Goal: Task Accomplishment & Management: Complete application form

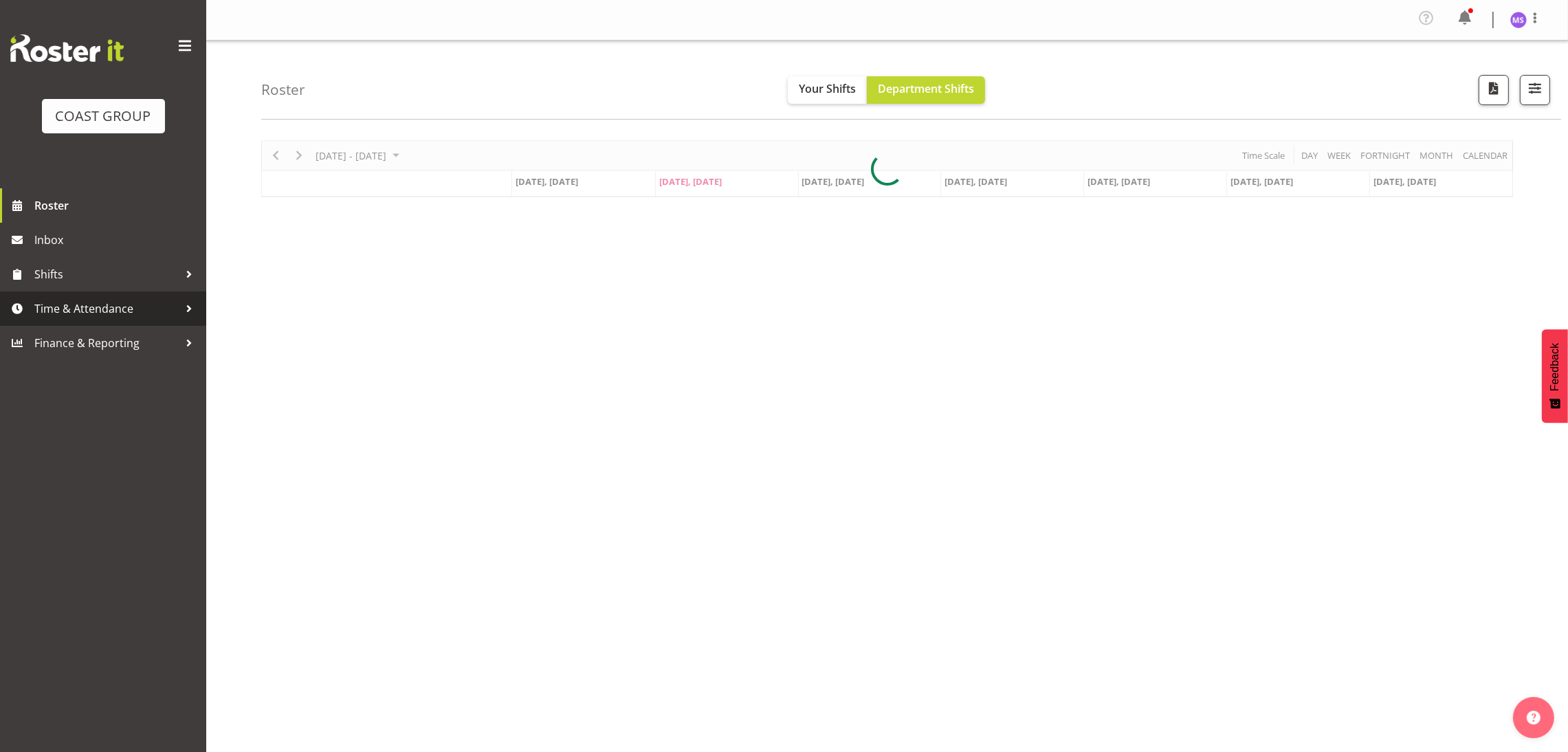
click at [111, 298] on span "Time & Attendance" at bounding box center [106, 308] width 144 height 20
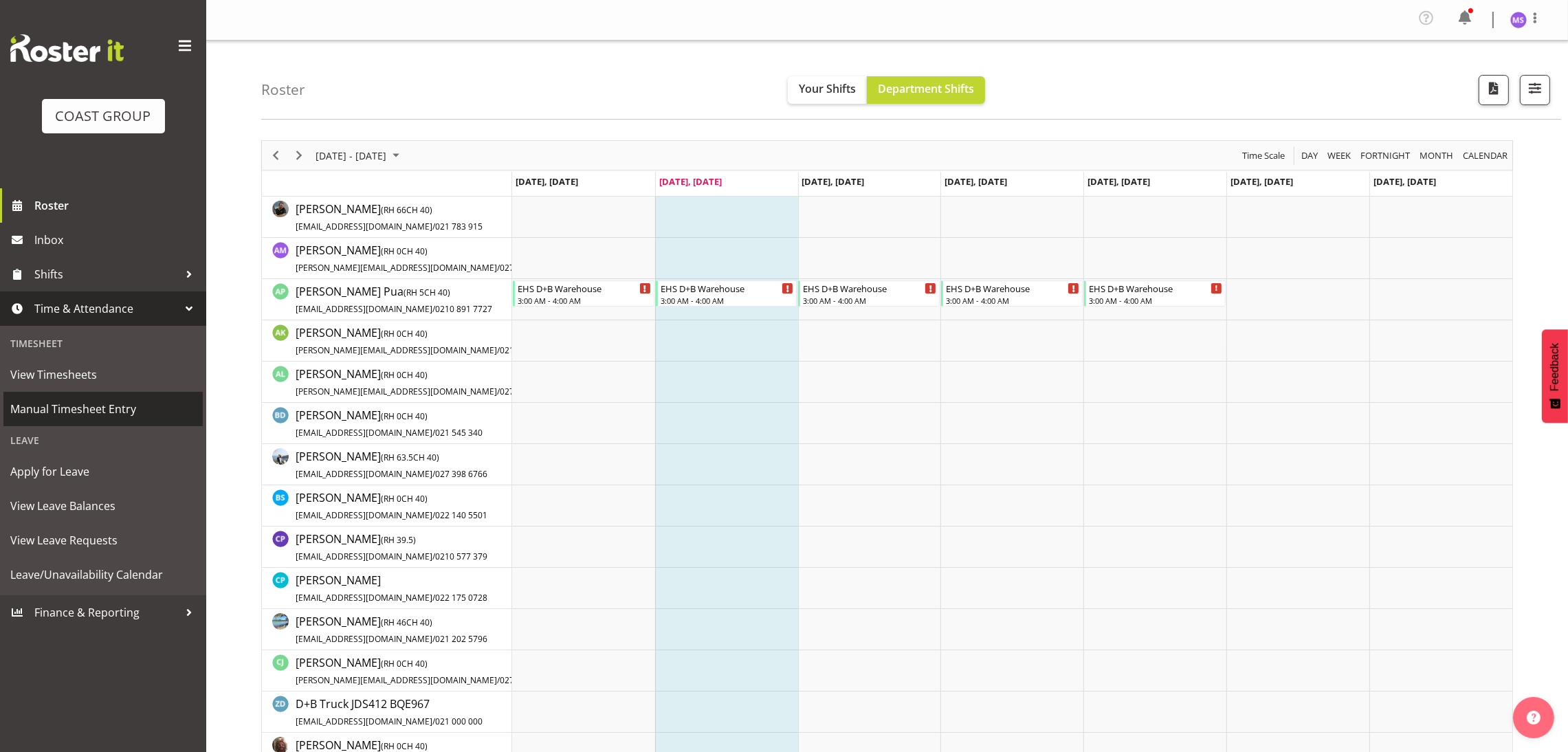
click at [142, 402] on span "Manual Timesheet Entry" at bounding box center [103, 409] width 186 height 20
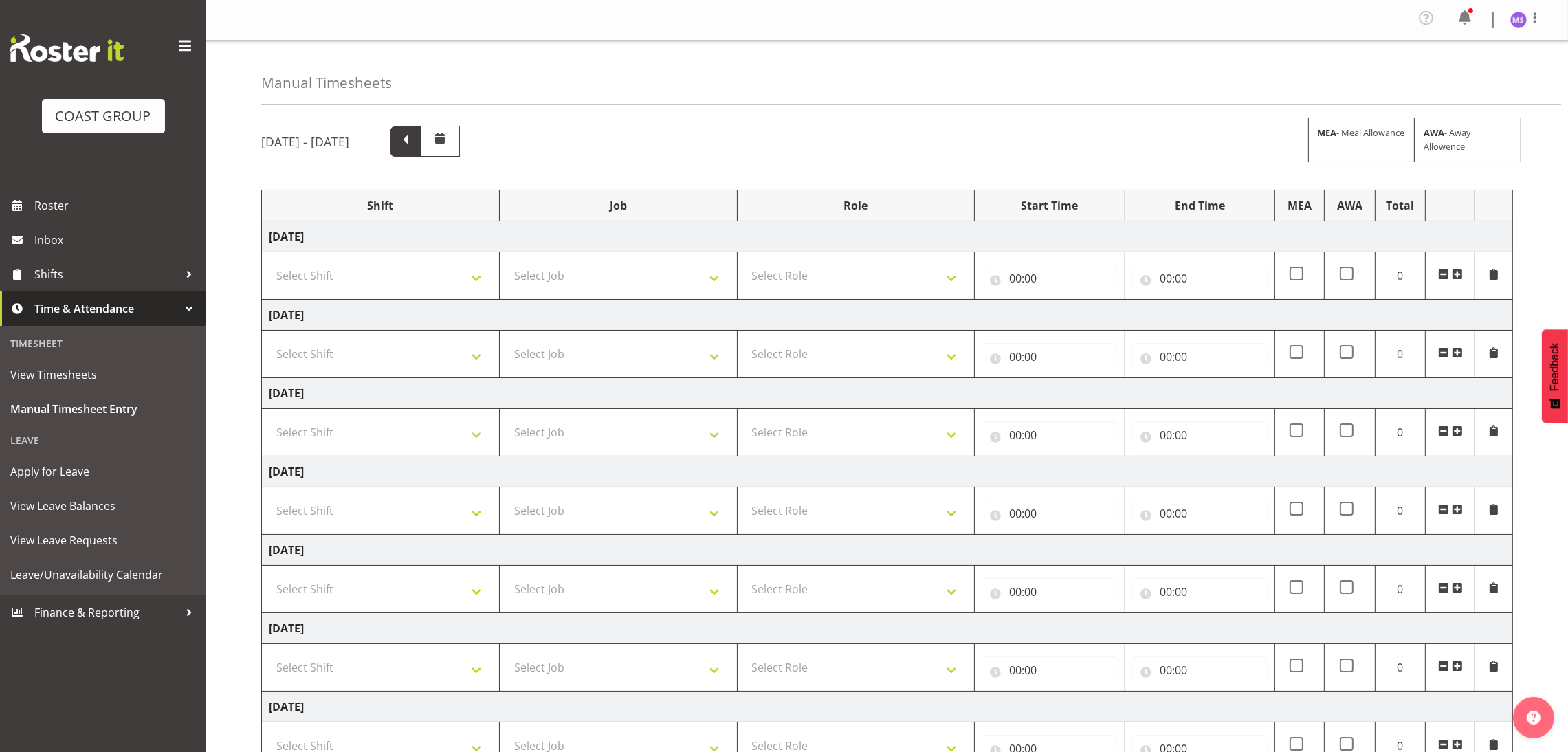
click at [420, 153] on span at bounding box center [405, 141] width 30 height 30
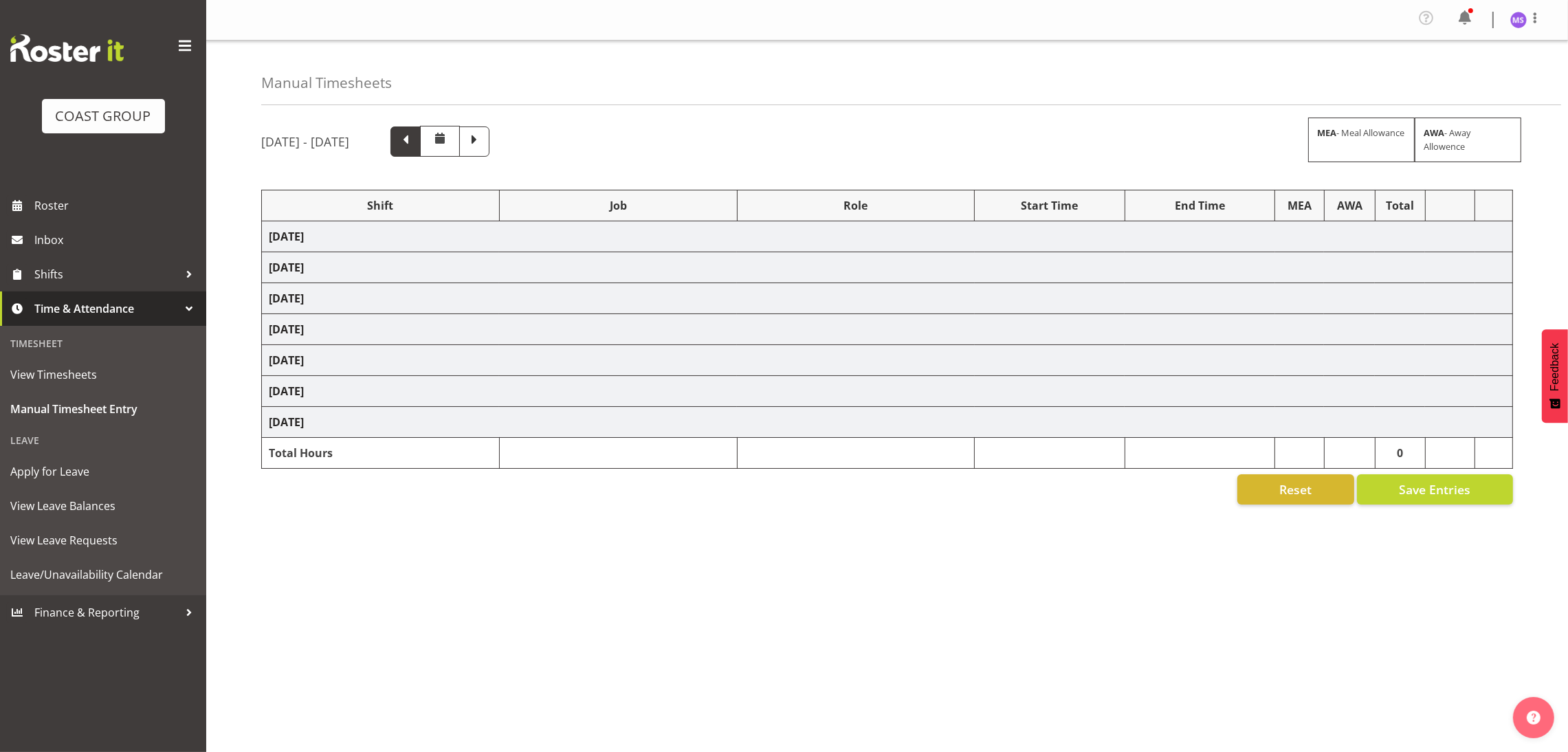
select select "1352"
select select "8514"
select select "1352"
select select "10372"
select select "1352"
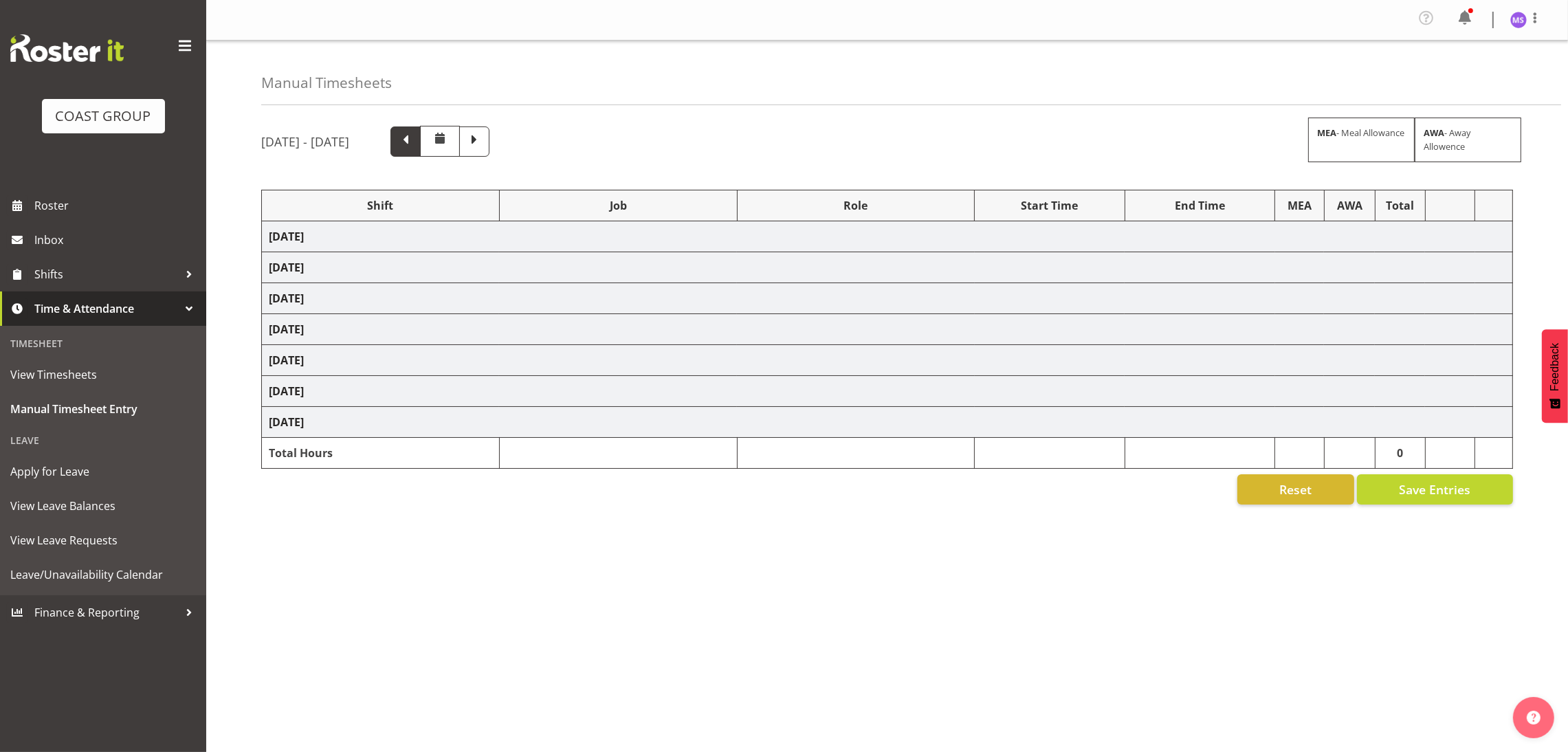
select select "69"
select select "1352"
select select "9630"
select select
select select "10372"
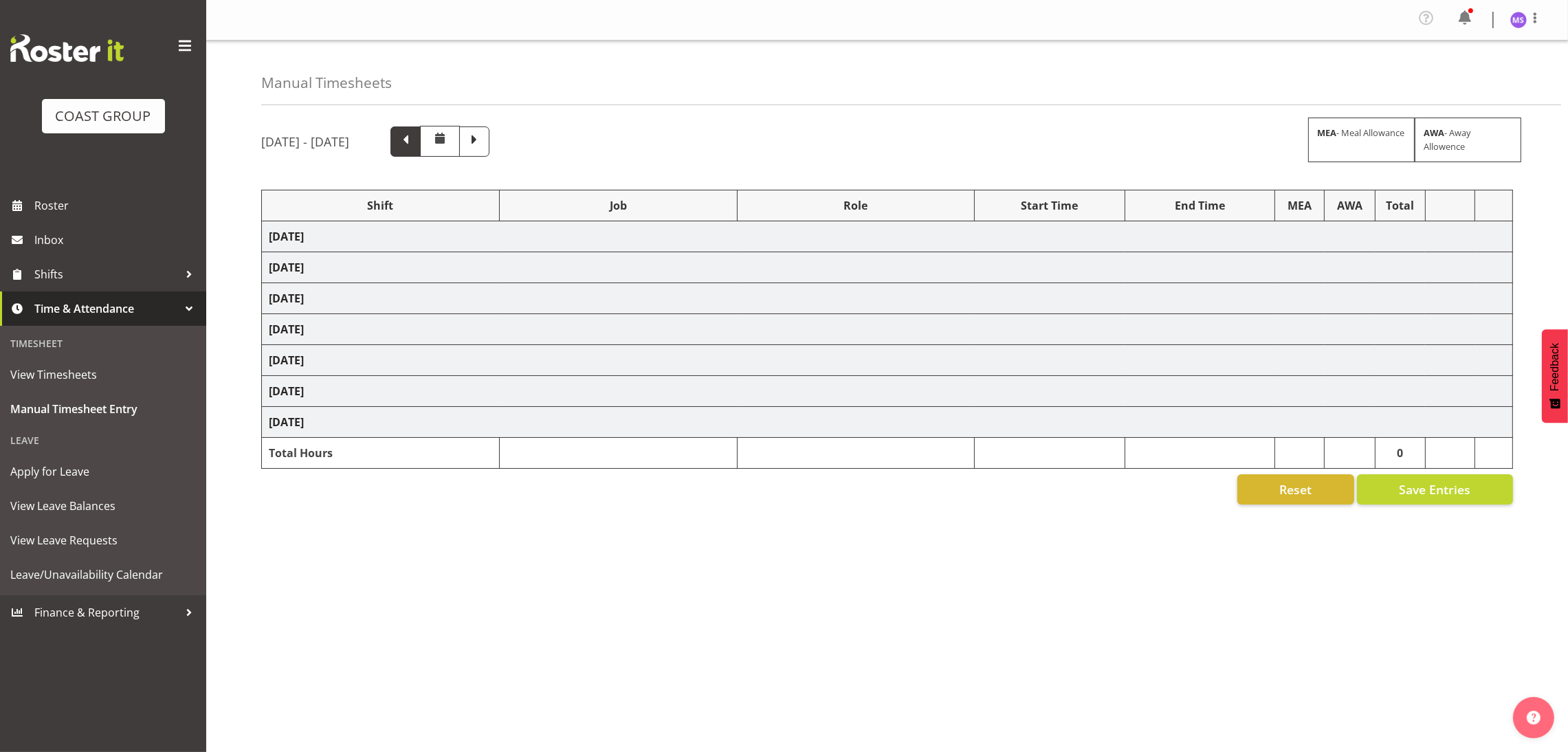
select select "1352"
select select "9630"
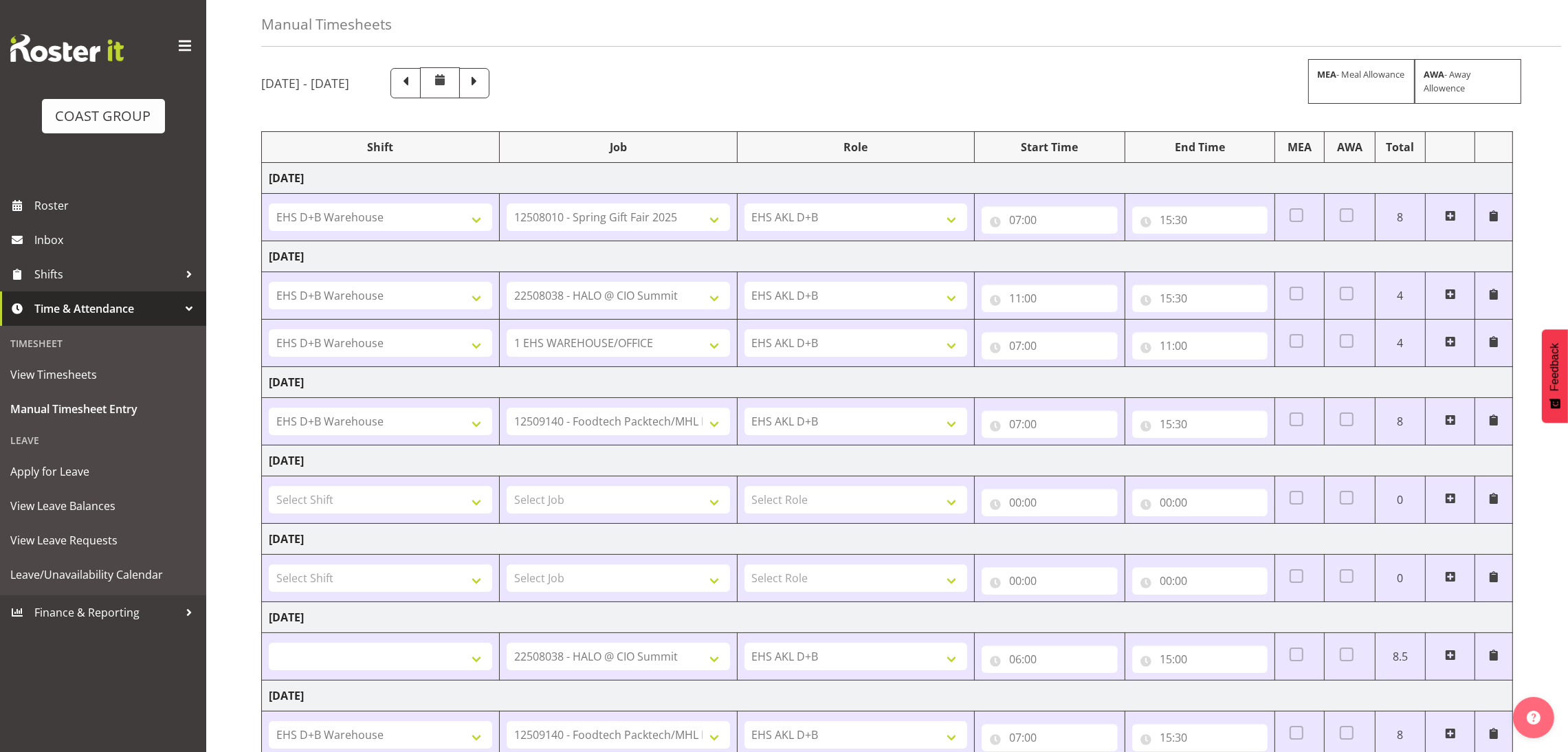
scroll to position [57, 0]
click at [483, 87] on span at bounding box center [474, 83] width 18 height 18
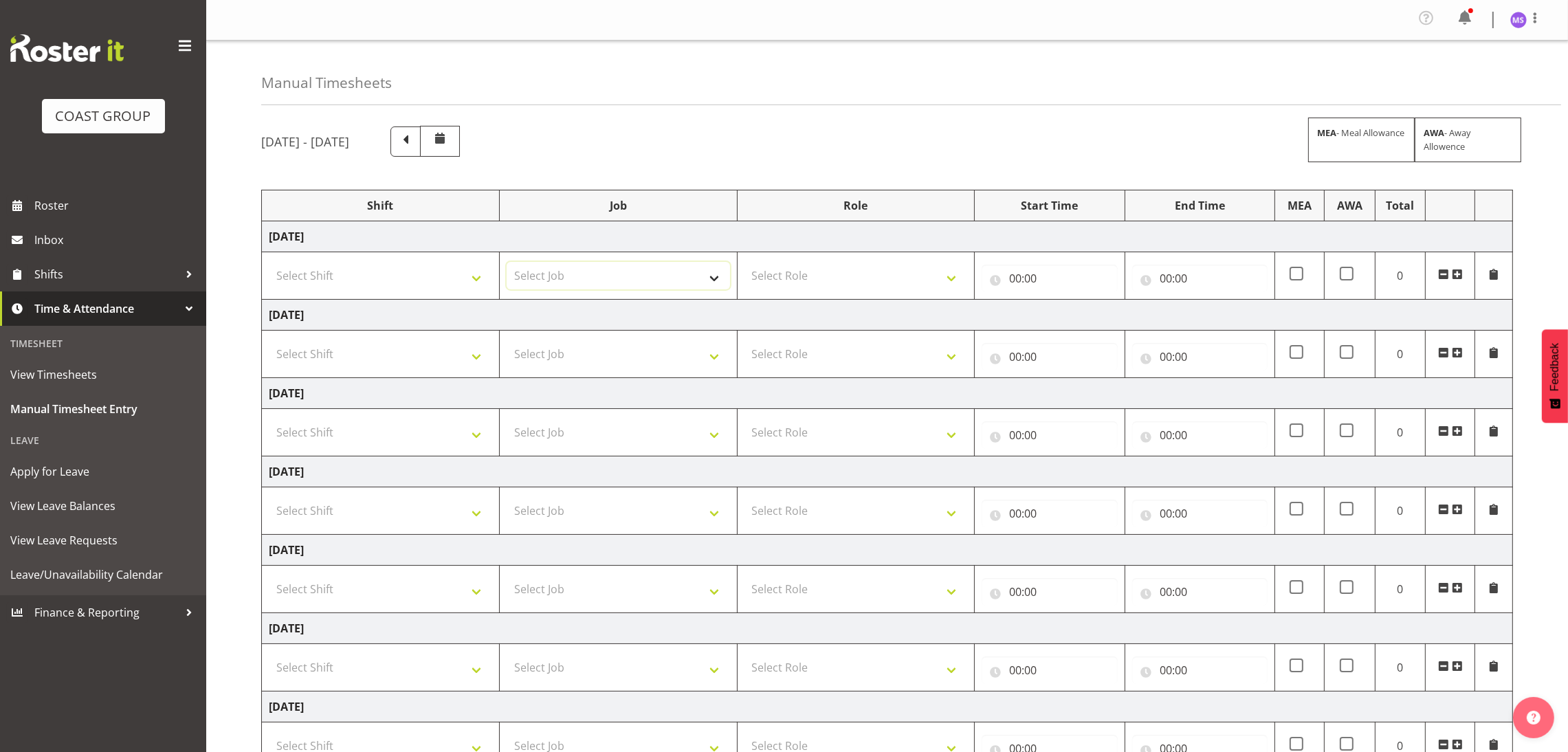
drag, startPoint x: 599, startPoint y: 251, endPoint x: 670, endPoint y: 280, distance: 76.7
click at [670, 280] on select "Select Job 1 Carlton Events 1 [PERSON_NAME][GEOGRAPHIC_DATA] 1 [PERSON_NAME][GE…" at bounding box center [618, 275] width 223 height 27
click at [659, 288] on select "1 Carlton Events 1 [PERSON_NAME] 1 [PERSON_NAME][GEOGRAPHIC_DATA] 1 EHS WAREHOU…" at bounding box center [618, 275] width 223 height 27
click at [637, 278] on select "1 Carlton Events 1 [PERSON_NAME] 1 [PERSON_NAME][GEOGRAPHIC_DATA] 1 EHS WAREHOU…" at bounding box center [618, 275] width 223 height 27
select select "8635"
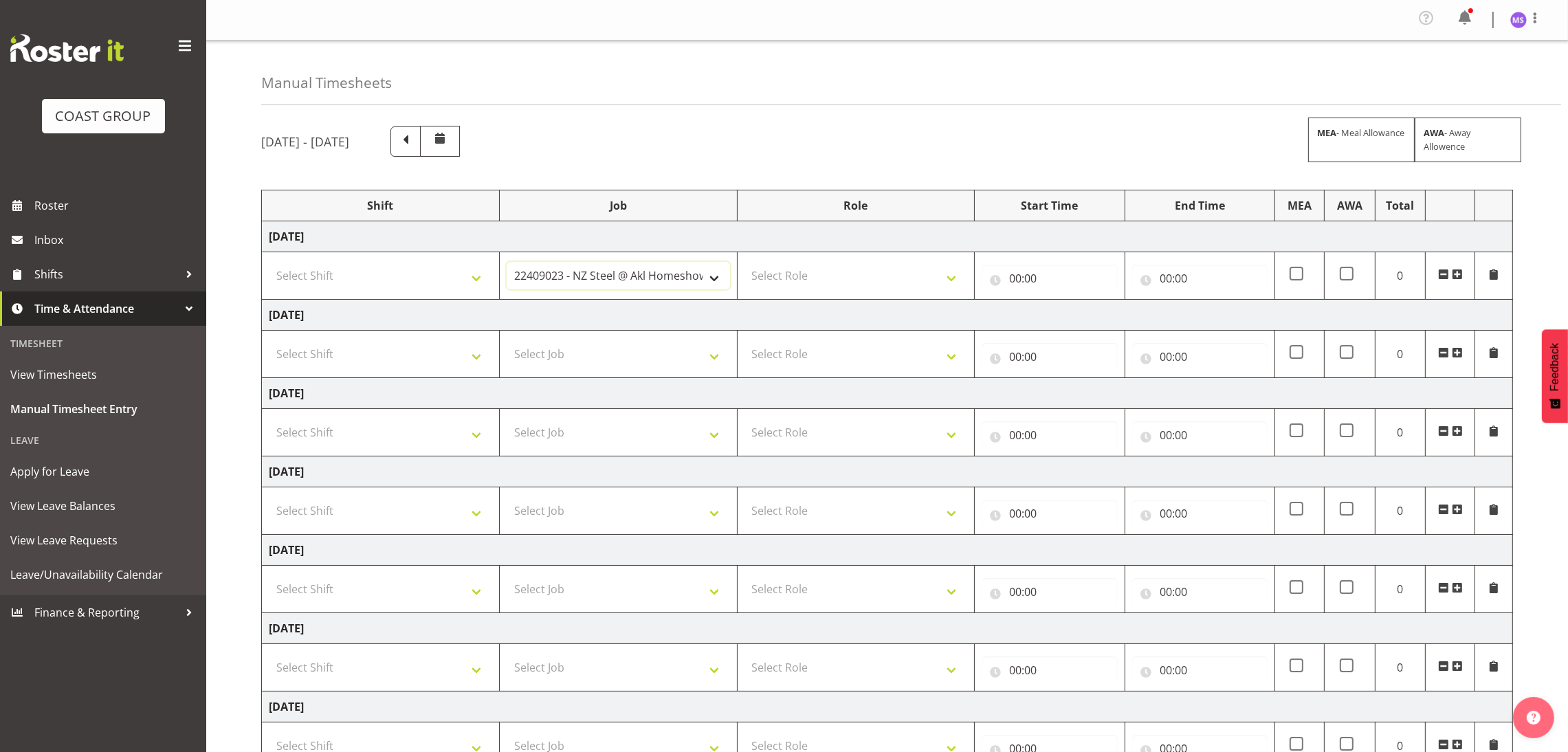
click at [506, 264] on select "1 Carlton Events 1 [PERSON_NAME] 1 [PERSON_NAME][GEOGRAPHIC_DATA] 1 EHS WAREHOU…" at bounding box center [618, 275] width 223 height 27
click at [456, 277] on select "Select Shift D+B @ [PERSON_NAME] D+B Build D+B Build NZACA D+B Build Tech Day […" at bounding box center [381, 275] width 223 height 27
select select "1352"
click at [269, 264] on select "Select Shift D+B @ [PERSON_NAME] D+B Build D+B Build NZACA D+B Build Tech Day […" at bounding box center [381, 275] width 223 height 27
click at [889, 289] on select "Select Role EHS AKL D+B" at bounding box center [856, 275] width 223 height 27
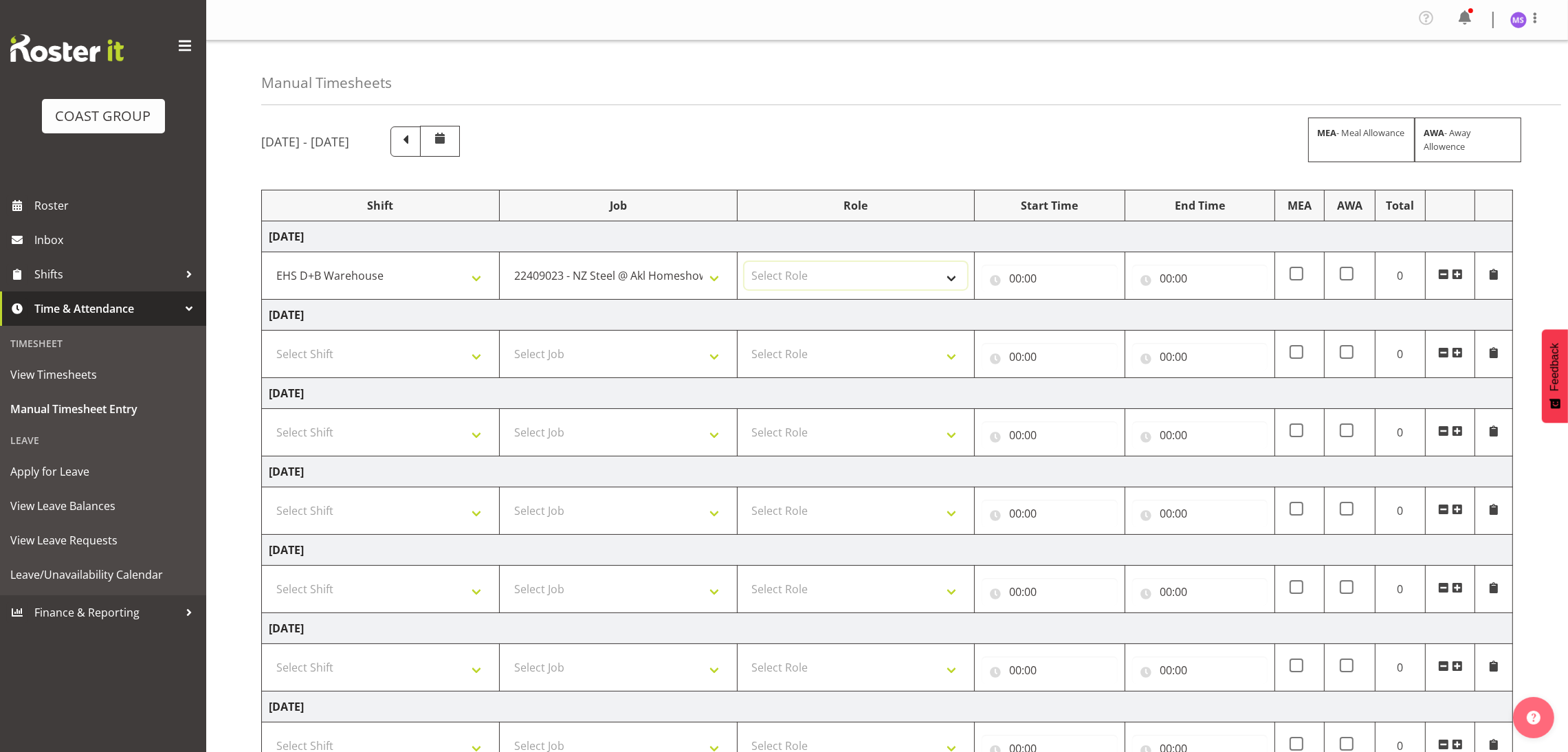
select select "194"
click at [744, 264] on select "Select Role EHS AKL D+B" at bounding box center [856, 275] width 223 height 27
click at [1015, 275] on input "00:00" at bounding box center [1049, 278] width 136 height 27
click at [1076, 313] on select "00 01 02 03 04 05 06 07 08 09 10 11 12 13 14 15 16 17 18 19 20 21 22 23" at bounding box center [1076, 314] width 31 height 27
select select "7"
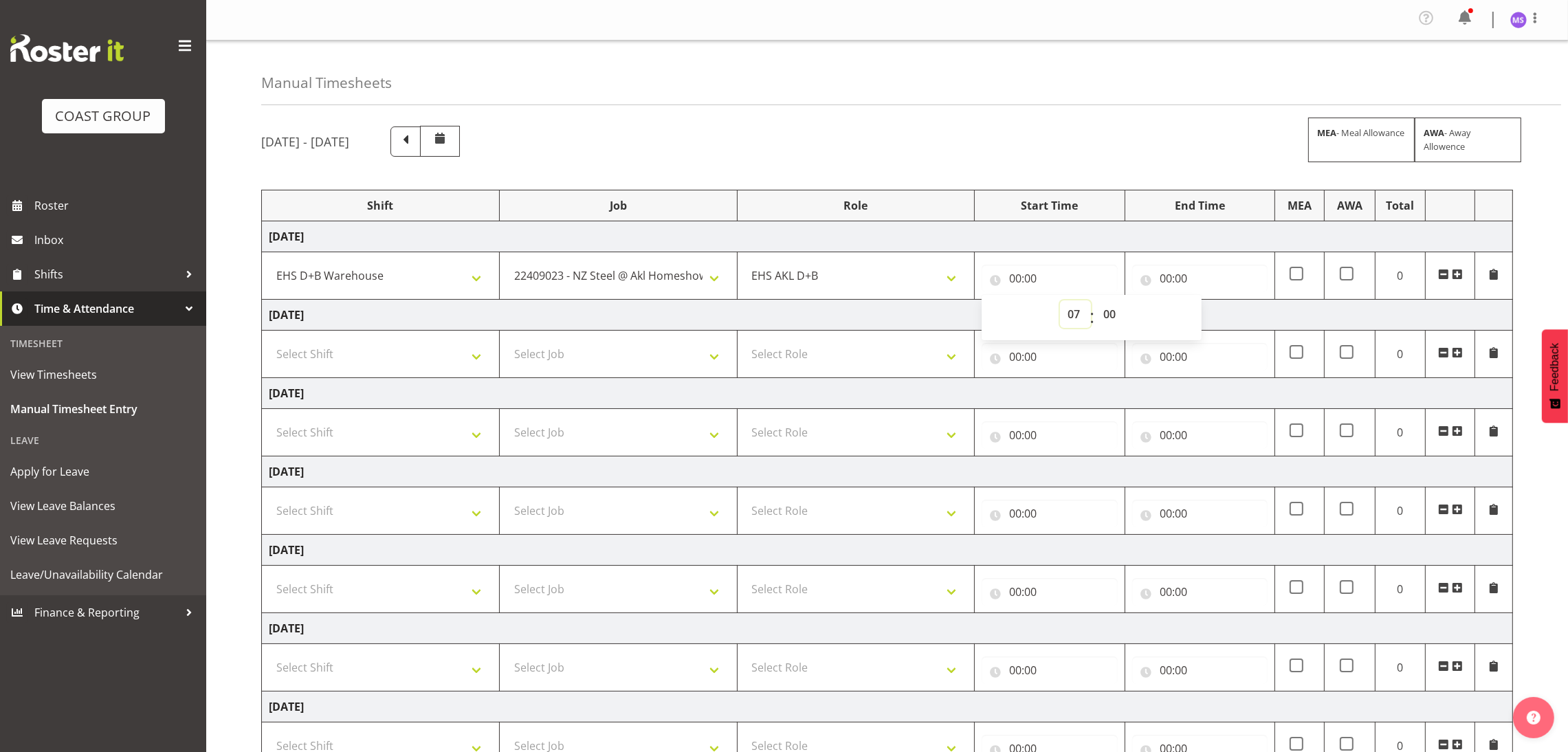
click at [1060, 303] on select "00 01 02 03 04 05 06 07 08 09 10 11 12 13 14 15 16 17 18 19 20 21 22 23" at bounding box center [1076, 314] width 31 height 27
type input "07:00"
click at [1172, 278] on input "00:00" at bounding box center [1200, 278] width 136 height 27
click at [1230, 317] on select "00 01 02 03 04 05 06 07 08 09 10 11 12 13 14 15 16 17 18 19 20 21 22 23" at bounding box center [1226, 314] width 31 height 27
select select "15"
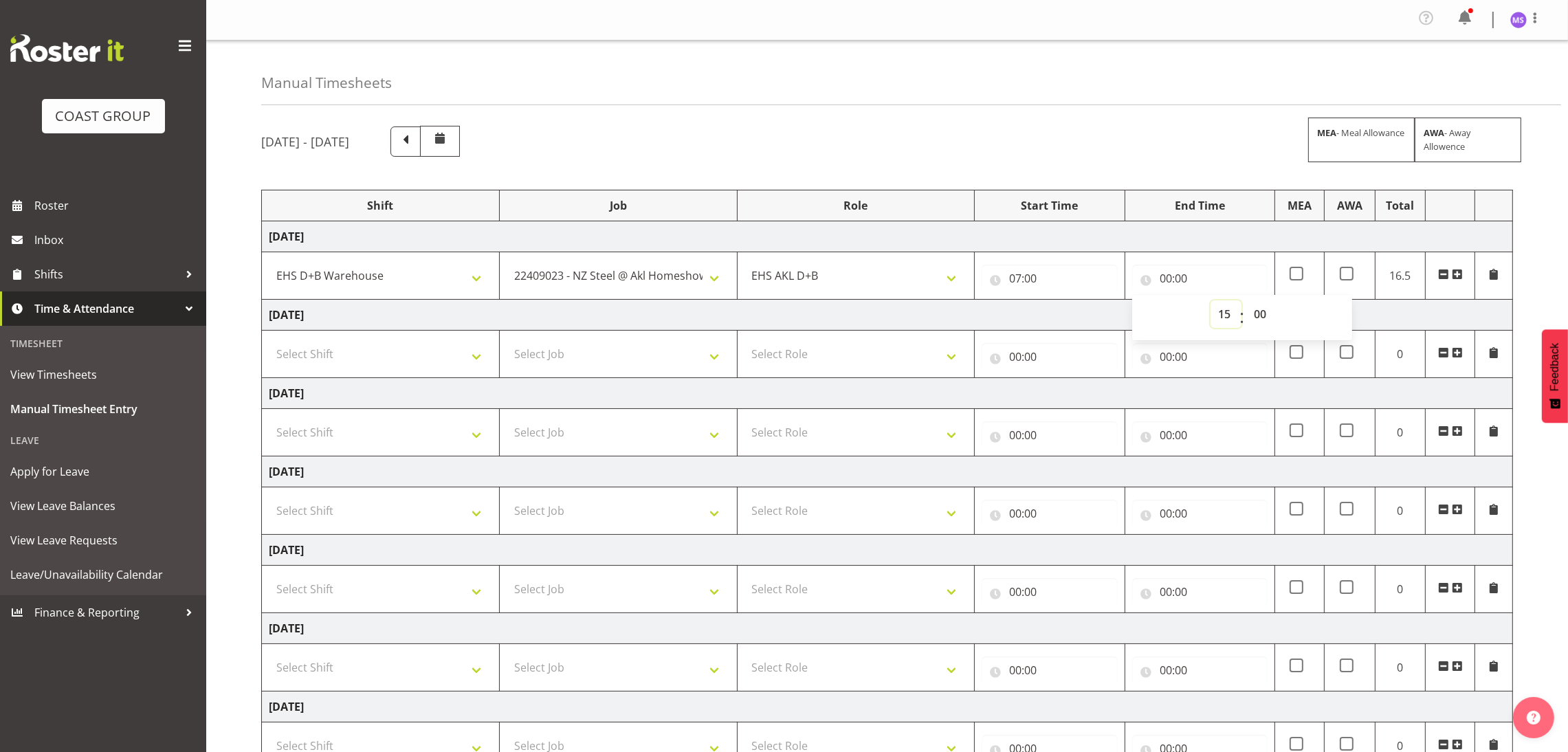
click at [1211, 303] on select "00 01 02 03 04 05 06 07 08 09 10 11 12 13 14 15 16 17 18 19 20 21 22 23" at bounding box center [1226, 314] width 31 height 27
type input "15:00"
click at [1259, 320] on select "00 01 02 03 04 05 06 07 08 09 10 11 12 13 14 15 16 17 18 19 20 21 22 23 24 25 2…" at bounding box center [1261, 314] width 31 height 27
select select "30"
click at [1246, 303] on select "00 01 02 03 04 05 06 07 08 09 10 11 12 13 14 15 16 17 18 19 20 21 22 23 24 25 2…" at bounding box center [1261, 314] width 31 height 27
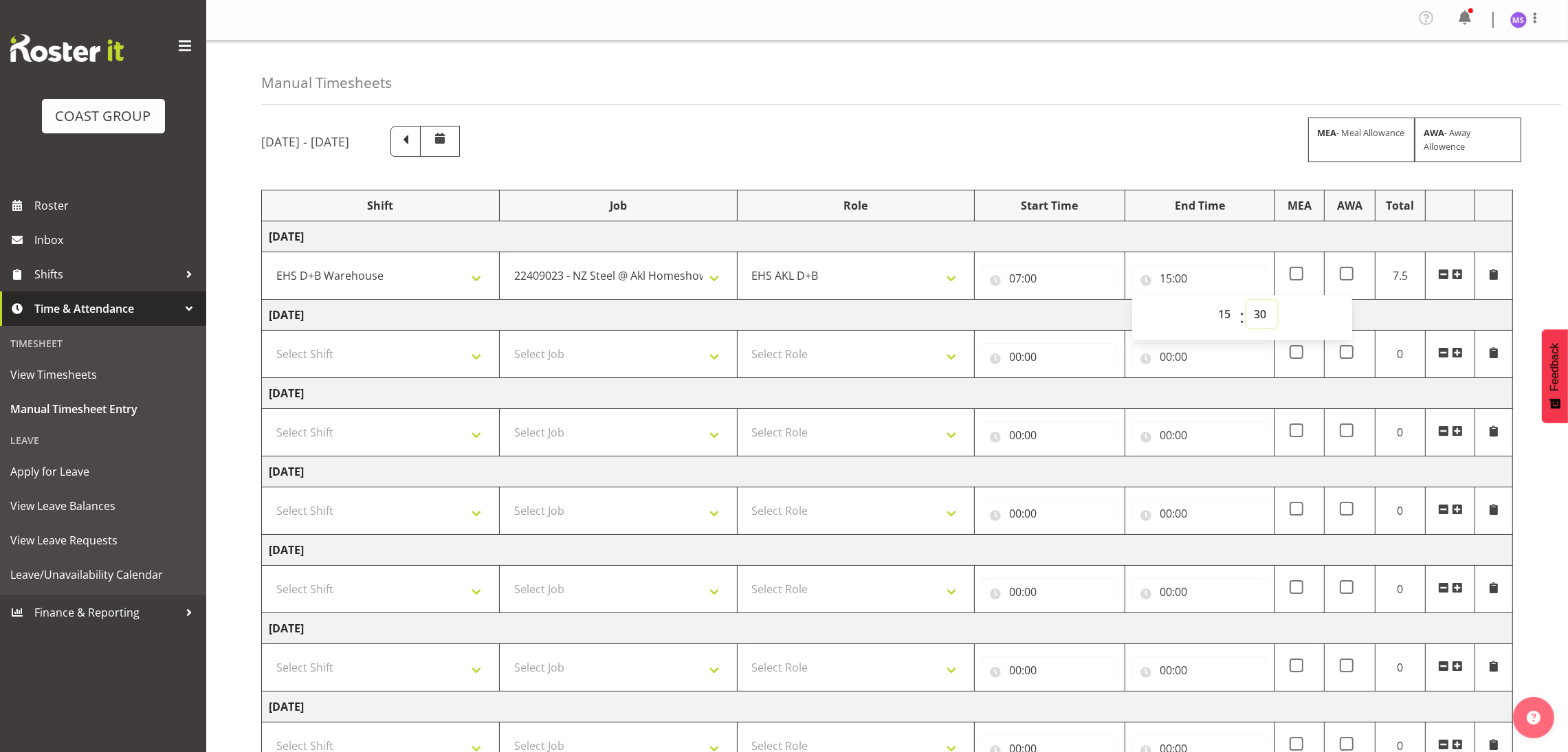
type input "15:30"
click at [1537, 269] on div "[DATE] - [DATE] MEA - Meal Allowance AWA - Away Allowence Shift Job Role Start …" at bounding box center [914, 481] width 1307 height 731
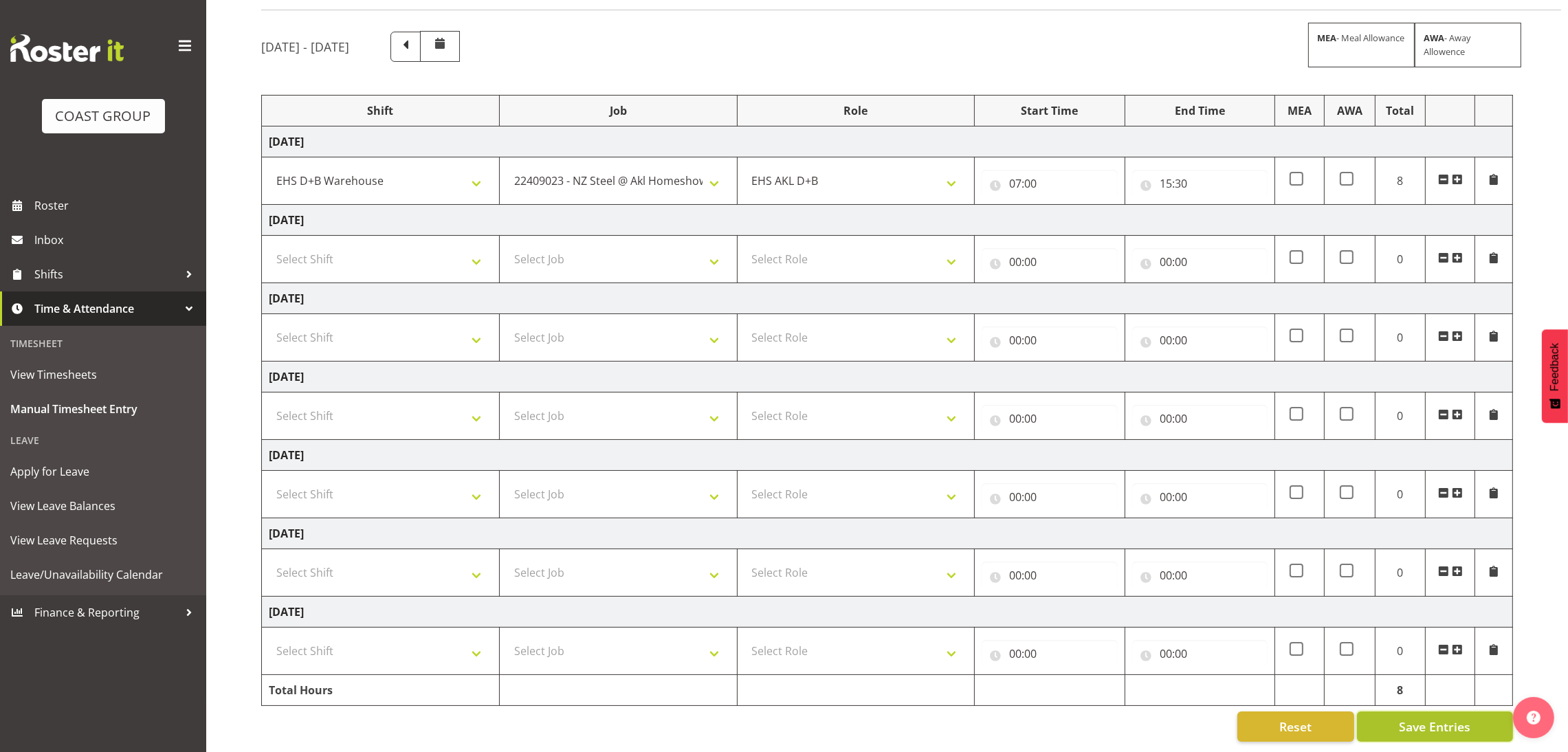
click at [1400, 711] on button "Save Entries" at bounding box center [1435, 726] width 156 height 30
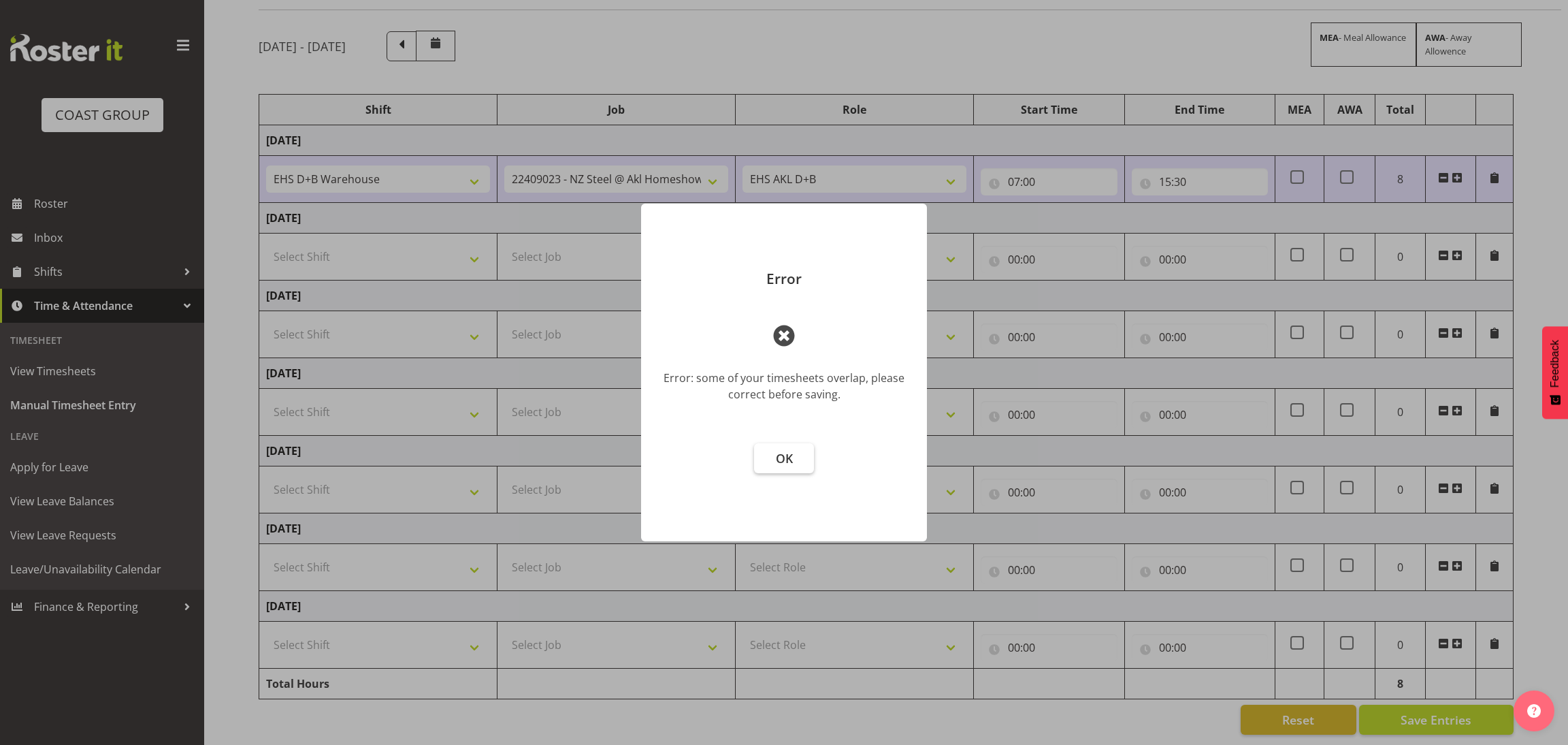
click at [776, 447] on button "OK" at bounding box center [784, 458] width 60 height 30
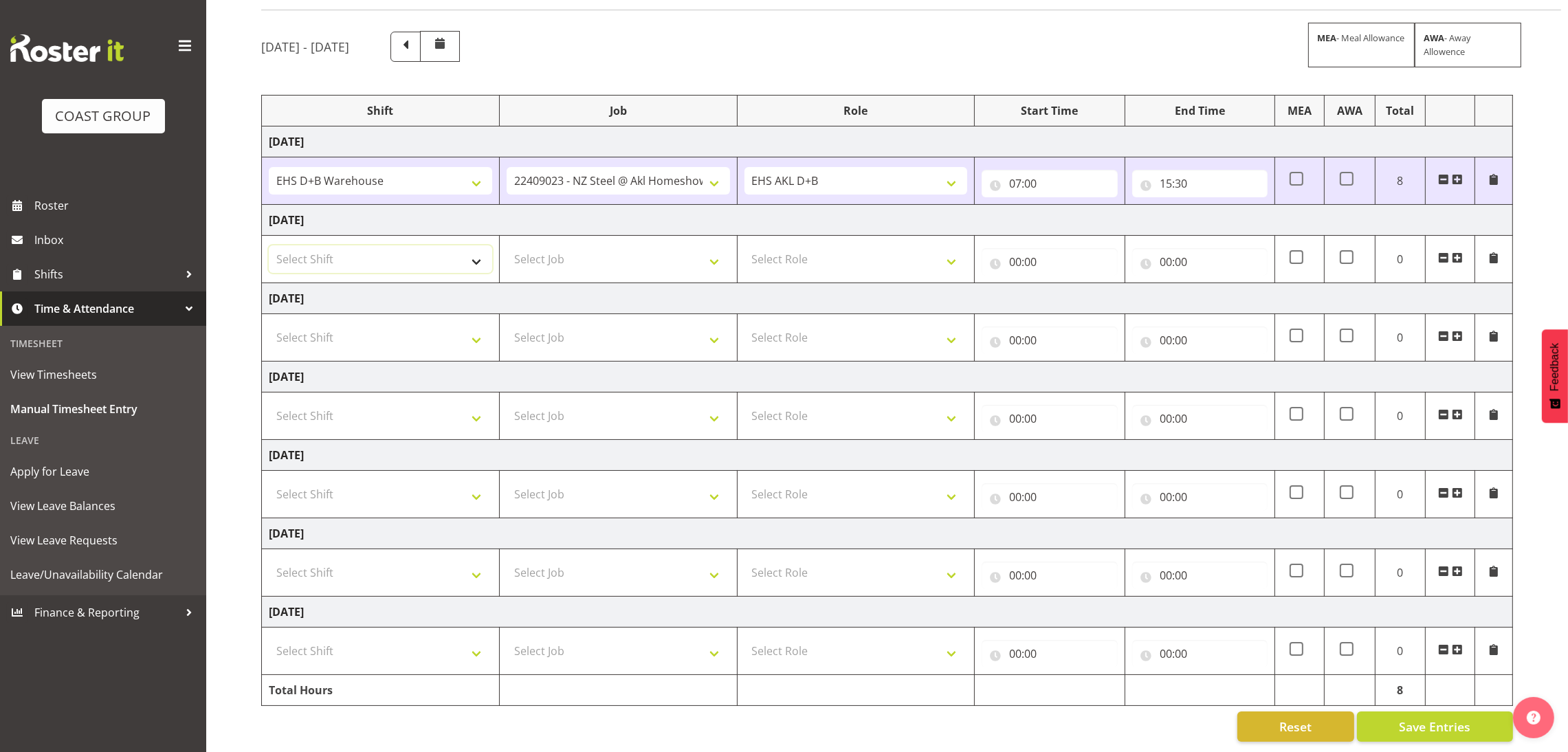
click at [472, 253] on select "Select Shift D+B @ [PERSON_NAME] D+B Build D+B Build NZACA D+B Build Tech Day […" at bounding box center [381, 259] width 223 height 27
select select "1352"
click at [269, 246] on select "Select Shift D+B @ [PERSON_NAME] D+B Build D+B Build NZACA D+B Build Tech Day […" at bounding box center [381, 259] width 223 height 27
click at [414, 37] on span at bounding box center [405, 45] width 18 height 18
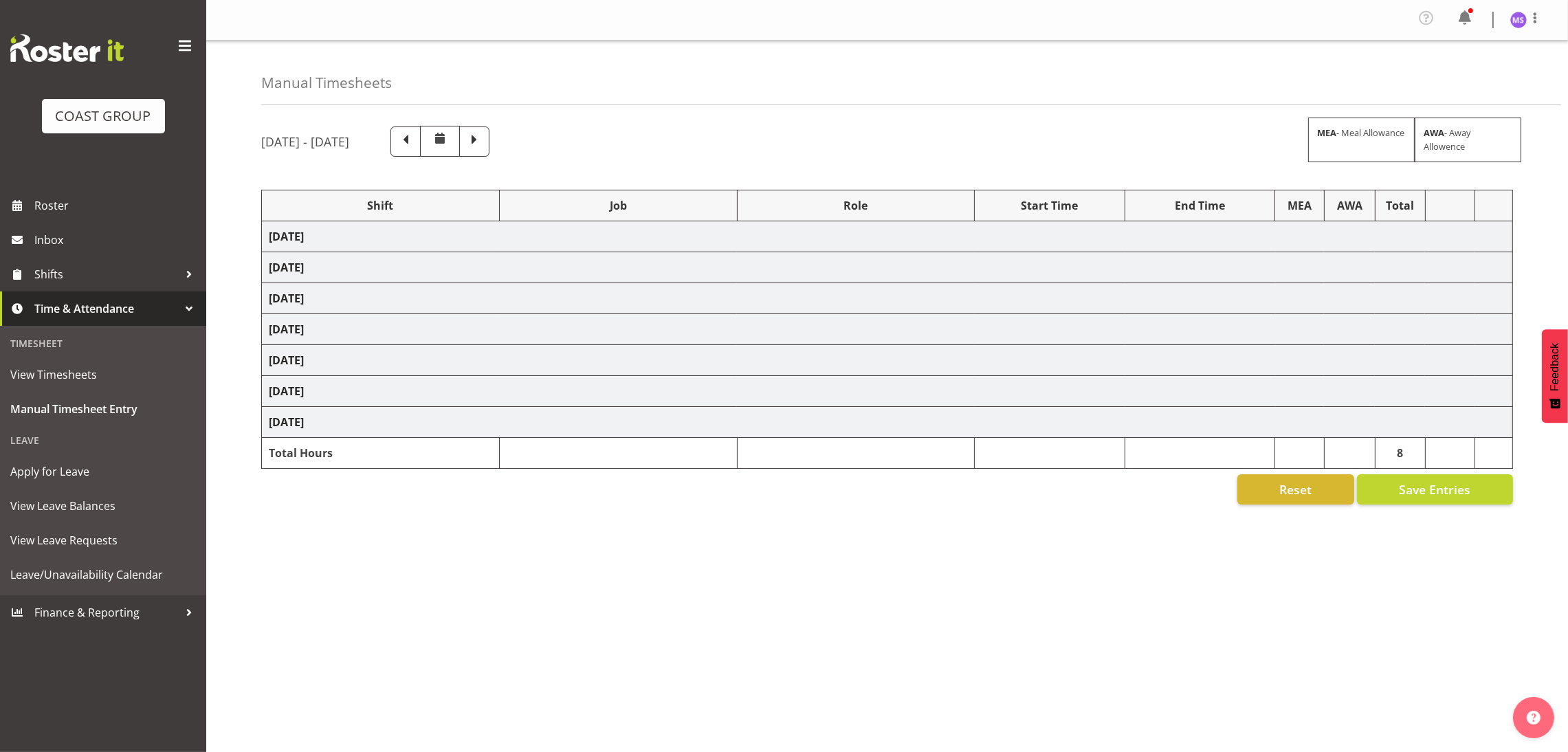
select select "1352"
select select "8514"
select select "1352"
select select "10372"
select select "1352"
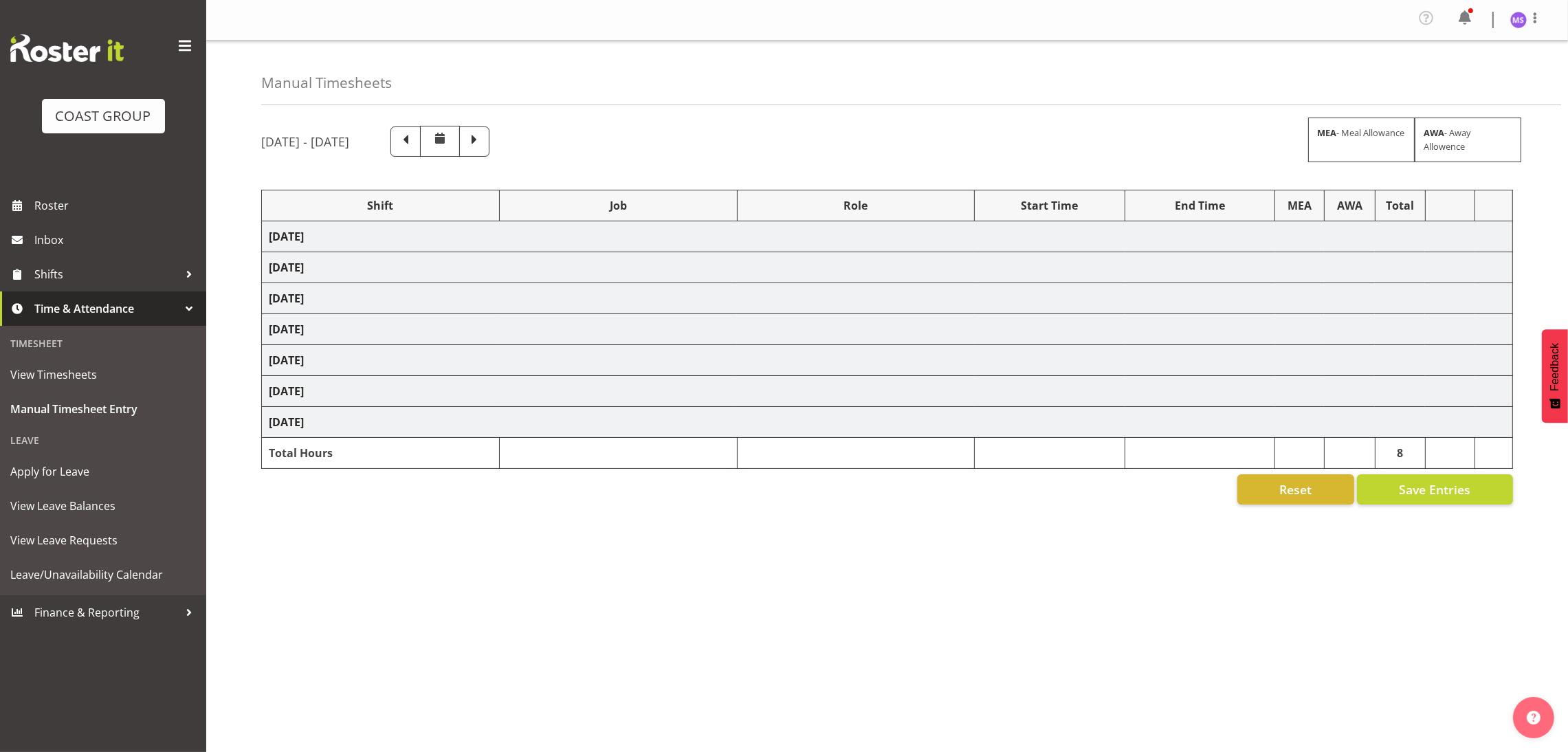
select select "69"
select select "1352"
select select "9630"
select select
select select "10372"
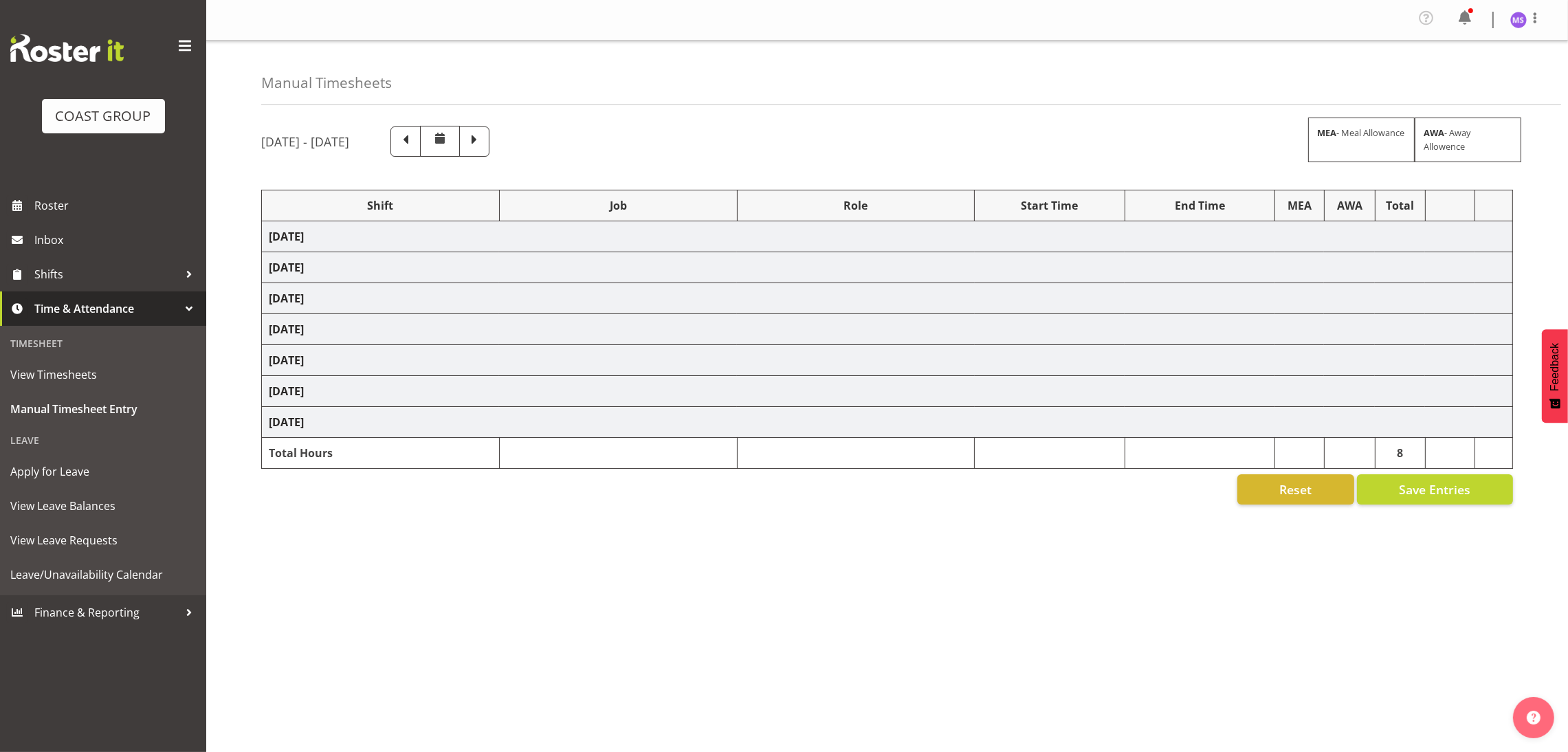
select select "1352"
select select "9630"
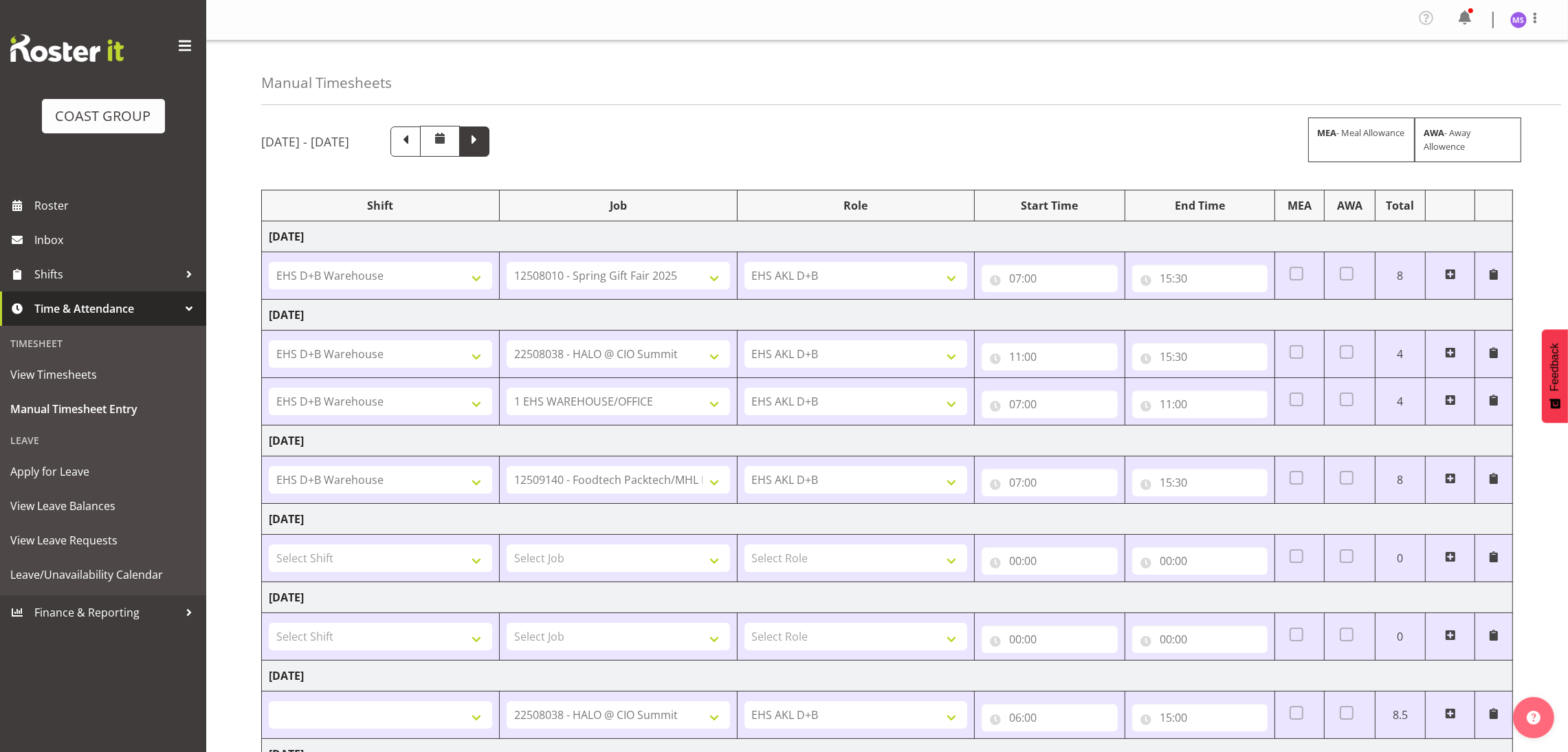
click at [489, 132] on span at bounding box center [474, 141] width 30 height 30
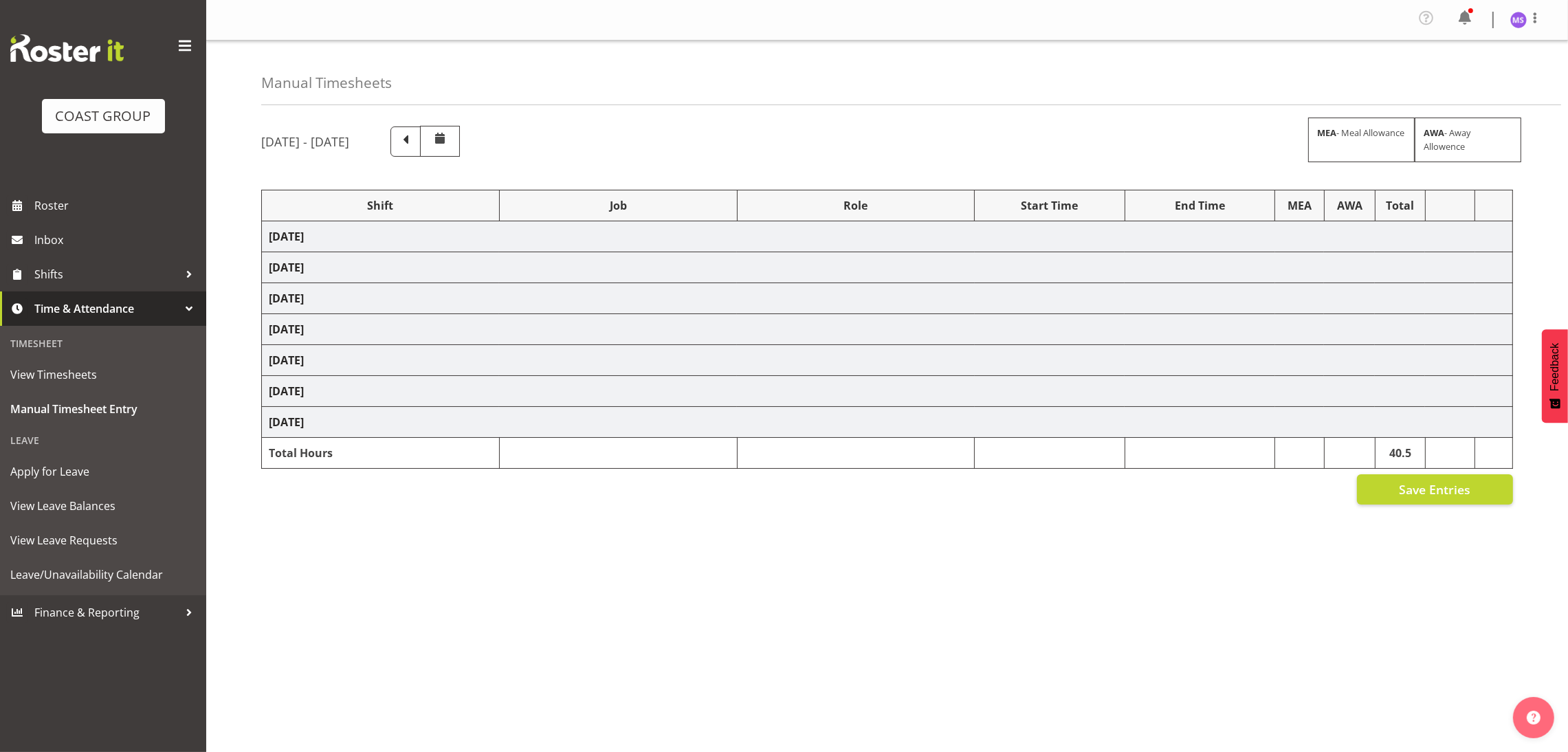
select select "1352"
select select "8635"
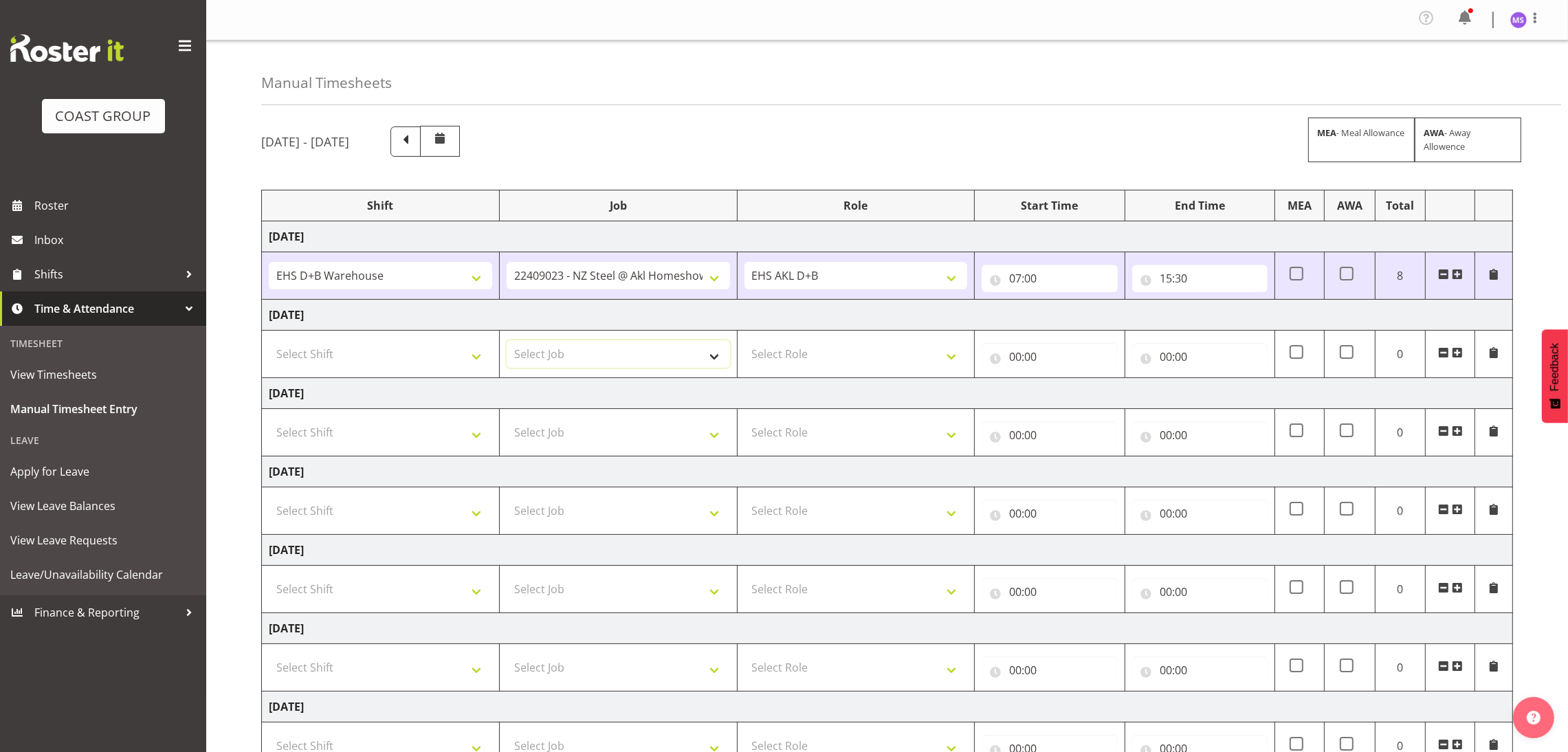
click at [630, 356] on select "Select Job 1 Carlton Events 1 [PERSON_NAME][GEOGRAPHIC_DATA] 1 [PERSON_NAME][GE…" at bounding box center [618, 353] width 223 height 27
select select "9630"
click at [506, 343] on select "Select Job 1 Carlton Events 1 [PERSON_NAME][GEOGRAPHIC_DATA] 1 [PERSON_NAME][GE…" at bounding box center [618, 353] width 223 height 27
click at [463, 363] on select "Select Shift D+B @ [PERSON_NAME] D+B Build D+B Build NZACA D+B Build Tech Day […" at bounding box center [381, 353] width 223 height 27
select select "1352"
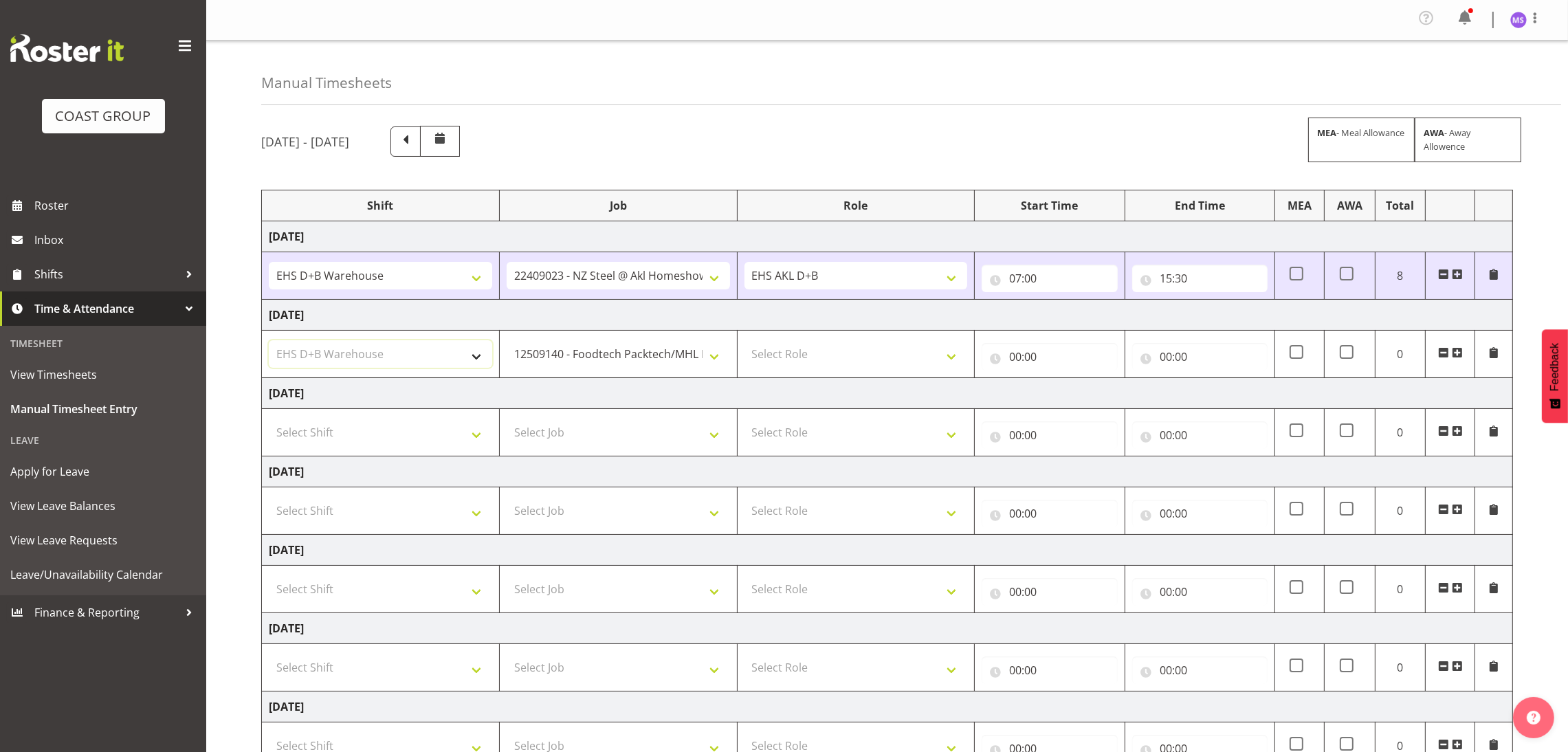
click at [269, 343] on select "Select Shift D+B @ [PERSON_NAME] D+B Build D+B Build NZACA D+B Build Tech Day […" at bounding box center [381, 353] width 223 height 27
click at [871, 348] on select "Select Role EHS AKL D+B" at bounding box center [856, 353] width 223 height 27
select select "194"
click at [744, 343] on select "Select Role EHS AKL D+B" at bounding box center [856, 353] width 223 height 27
click at [1016, 362] on input "00:00" at bounding box center [1049, 356] width 136 height 27
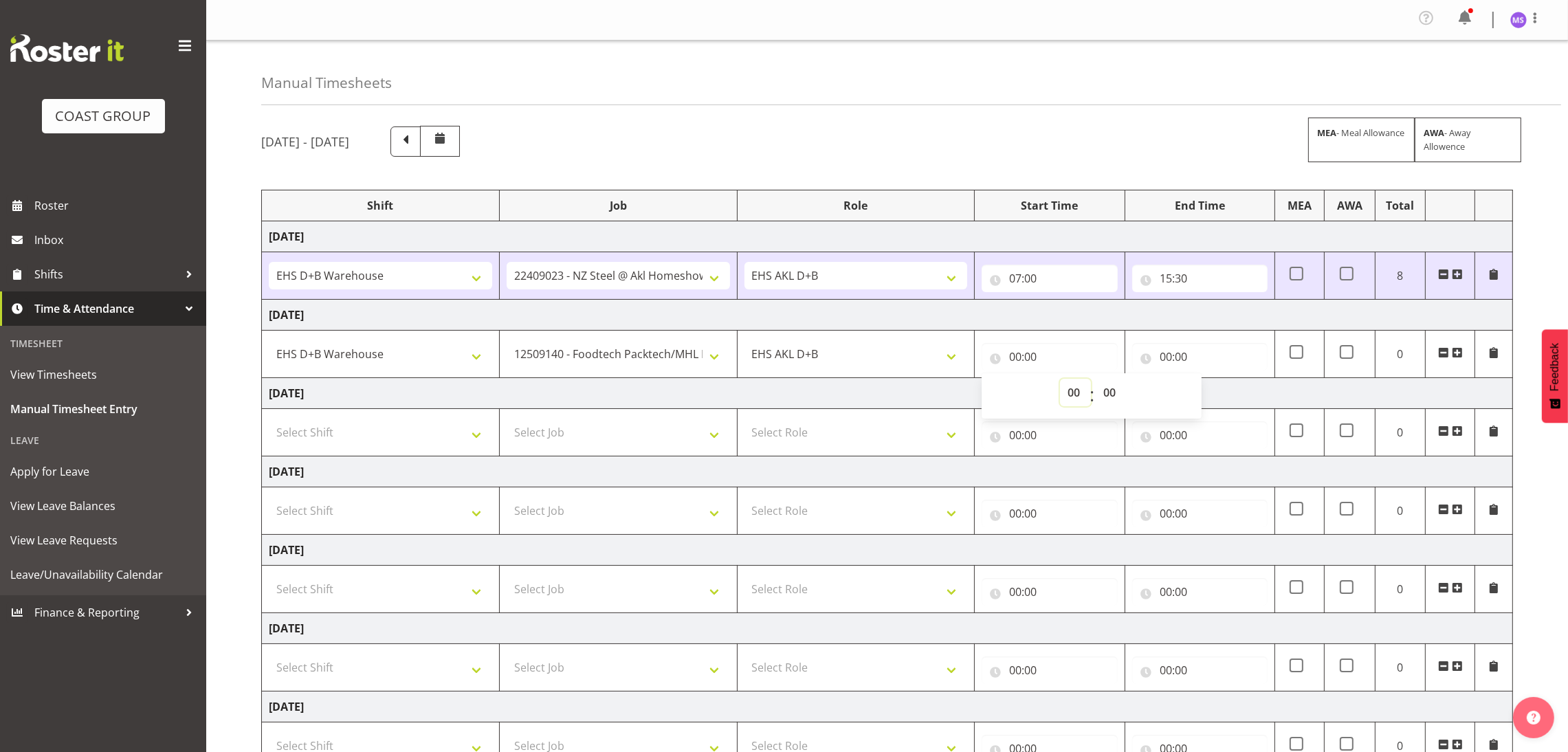
drag, startPoint x: 1077, startPoint y: 392, endPoint x: 1076, endPoint y: 91, distance: 301.0
click at [1076, 91] on div "Manual Timesheets [DATE] - [DATE] MEA - Meal Allowance AWA - Away Allowence Shi…" at bounding box center [886, 444] width 1361 height 807
click at [1173, 353] on input "00:00" at bounding box center [1200, 356] width 136 height 27
click at [1217, 387] on select "00 01 02 03 04 05 06 07 08 09 10 11 12 13 14 15 16 17 18 19 20 21 22 23" at bounding box center [1226, 392] width 31 height 27
select select "15"
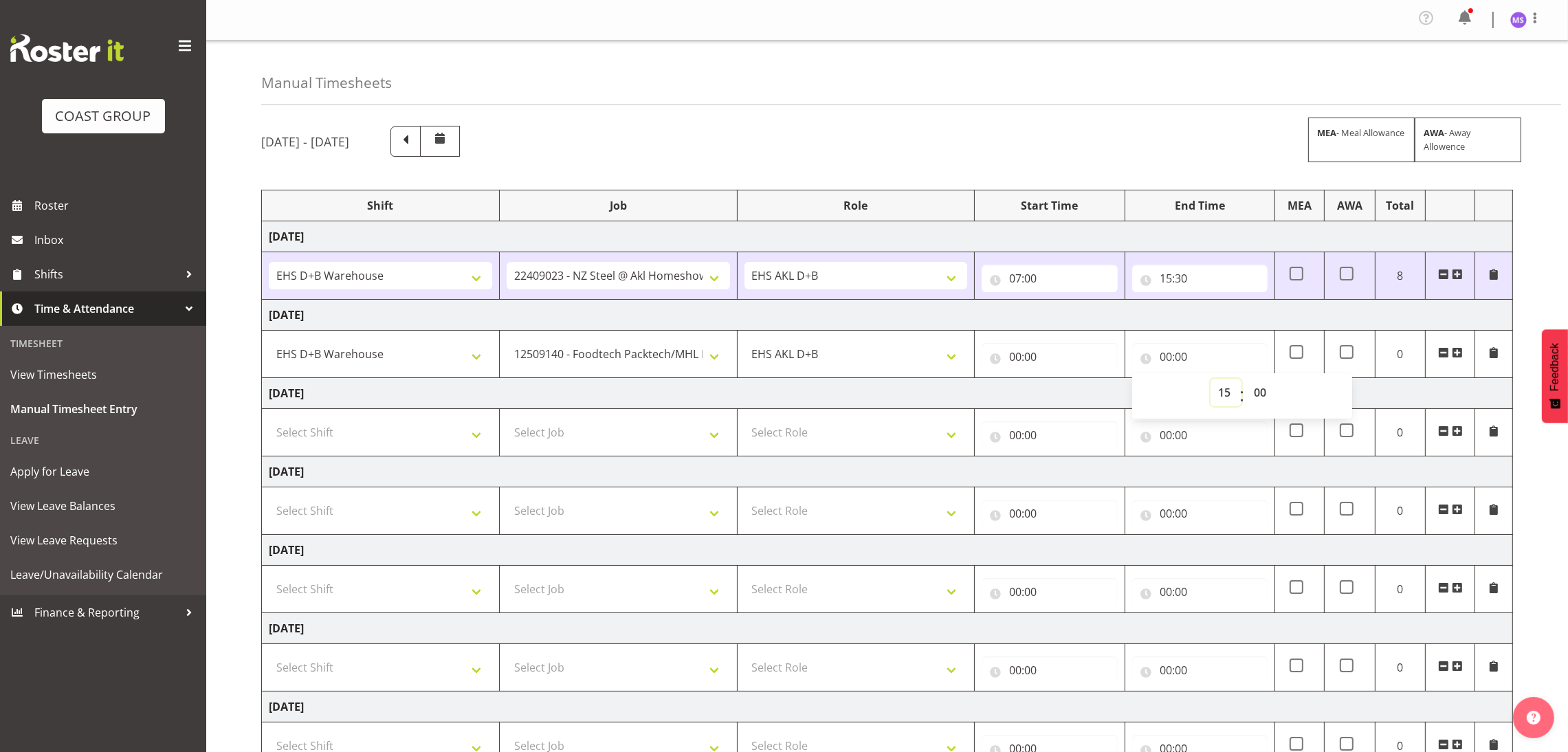
click at [1211, 381] on select "00 01 02 03 04 05 06 07 08 09 10 11 12 13 14 15 16 17 18 19 20 21 22 23" at bounding box center [1226, 392] width 31 height 27
type input "15:00"
click at [1260, 393] on select "00 01 02 03 04 05 06 07 08 09 10 11 12 13 14 15 16 17 18 19 20 21 22 23 24 25 2…" at bounding box center [1261, 392] width 31 height 27
select select "30"
click at [1246, 381] on select "00 01 02 03 04 05 06 07 08 09 10 11 12 13 14 15 16 17 18 19 20 21 22 23 24 25 2…" at bounding box center [1261, 392] width 31 height 27
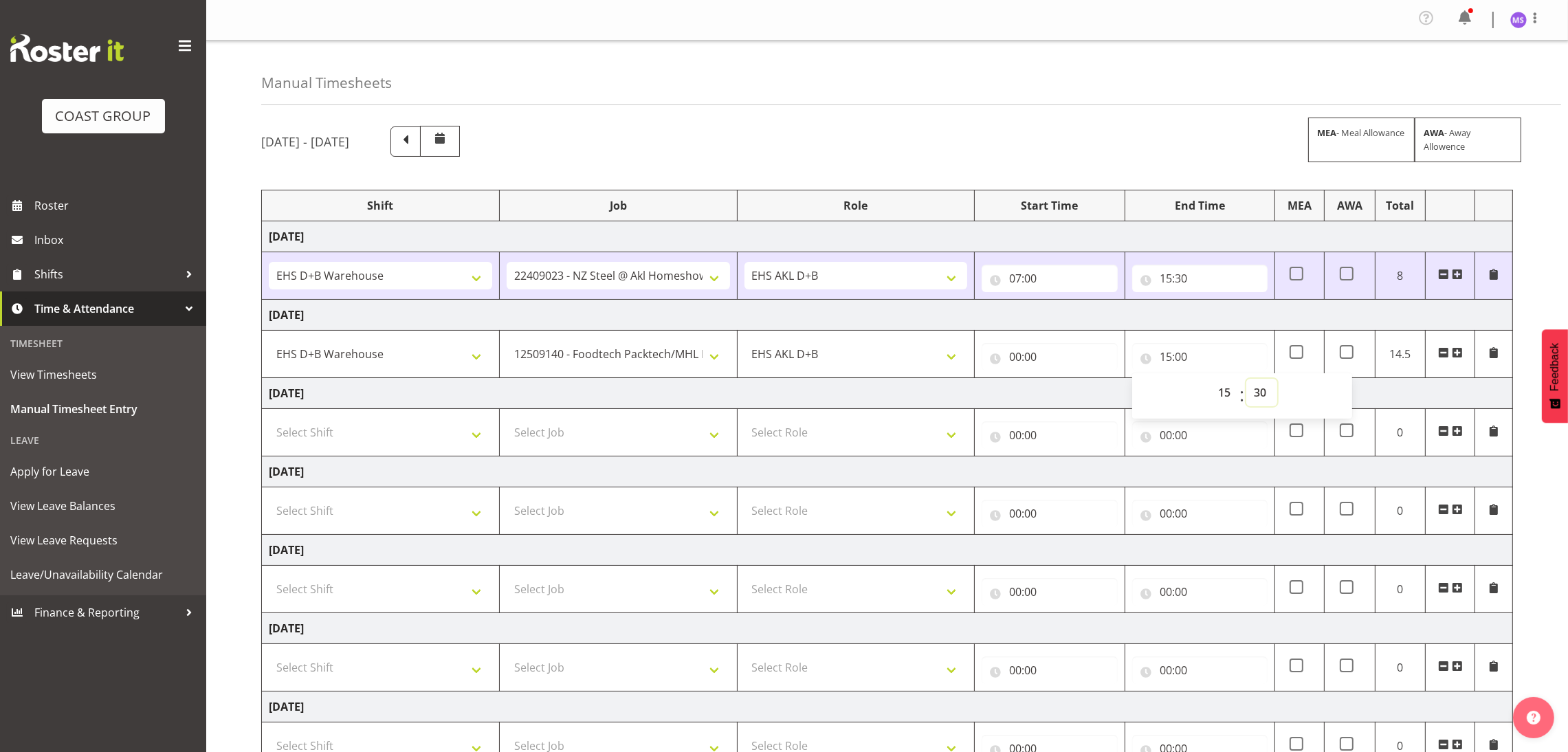
type input "15:30"
click at [1012, 364] on input "00:00" at bounding box center [1049, 356] width 136 height 27
click at [1071, 393] on select "00 01 02 03 04 05 06 07 08 09 10 11 12 13 14 15 16 17 18 19 20 21 22 23" at bounding box center [1076, 392] width 31 height 27
select select "7"
click at [1060, 381] on select "00 01 02 03 04 05 06 07 08 09 10 11 12 13 14 15 16 17 18 19 20 21 22 23" at bounding box center [1076, 392] width 31 height 27
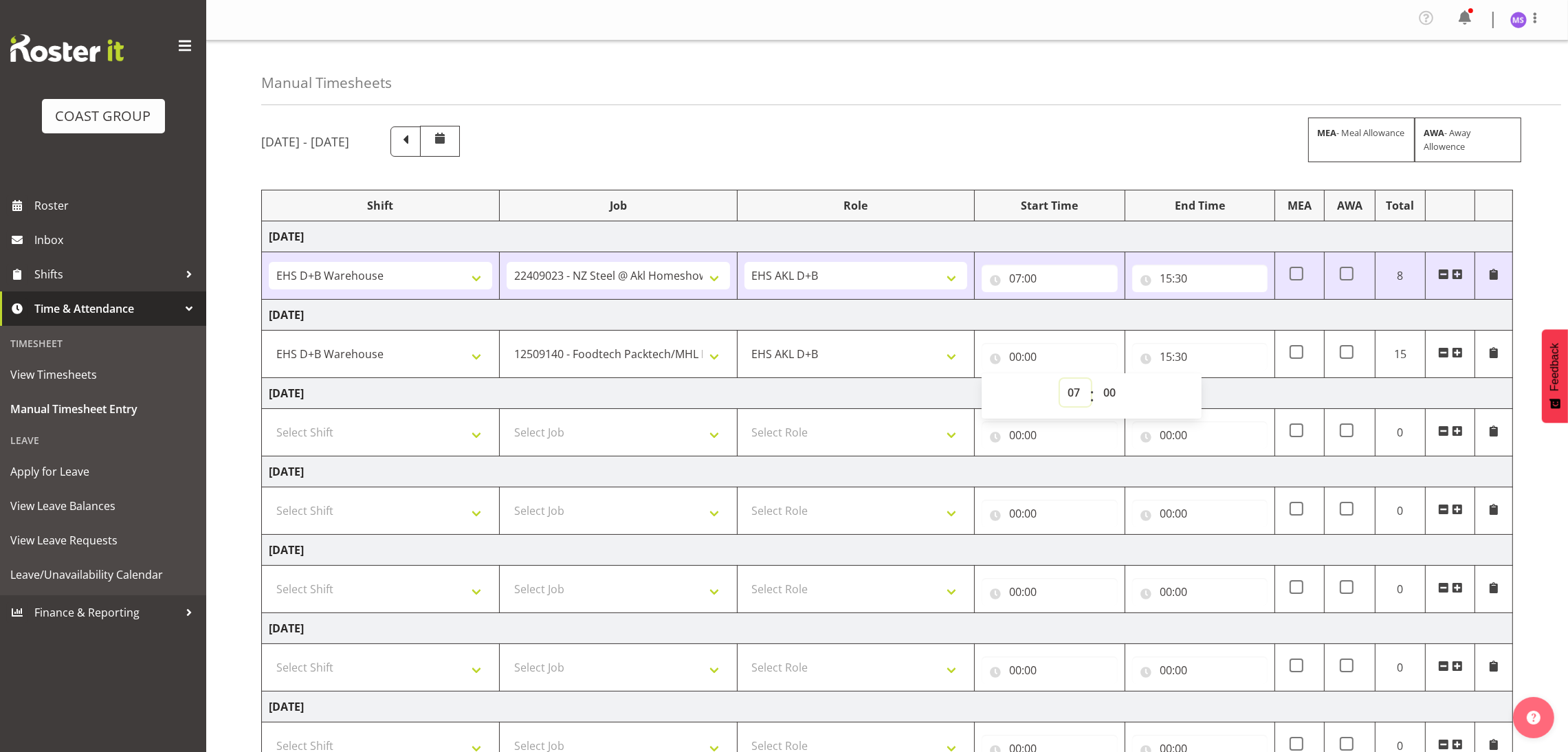
type input "07:00"
click at [1540, 137] on div "[DATE] - [DATE] MEA - Meal Allowance AWA - Away Allowence Shift Job Role Start …" at bounding box center [914, 481] width 1307 height 731
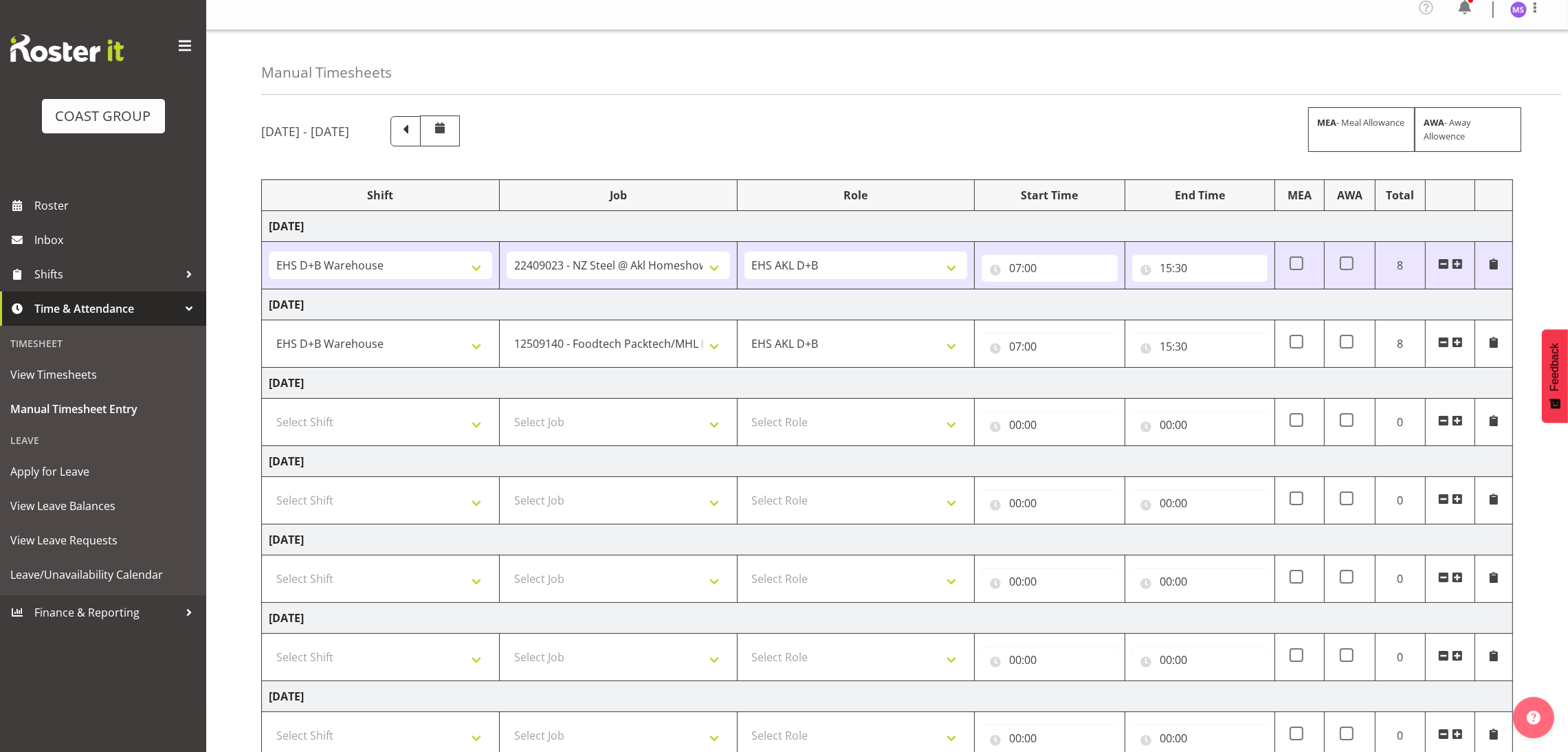
scroll to position [114, 0]
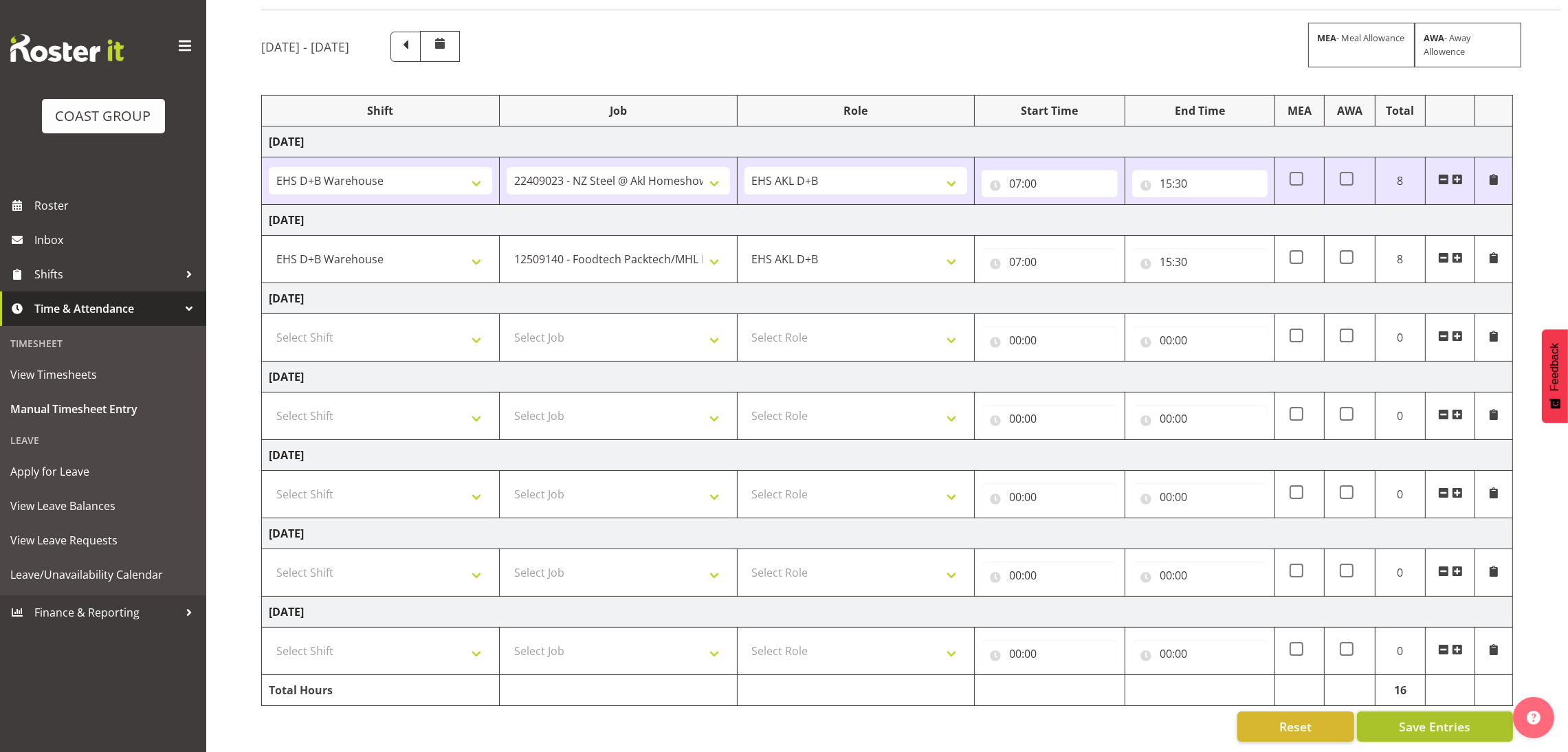
click at [1431, 718] on span "Save Entries" at bounding box center [1435, 726] width 72 height 18
select select "1352"
select select "9630"
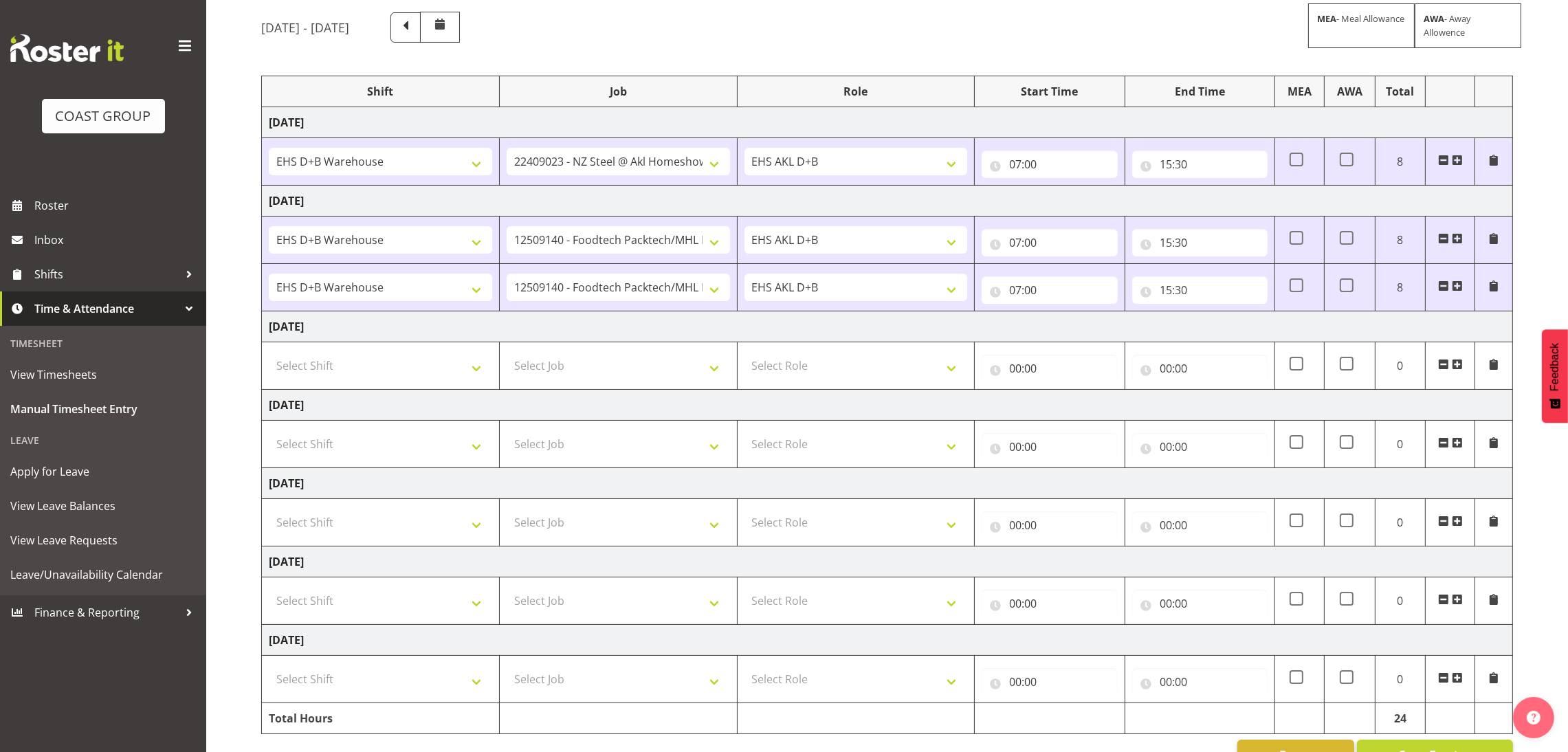
drag, startPoint x: 1565, startPoint y: 598, endPoint x: 1564, endPoint y: 426, distance: 172.0
click at [1564, 426] on div "[DATE] - [DATE] MEA - Meal Allowance AWA - Away Allowence Shift Job Role Start …" at bounding box center [914, 391] width 1307 height 779
click at [1442, 291] on span at bounding box center [1443, 286] width 11 height 11
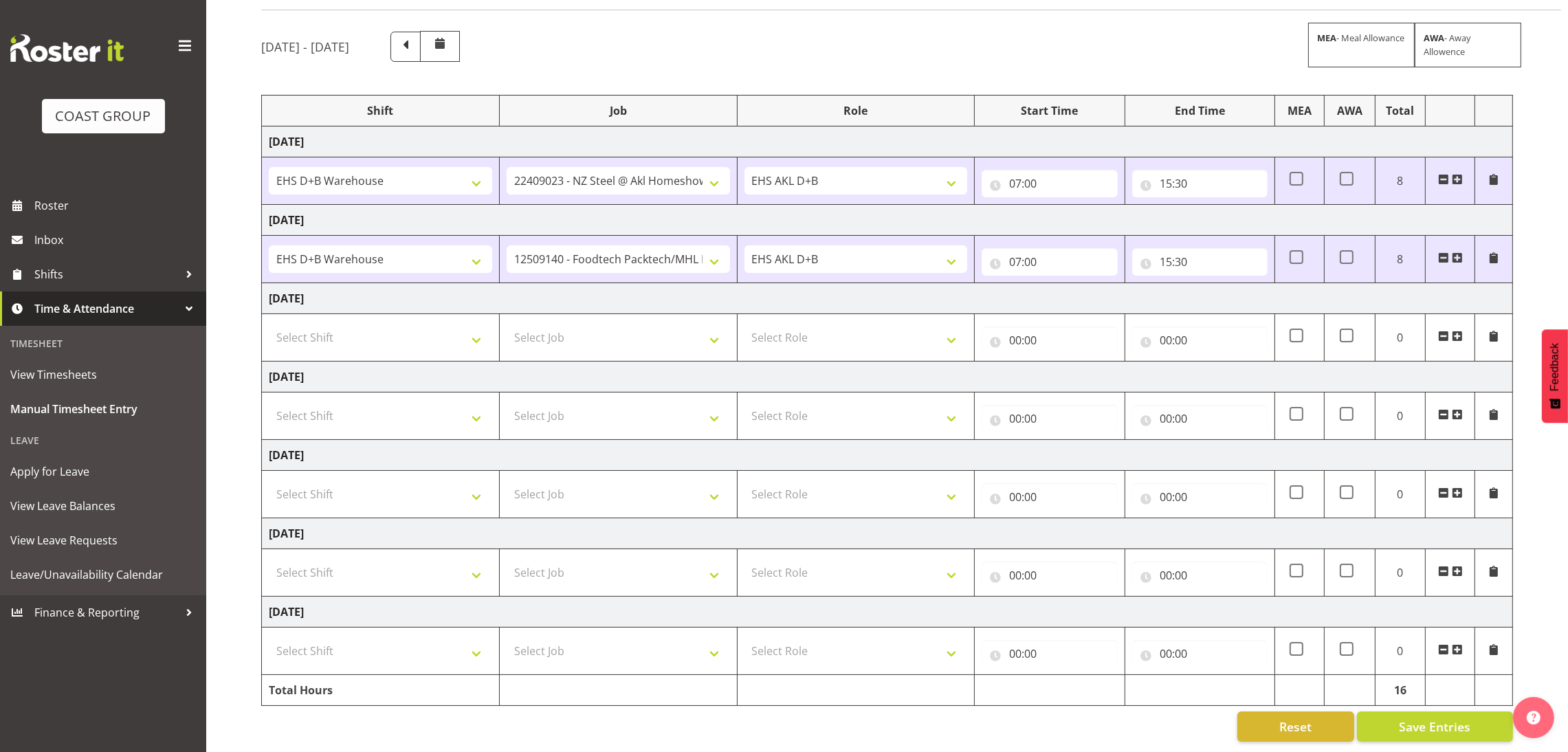
click at [452, 314] on td "Select Shift D+B @ [PERSON_NAME] D+B Build D+B Build NZACA D+B Build Tech Day […" at bounding box center [381, 338] width 238 height 48
click at [453, 324] on select "Select Shift D+B @ [PERSON_NAME] D+B Build D+B Build NZACA D+B Build Tech Day […" at bounding box center [381, 337] width 223 height 27
select select "1352"
click at [269, 324] on select "Select Shift D+B @ [PERSON_NAME] D+B Build D+B Build NZACA D+B Build Tech Day […" at bounding box center [381, 337] width 223 height 27
click at [678, 324] on select "Select Job 1 Carlton Events 1 [PERSON_NAME][GEOGRAPHIC_DATA] 1 [PERSON_NAME][GE…" at bounding box center [618, 337] width 223 height 27
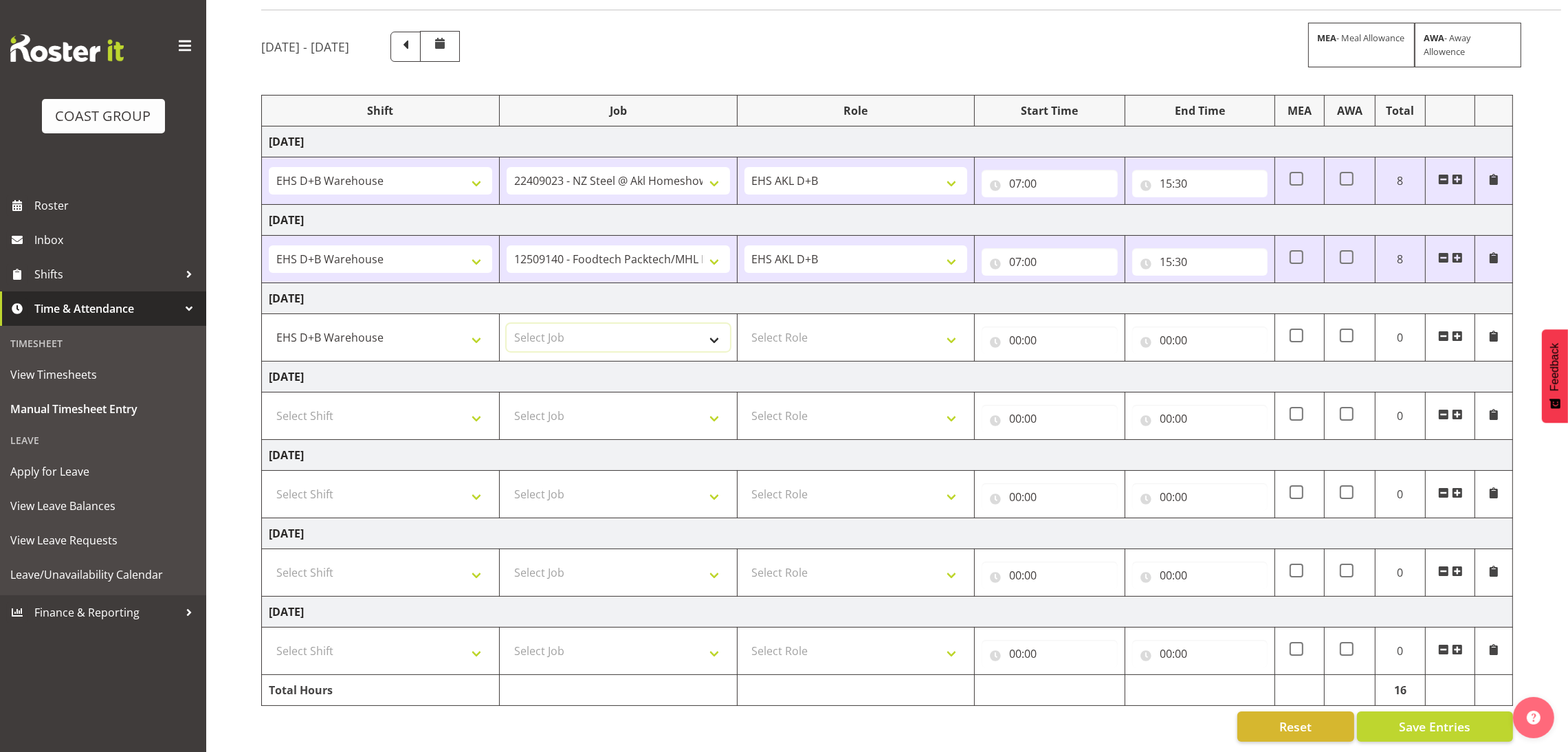
select select "8643"
click at [506, 324] on select "Select Job 1 Carlton Events 1 [PERSON_NAME][GEOGRAPHIC_DATA] 1 [PERSON_NAME][GE…" at bounding box center [618, 337] width 223 height 27
click at [875, 324] on select "Select Role EHS AKL D+B" at bounding box center [856, 337] width 223 height 27
select select "194"
click at [744, 324] on select "Select Role EHS AKL D+B" at bounding box center [856, 337] width 223 height 27
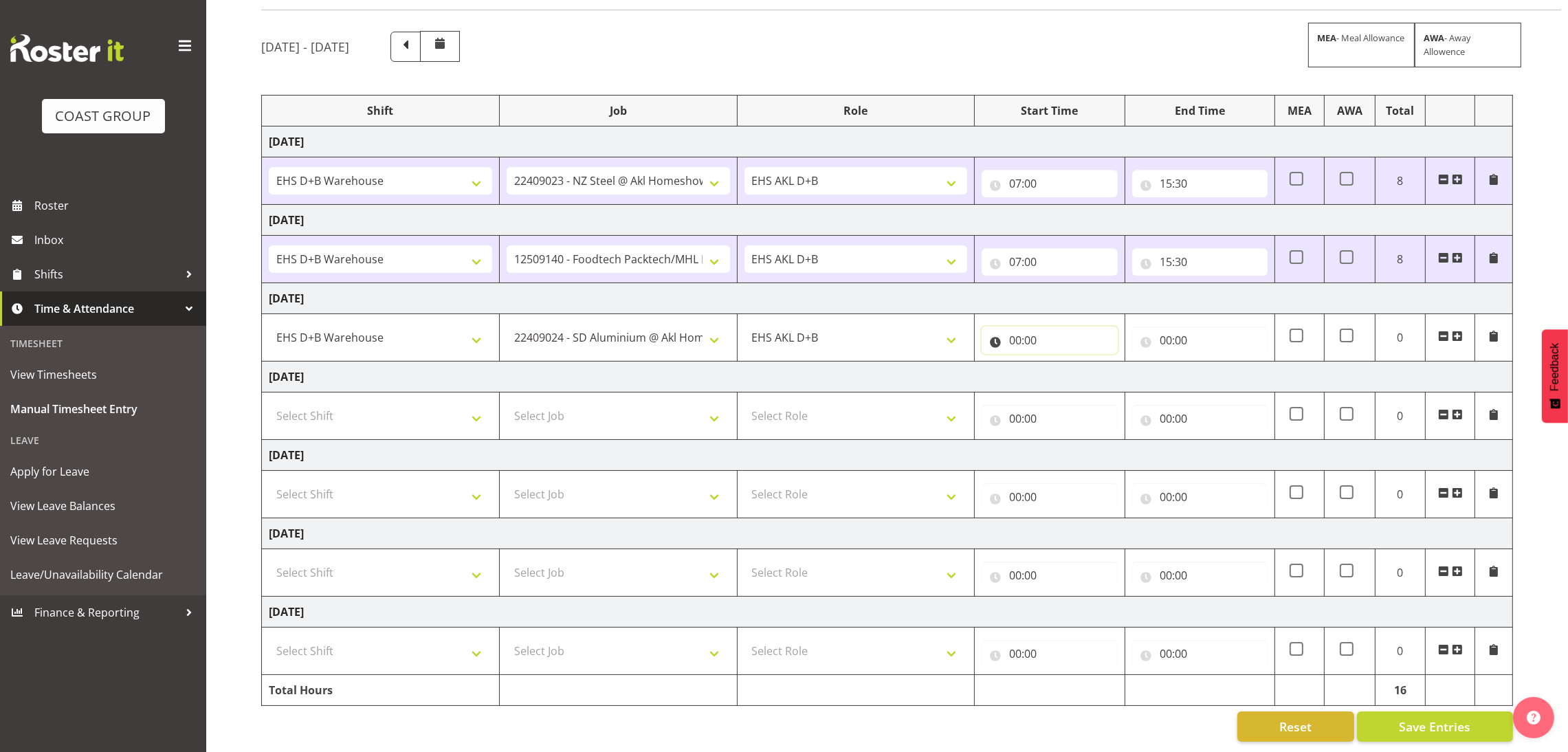
click at [1026, 327] on input "00:00" at bounding box center [1049, 340] width 136 height 27
click at [1070, 367] on select "00 01 02 03 04 05 06 07 08 09 10 11 12 13 14 15 16 17 18 19 20 21 22 23" at bounding box center [1076, 375] width 31 height 27
select select "7"
click at [1060, 362] on select "00 01 02 03 04 05 06 07 08 09 10 11 12 13 14 15 16 17 18 19 20 21 22 23" at bounding box center [1076, 375] width 31 height 27
type input "07:00"
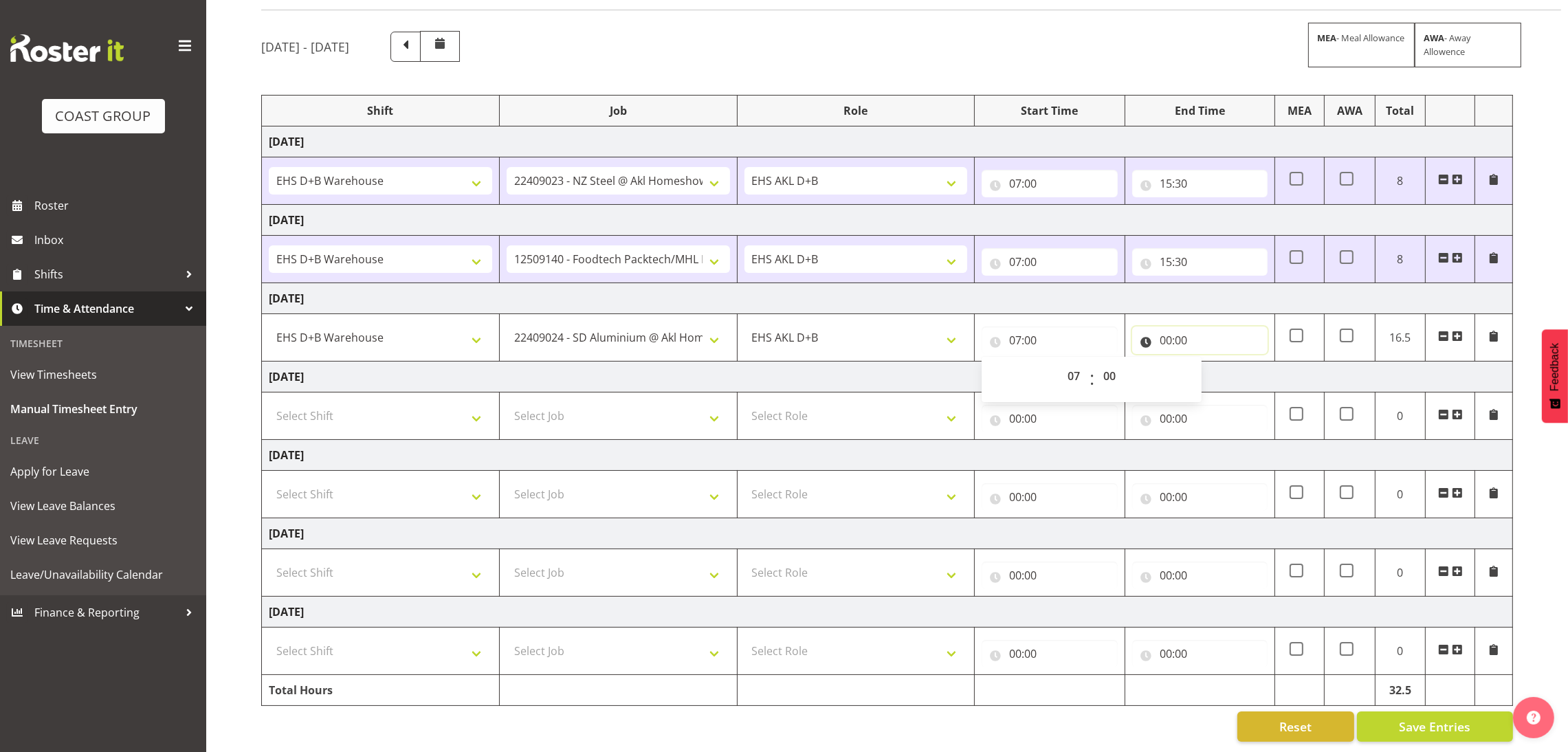
click at [1170, 330] on input "00:00" at bounding box center [1200, 340] width 136 height 27
click at [1232, 362] on select "00 01 02 03 04 05 06 07 08 09 10 11 12 13 14 15 16 17 18 19 20 21 22 23" at bounding box center [1226, 375] width 31 height 27
select select "11"
click at [1211, 362] on select "00 01 02 03 04 05 06 07 08 09 10 11 12 13 14 15 16 17 18 19 20 21 22 23" at bounding box center [1226, 375] width 31 height 27
type input "11:00"
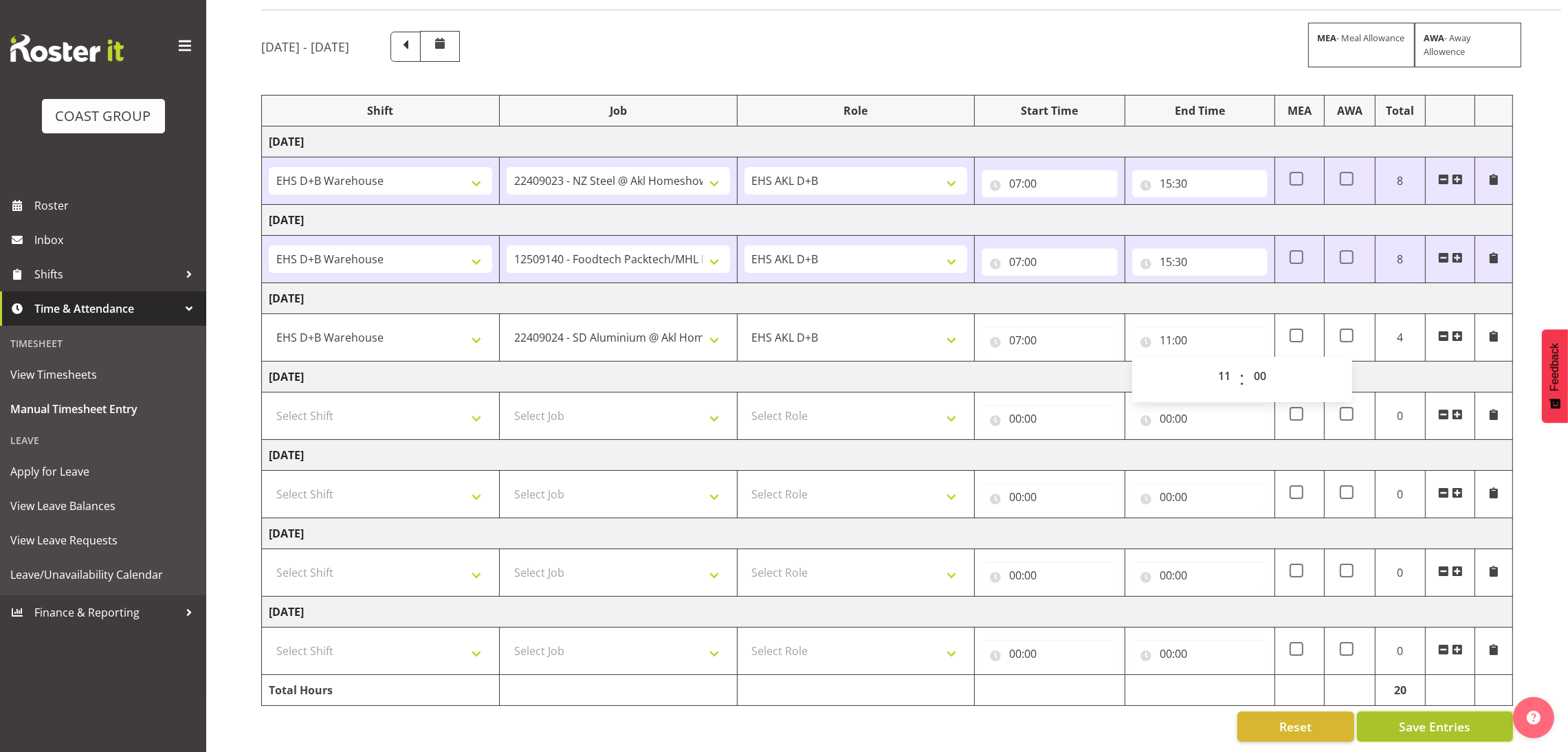
click at [1458, 718] on span "Save Entries" at bounding box center [1435, 726] width 72 height 18
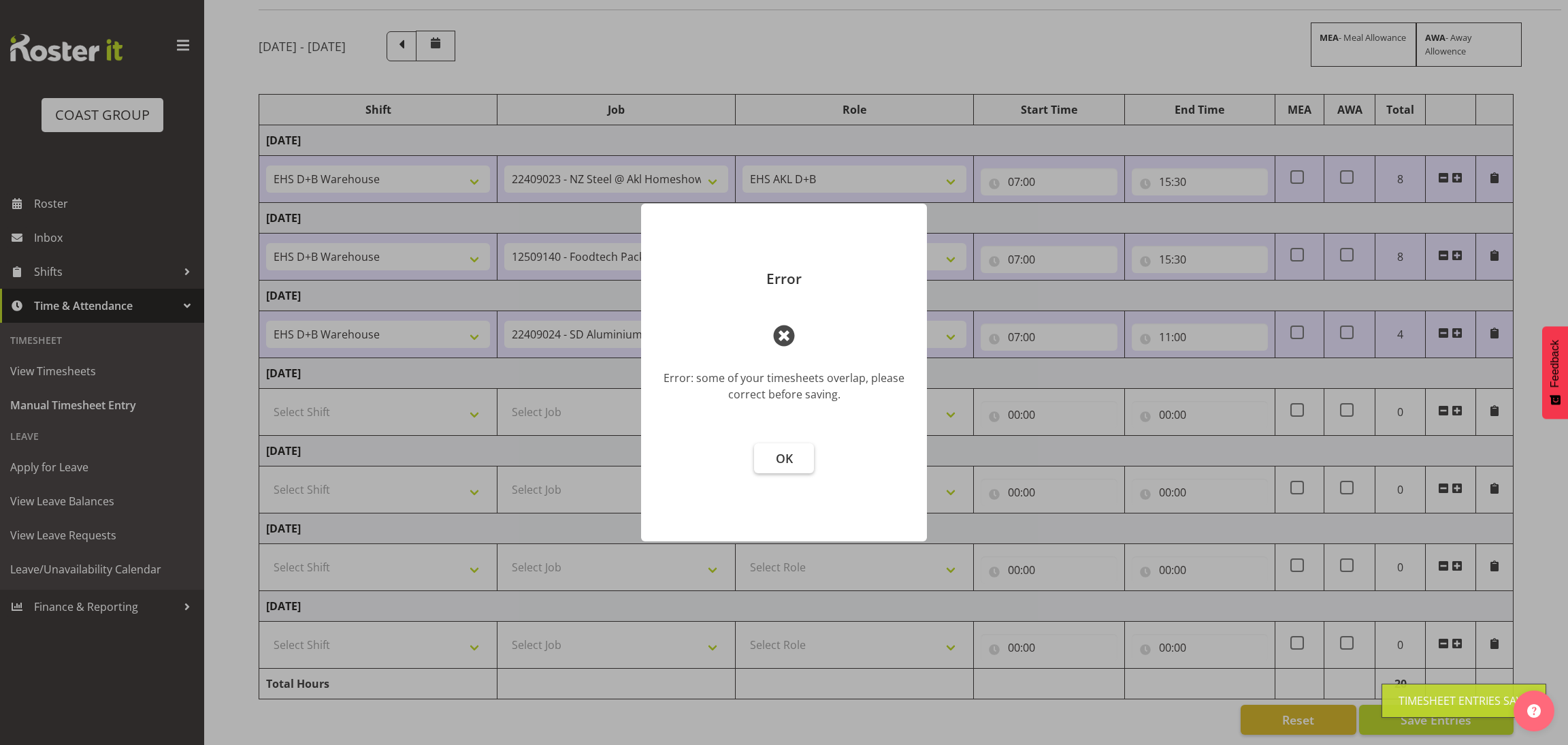
click at [803, 463] on button "OK" at bounding box center [784, 458] width 60 height 30
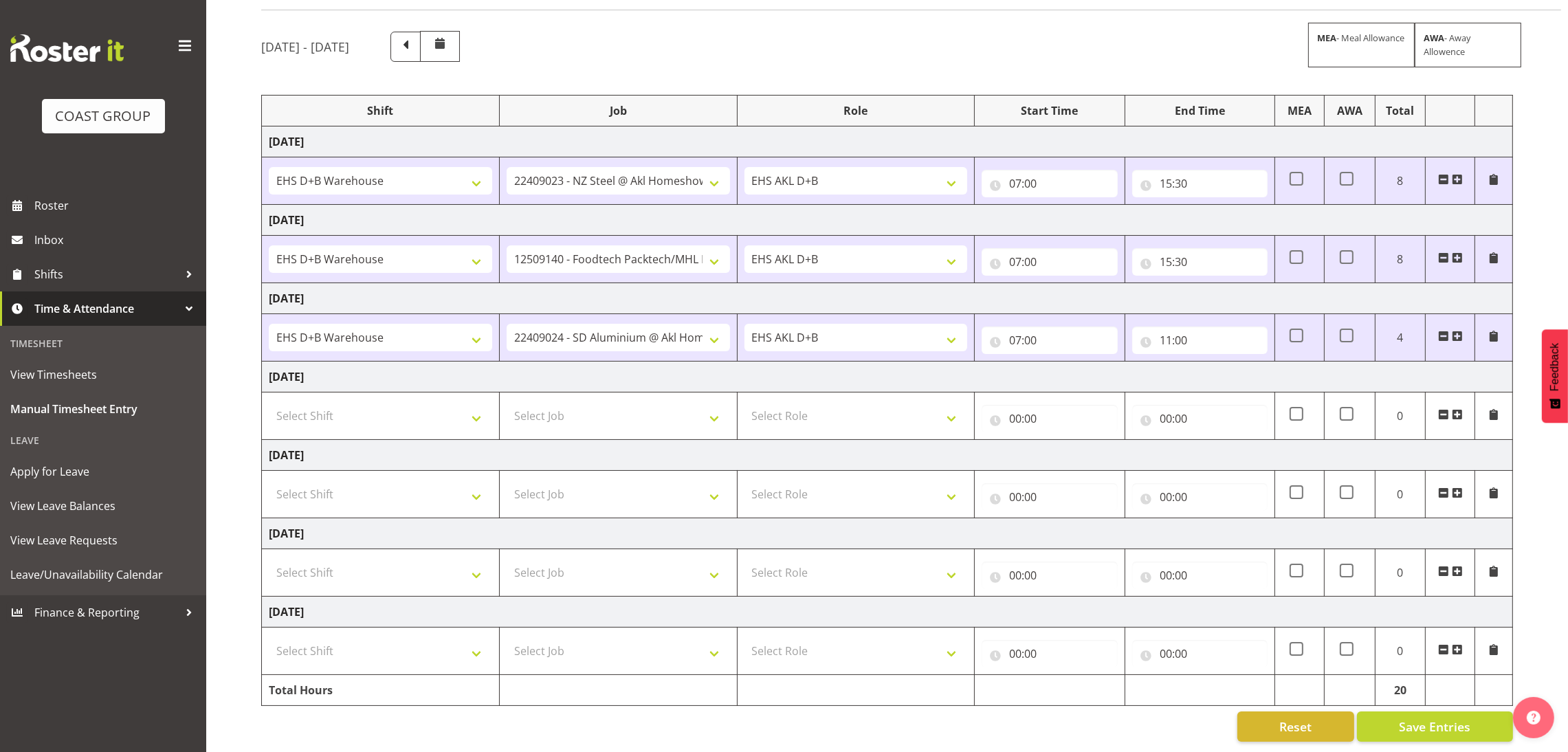
click at [1465, 314] on td at bounding box center [1449, 338] width 50 height 48
click at [1463, 314] on td at bounding box center [1449, 338] width 50 height 48
click at [1454, 331] on span at bounding box center [1457, 336] width 11 height 11
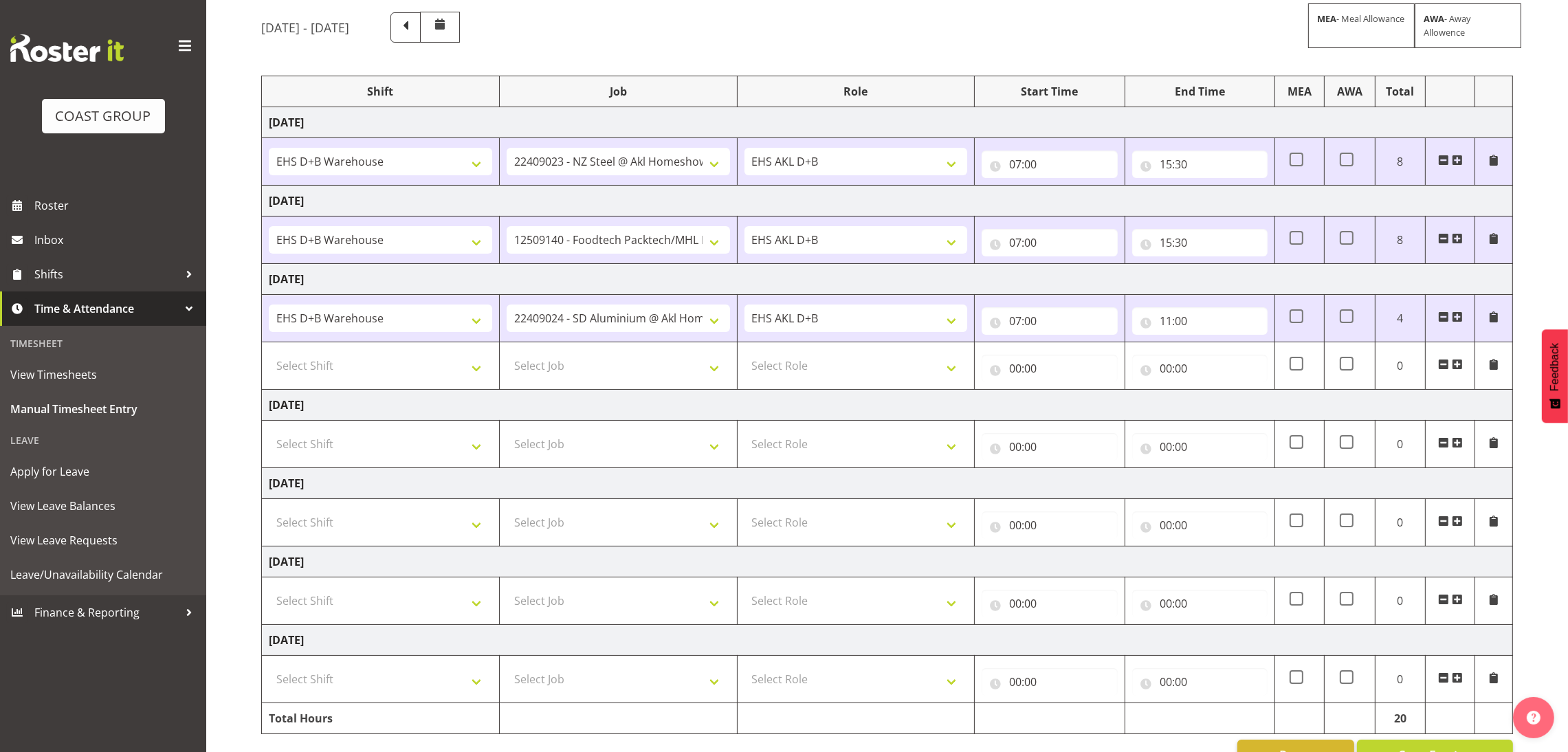
click at [1454, 321] on span at bounding box center [1457, 317] width 11 height 11
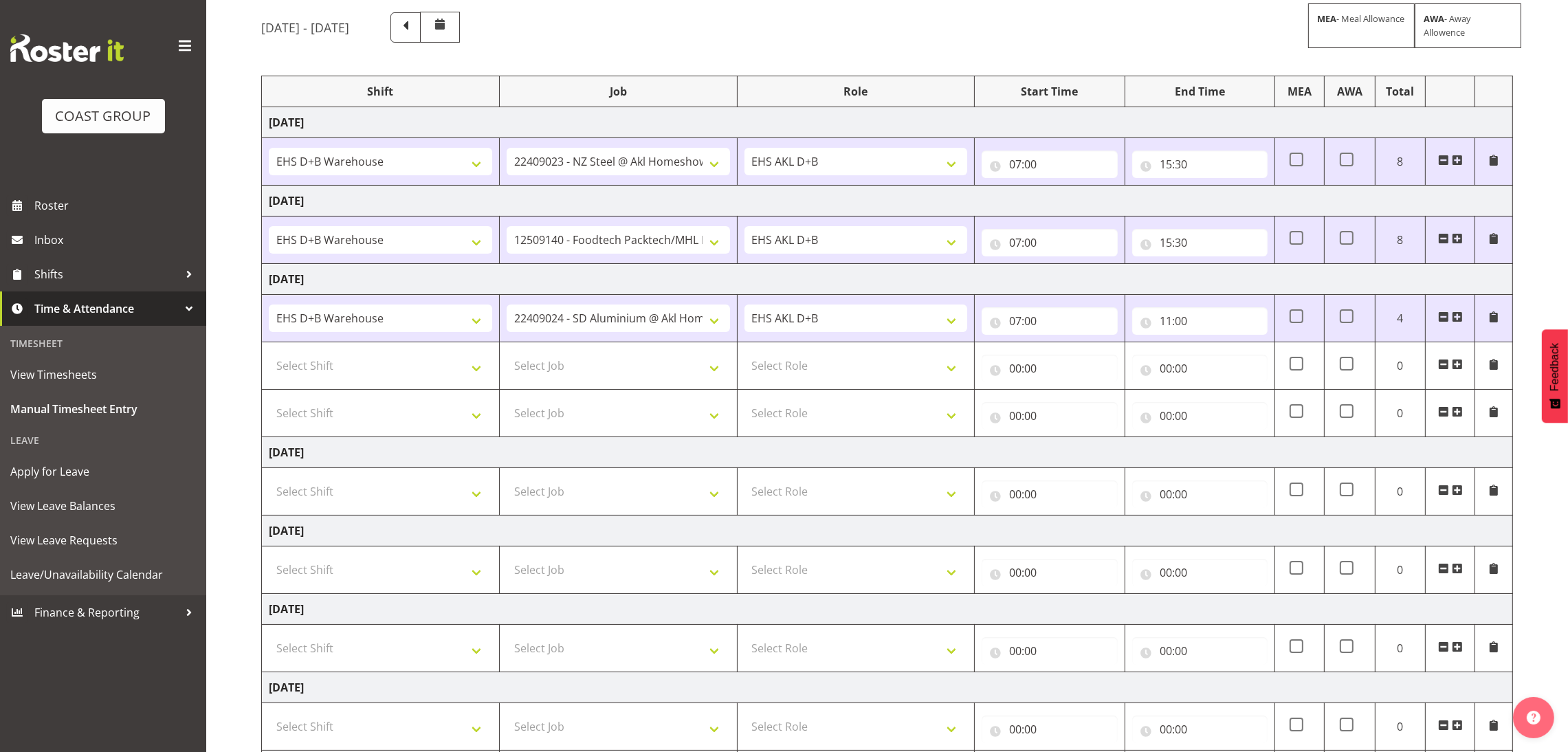
click at [1454, 321] on span at bounding box center [1457, 317] width 11 height 11
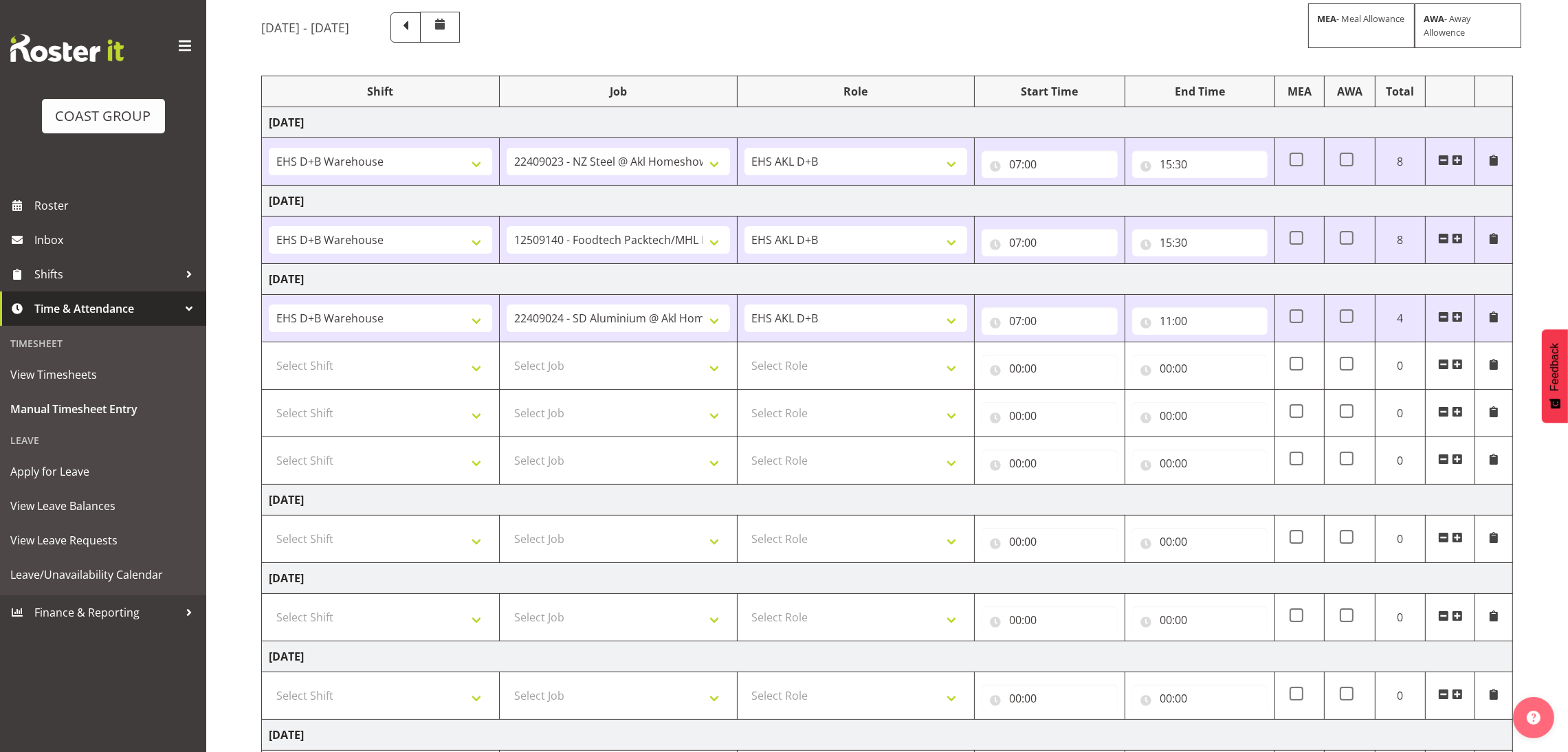
click at [1439, 455] on span at bounding box center [1443, 459] width 11 height 11
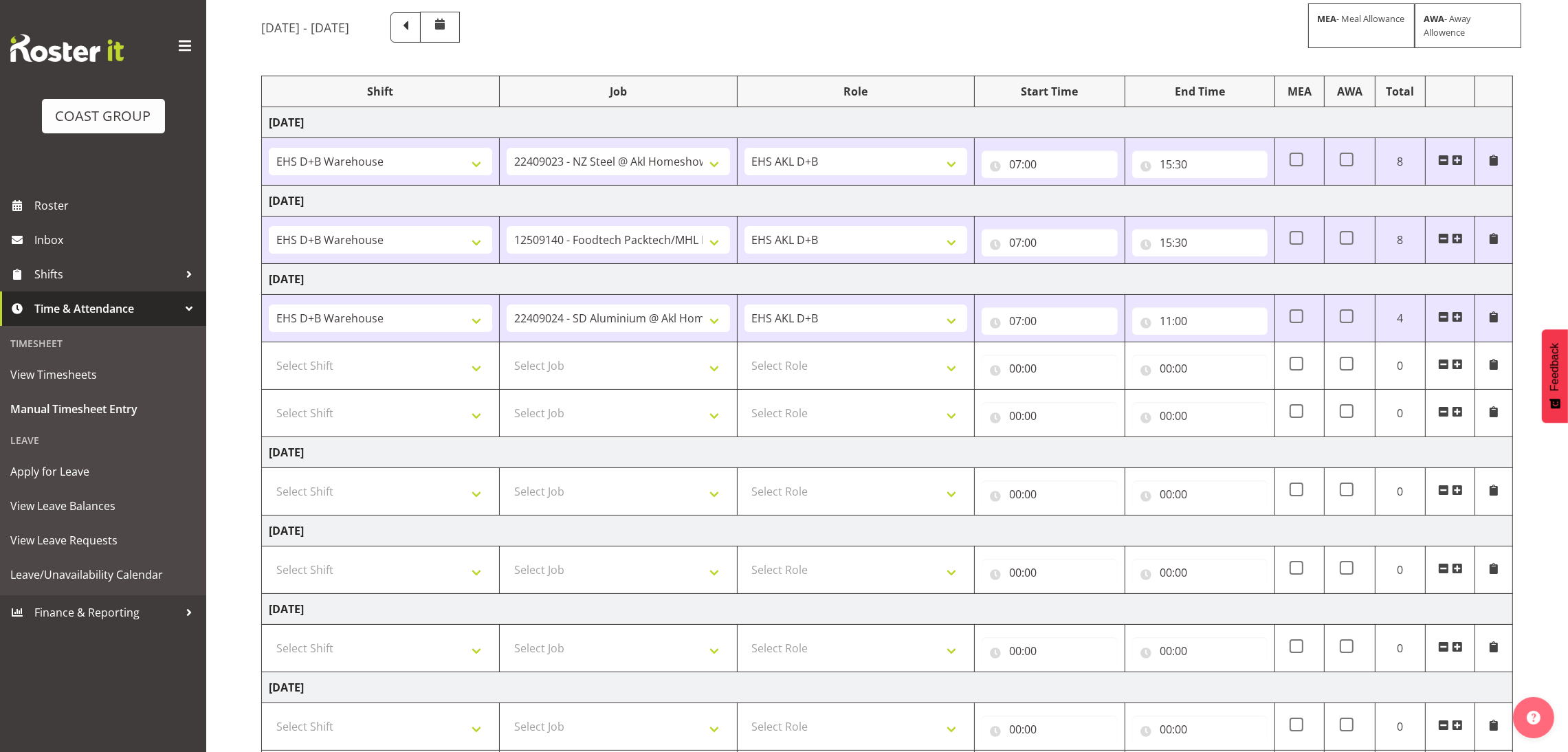
click at [1442, 417] on span at bounding box center [1443, 412] width 11 height 11
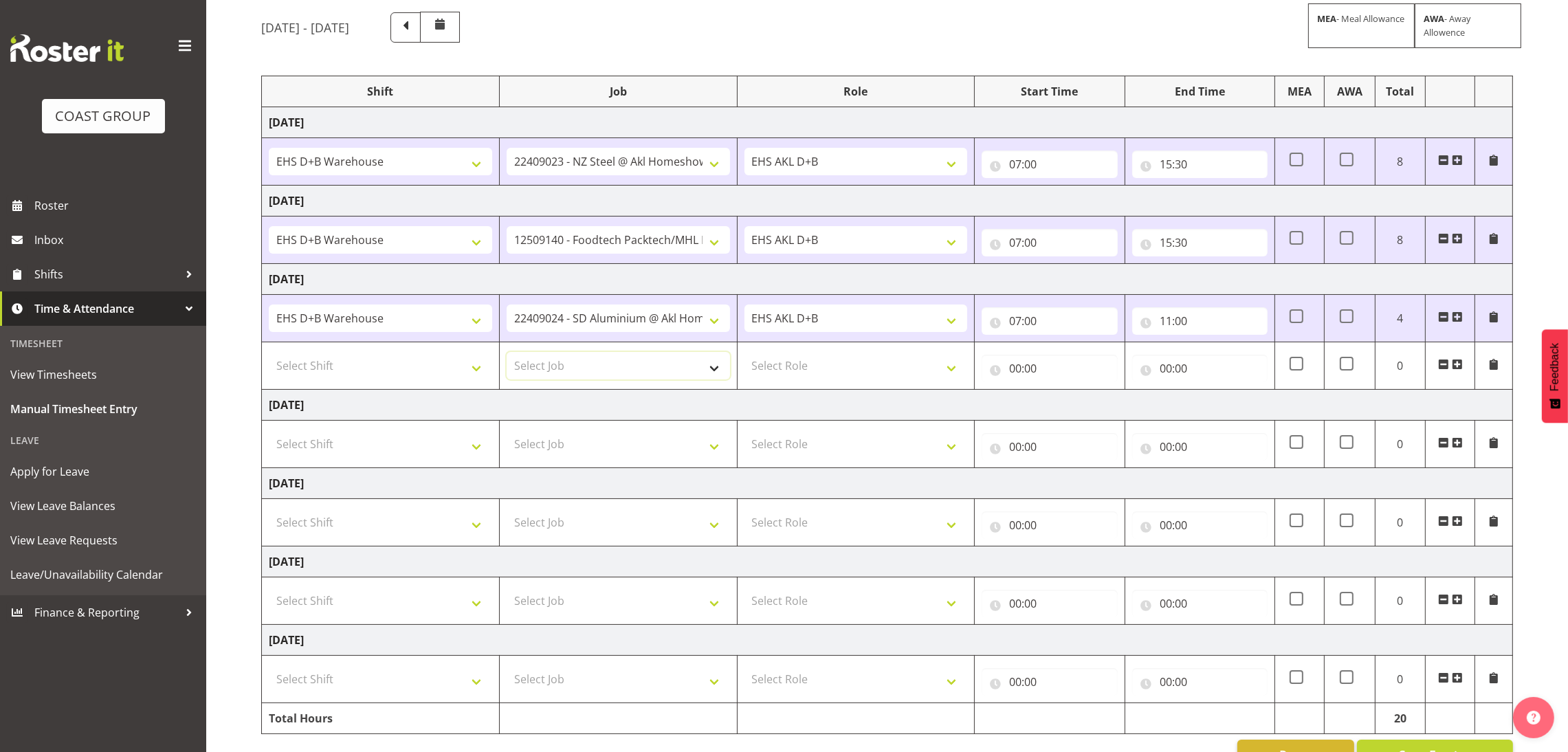
click at [578, 365] on select "Select Job 1 Carlton Events 1 [PERSON_NAME][GEOGRAPHIC_DATA] 1 [PERSON_NAME][GE…" at bounding box center [618, 365] width 223 height 27
click at [695, 378] on select "1 Carlton Events 1 [PERSON_NAME] 1 [PERSON_NAME][GEOGRAPHIC_DATA] 1 EHS WAREHOU…" at bounding box center [618, 365] width 223 height 27
select select "8169"
click at [506, 354] on select "1 Carlton Events 1 [PERSON_NAME] 1 [PERSON_NAME][GEOGRAPHIC_DATA] 1 EHS WAREHOU…" at bounding box center [618, 365] width 223 height 27
click at [824, 355] on select "Select Role EHS AKL D+B" at bounding box center [856, 365] width 223 height 27
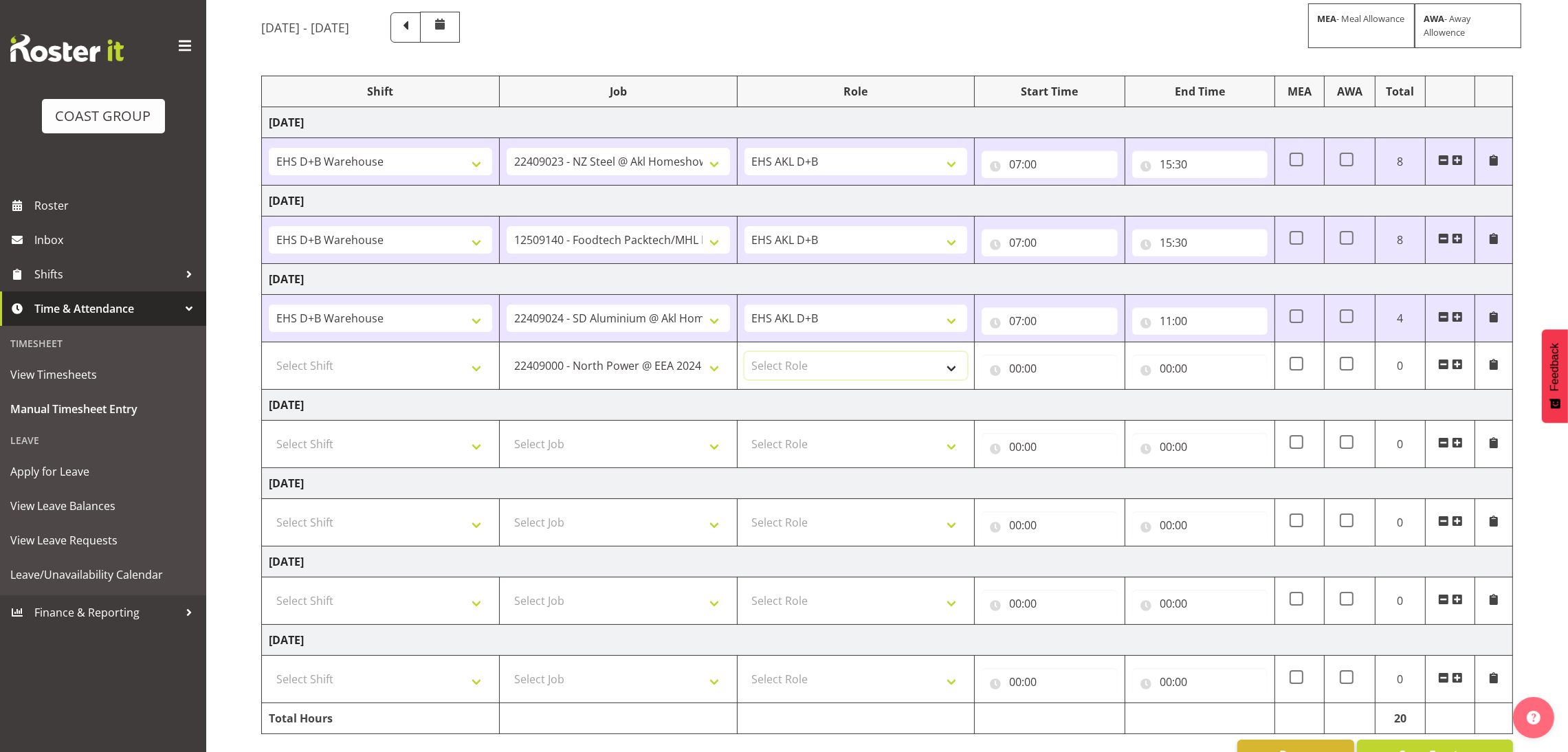
select select "194"
click at [744, 354] on select "Select Role EHS AKL D+B" at bounding box center [856, 365] width 223 height 27
click at [1013, 365] on input "00:00" at bounding box center [1049, 368] width 136 height 27
click at [1073, 401] on select "00 01 02 03 04 05 06 07 08 09 10 11 12 13 14 15 16 17 18 19 20 21 22 23" at bounding box center [1076, 403] width 31 height 27
select select "11"
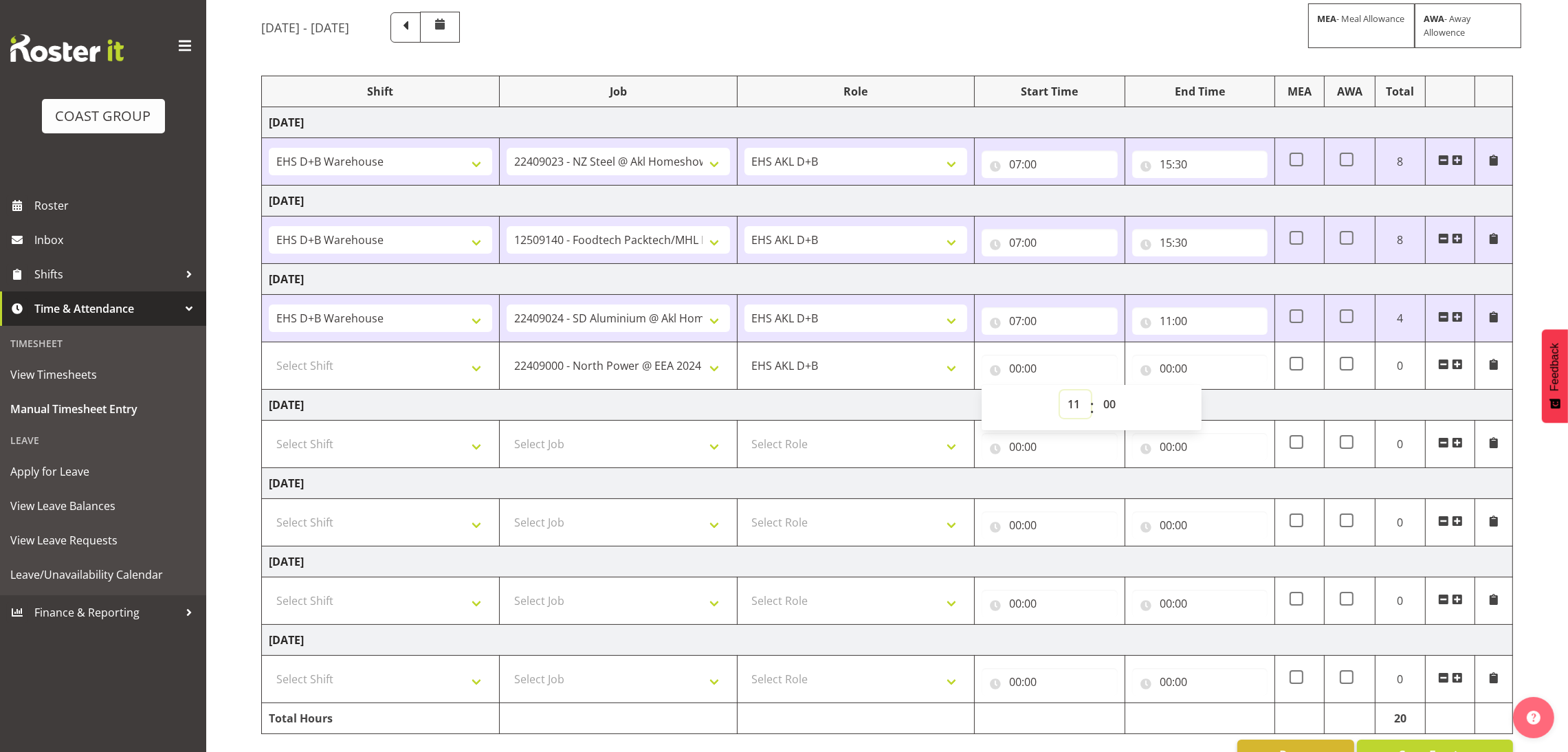
click at [1060, 392] on select "00 01 02 03 04 05 06 07 08 09 10 11 12 13 14 15 16 17 18 19 20 21 22 23" at bounding box center [1076, 403] width 31 height 27
type input "11:00"
click at [1246, 364] on input "00:00" at bounding box center [1200, 368] width 136 height 27
click at [1165, 376] on input "00:00" at bounding box center [1200, 368] width 136 height 27
click at [1170, 381] on input "00:00" at bounding box center [1200, 368] width 136 height 27
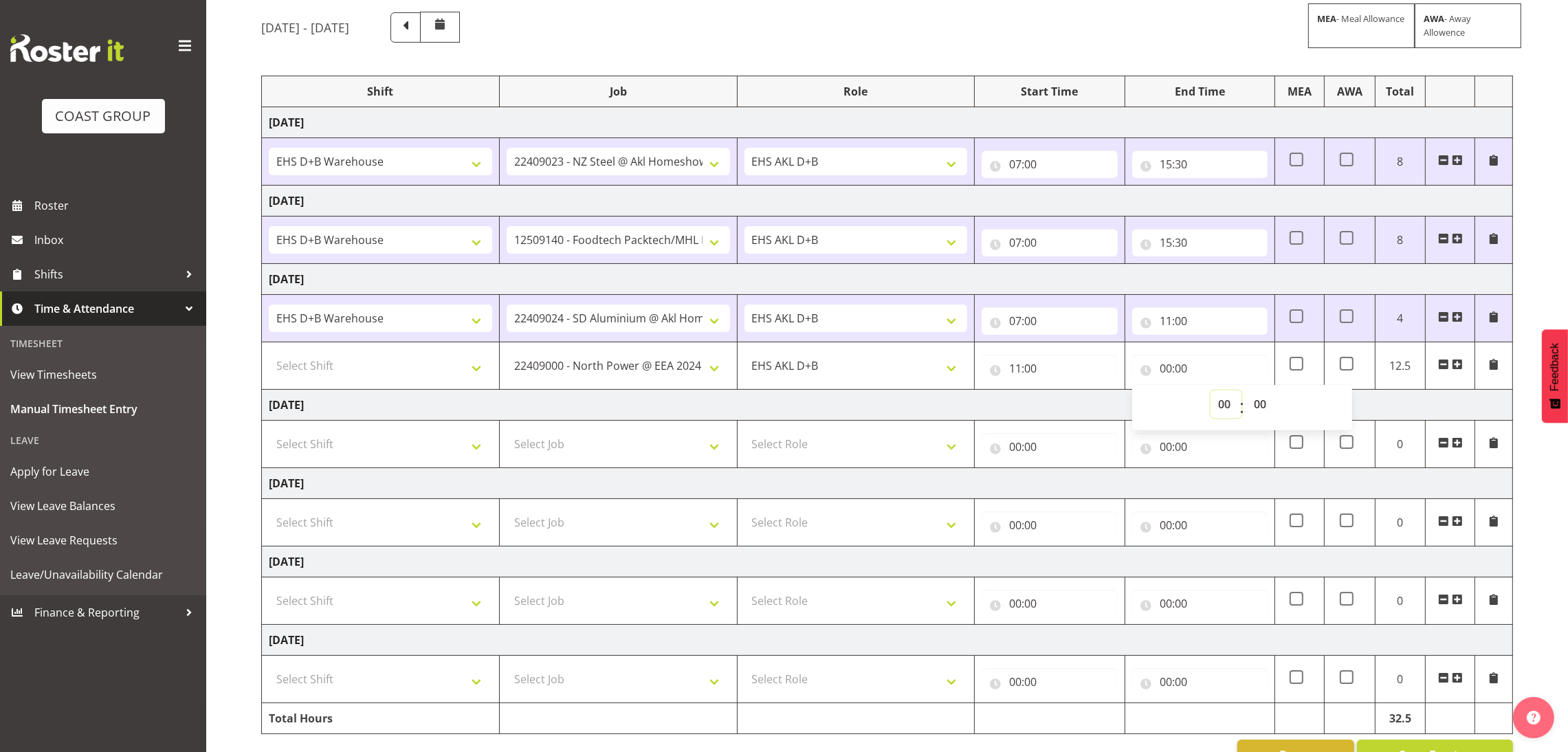
click at [1223, 413] on select "00 01 02 03 04 05 06 07 08 09 10 11 12 13 14 15 16 17 18 19 20 21 22 23" at bounding box center [1226, 403] width 31 height 27
select select "15"
click at [1211, 392] on select "00 01 02 03 04 05 06 07 08 09 10 11 12 13 14 15 16 17 18 19 20 21 22 23" at bounding box center [1226, 403] width 31 height 27
type input "15:00"
click at [1271, 396] on select "00 01 02 03 04 05 06 07 08 09 10 11 12 13 14 15 16 17 18 19 20 21 22 23 24 25 2…" at bounding box center [1261, 403] width 31 height 27
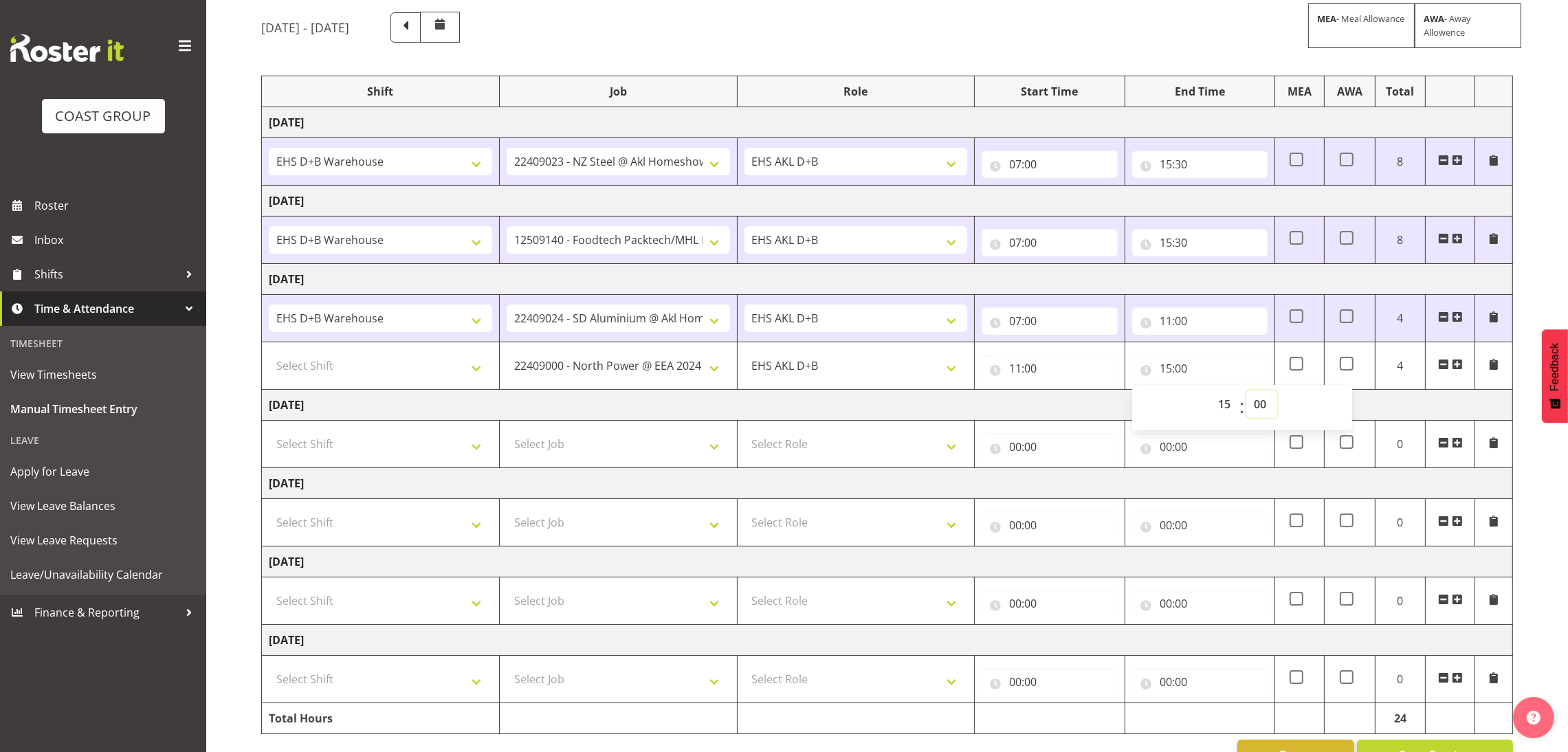
select select "30"
click at [1246, 392] on select "00 01 02 03 04 05 06 07 08 09 10 11 12 13 14 15 16 17 18 19 20 21 22 23 24 25 2…" at bounding box center [1261, 403] width 31 height 27
type input "15:30"
click at [1524, 346] on div "[DATE] - [DATE] MEA - Meal Allowance AWA - Away Allowence Shift Job Role Start …" at bounding box center [914, 391] width 1307 height 779
click at [364, 367] on select "Select Shift D+B @ [PERSON_NAME] D+B Build D+B Build NZACA D+B Build Tech Day […" at bounding box center [381, 365] width 223 height 27
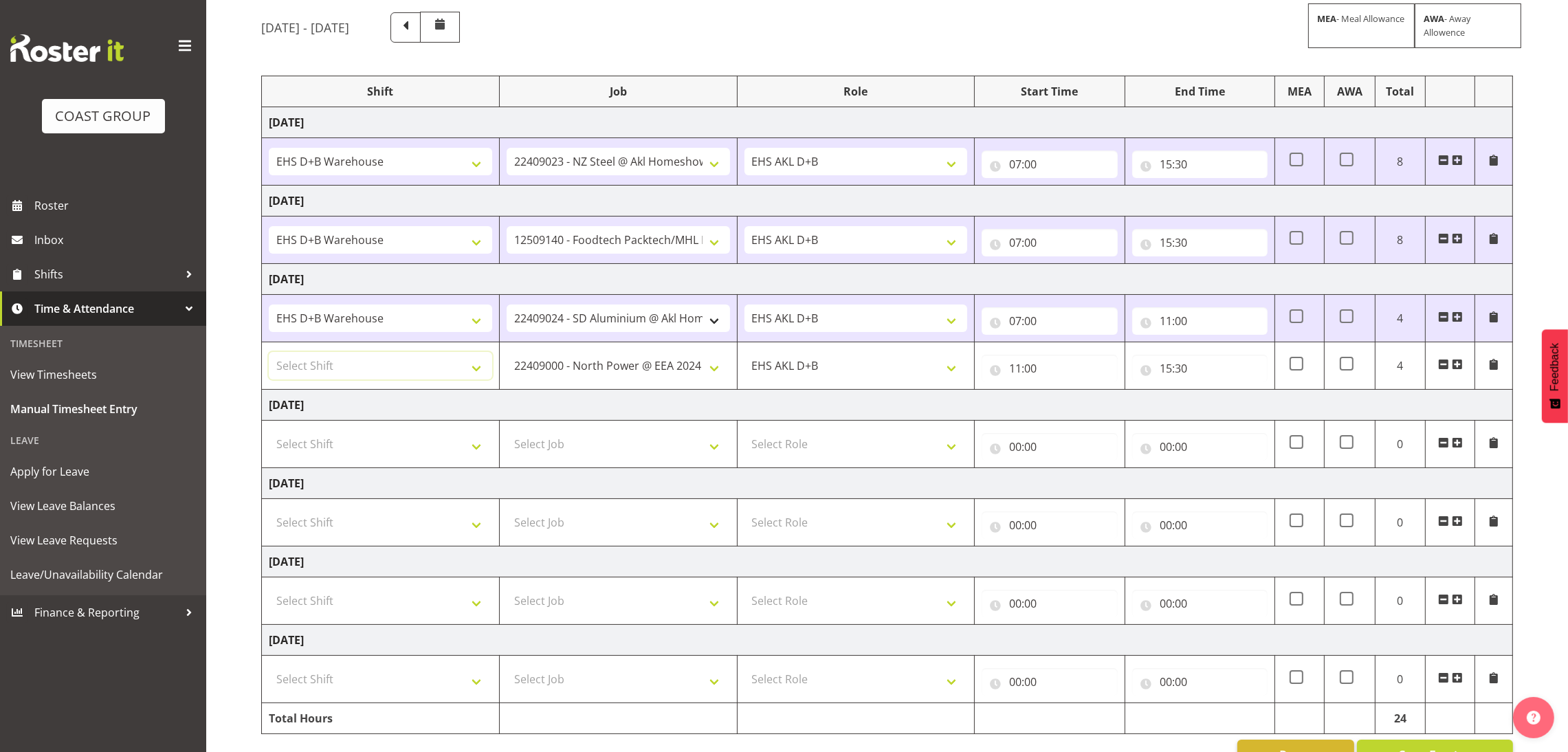
select select "1352"
click at [269, 354] on select "Select Shift D+B @ [PERSON_NAME] D+B Build D+B Build NZACA D+B Build Tech Day […" at bounding box center [381, 365] width 223 height 27
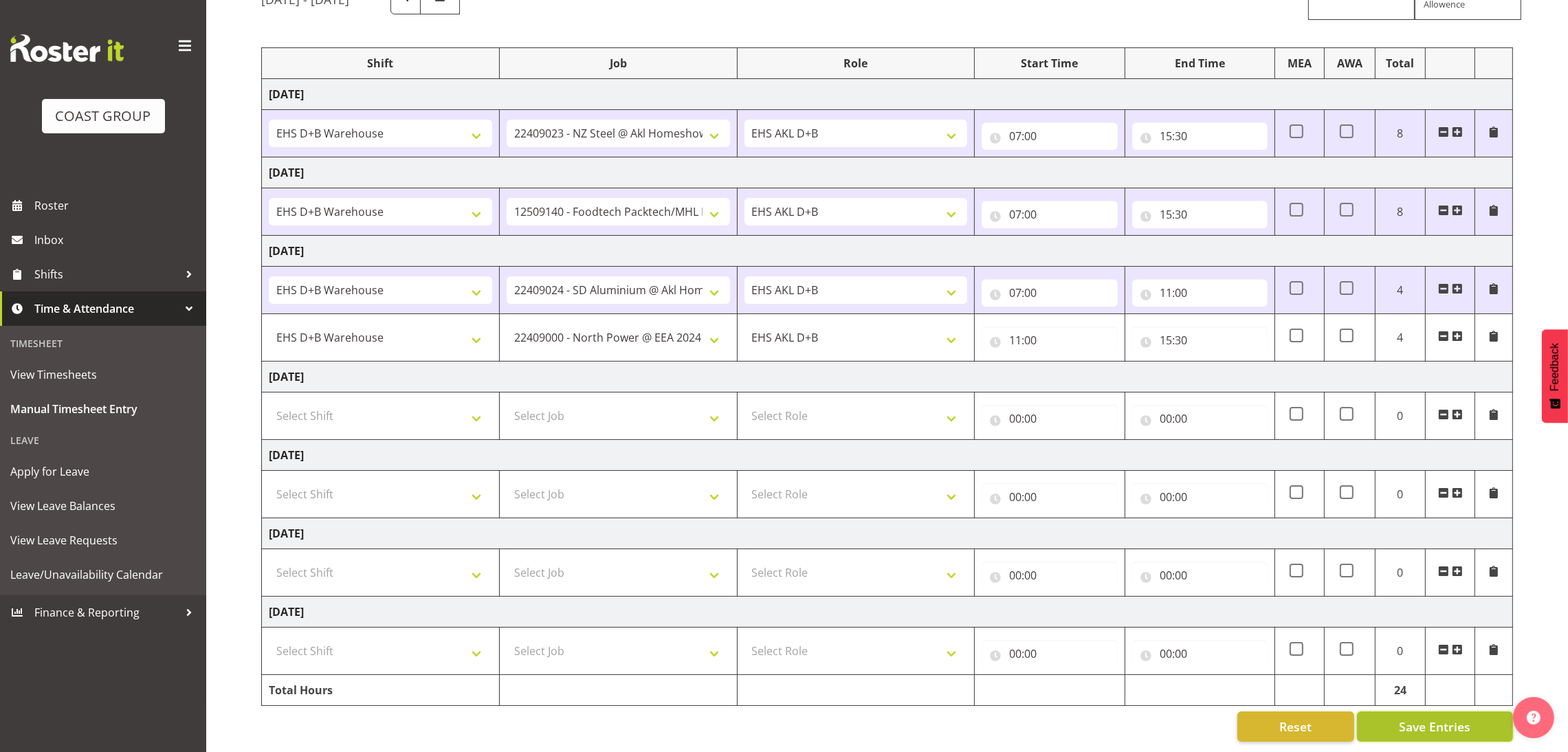
click at [1474, 711] on button "Save Entries" at bounding box center [1435, 726] width 156 height 30
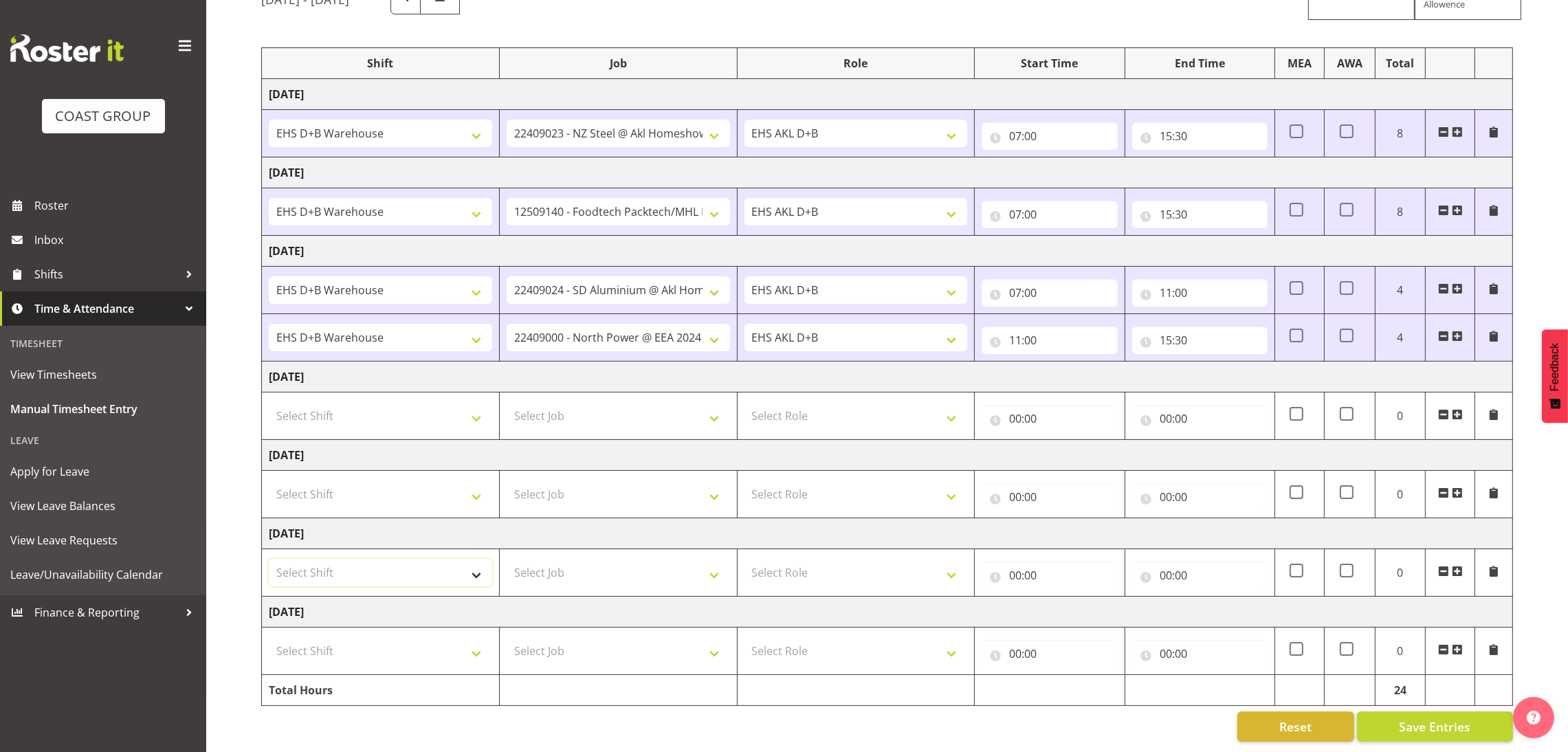
click at [438, 559] on select "Select Shift D+B @ [PERSON_NAME] D+B Build D+B Build NZACA D+B Build Tech Day […" at bounding box center [381, 572] width 223 height 27
select select "1352"
click at [269, 559] on select "Select Shift D+B @ [PERSON_NAME] D+B Build D+B Build NZACA D+B Build Tech Day […" at bounding box center [381, 572] width 223 height 27
click at [630, 559] on select "Select Job 1 Carlton Events 1 [PERSON_NAME][GEOGRAPHIC_DATA] 1 [PERSON_NAME][GE…" at bounding box center [618, 572] width 223 height 27
select select "8635"
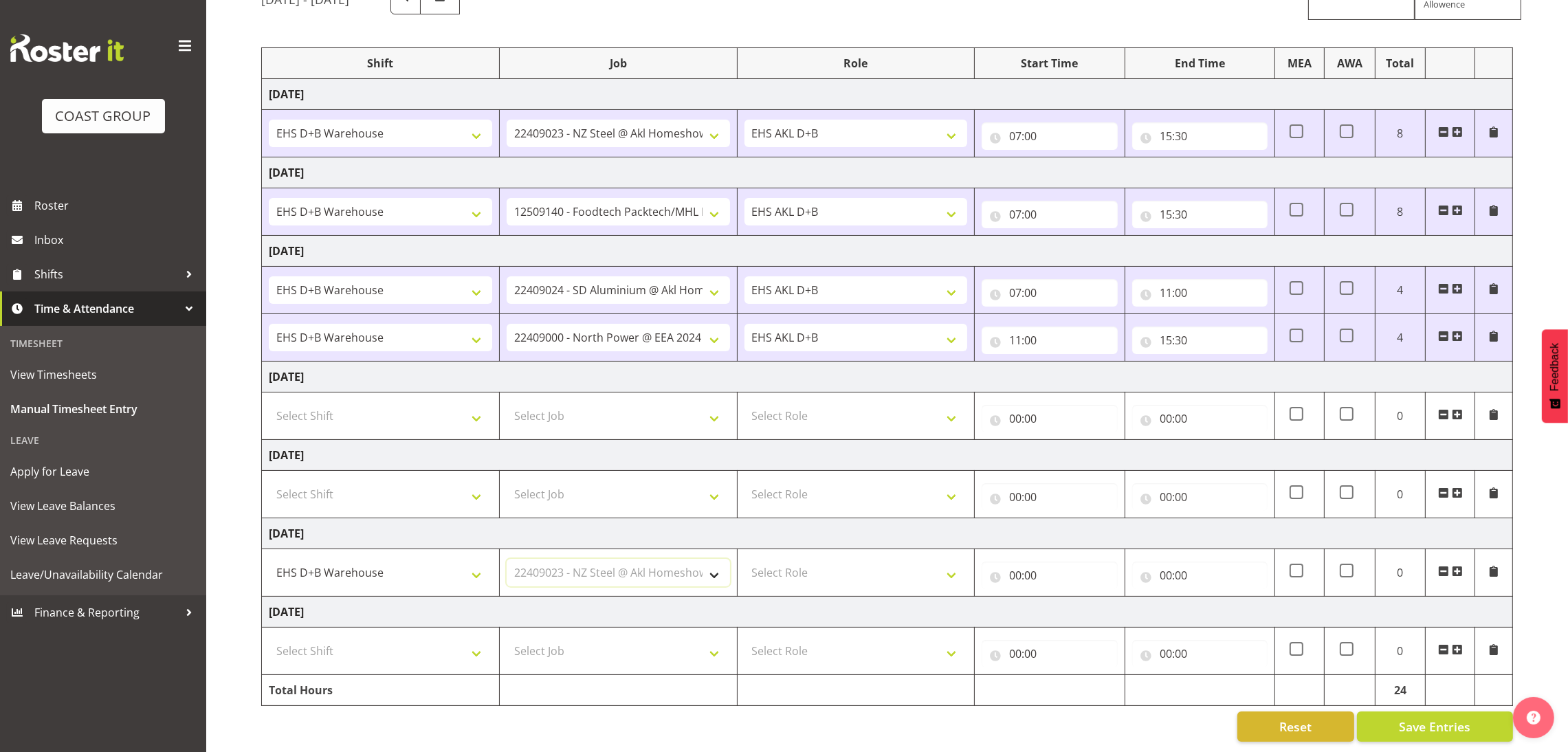
click at [506, 559] on select "Select Job 1 Carlton Events 1 [PERSON_NAME][GEOGRAPHIC_DATA] 1 [PERSON_NAME][GE…" at bounding box center [618, 572] width 223 height 27
click at [823, 559] on select "Select Role EHS AKL D+B" at bounding box center [856, 572] width 223 height 27
select select "194"
click at [744, 559] on select "Select Role EHS AKL D+B" at bounding box center [856, 572] width 223 height 27
click at [1013, 562] on input "00:00" at bounding box center [1049, 575] width 136 height 27
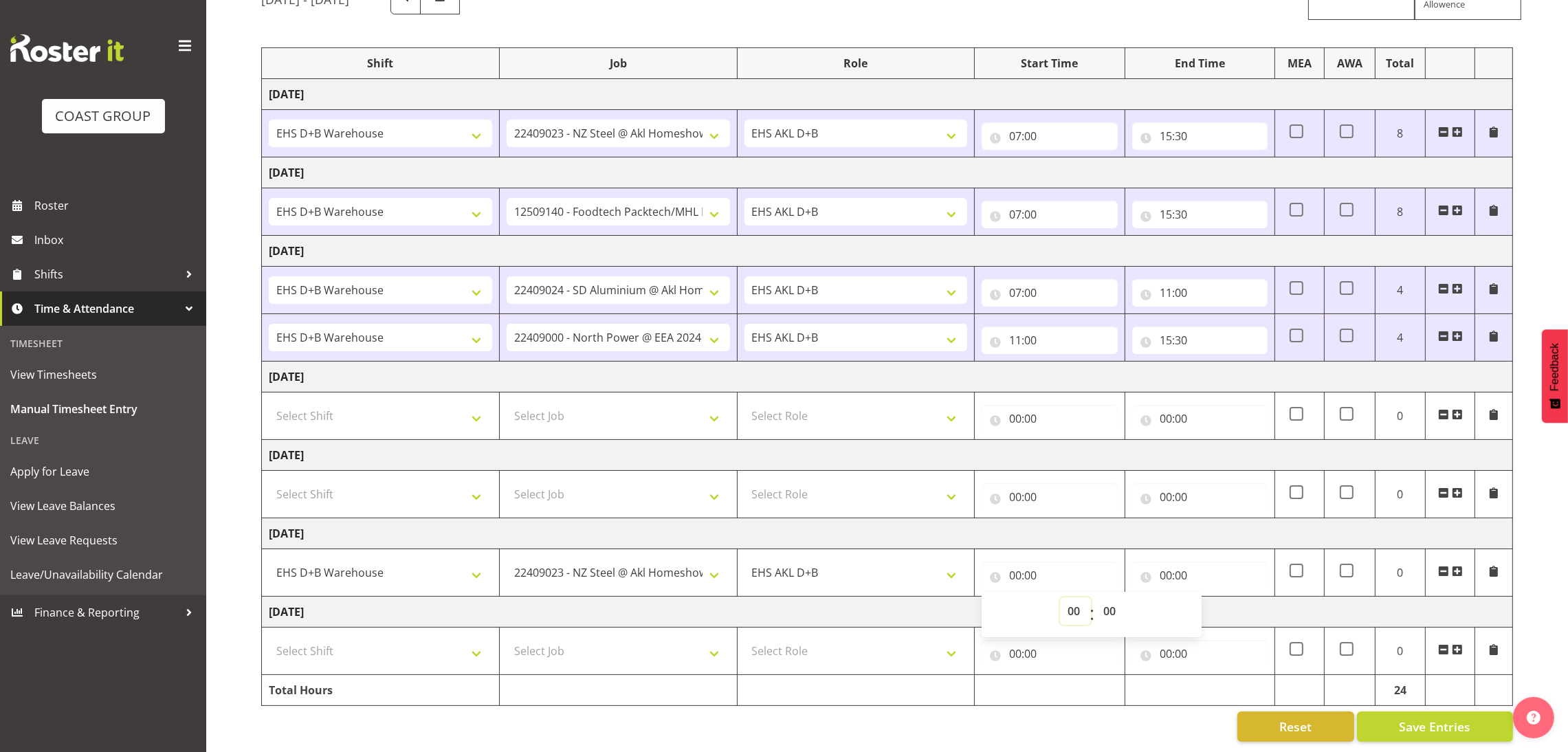
click at [1070, 598] on select "00 01 02 03 04 05 06 07 08 09 10 11 12 13 14 15 16 17 18 19 20 21 22 23" at bounding box center [1076, 611] width 31 height 27
select select "7"
click at [1060, 598] on select "00 01 02 03 04 05 06 07 08 09 10 11 12 13 14 15 16 17 18 19 20 21 22 23" at bounding box center [1076, 611] width 31 height 27
type input "07:00"
click at [1161, 562] on input "00:00" at bounding box center [1200, 575] width 136 height 27
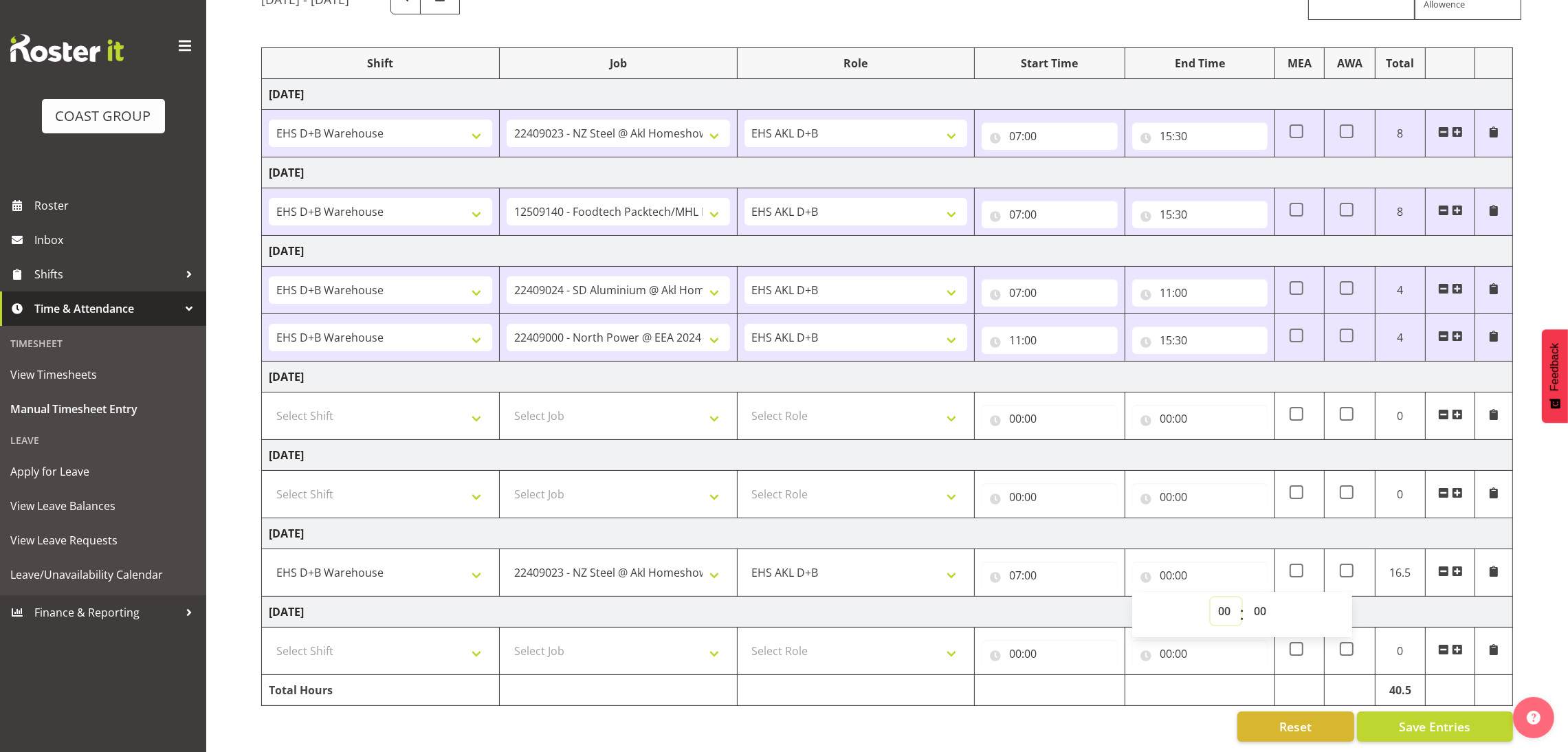
drag, startPoint x: 1219, startPoint y: 592, endPoint x: 1233, endPoint y: 475, distance: 117.8
click at [1233, 475] on tbody "[DATE] D+B @ [PERSON_NAME] D+B Build D+B Build NZACA D+B Build Tech Day [DATE] …" at bounding box center [888, 392] width 1251 height 627
click at [1168, 562] on input "00:00" at bounding box center [1200, 575] width 136 height 27
drag, startPoint x: 1213, startPoint y: 591, endPoint x: 1226, endPoint y: 470, distance: 121.7
click at [1226, 470] on tbody "[DATE] D+B @ [PERSON_NAME] D+B Build D+B Build NZACA D+B Build Tech Day [DATE] …" at bounding box center [888, 392] width 1251 height 627
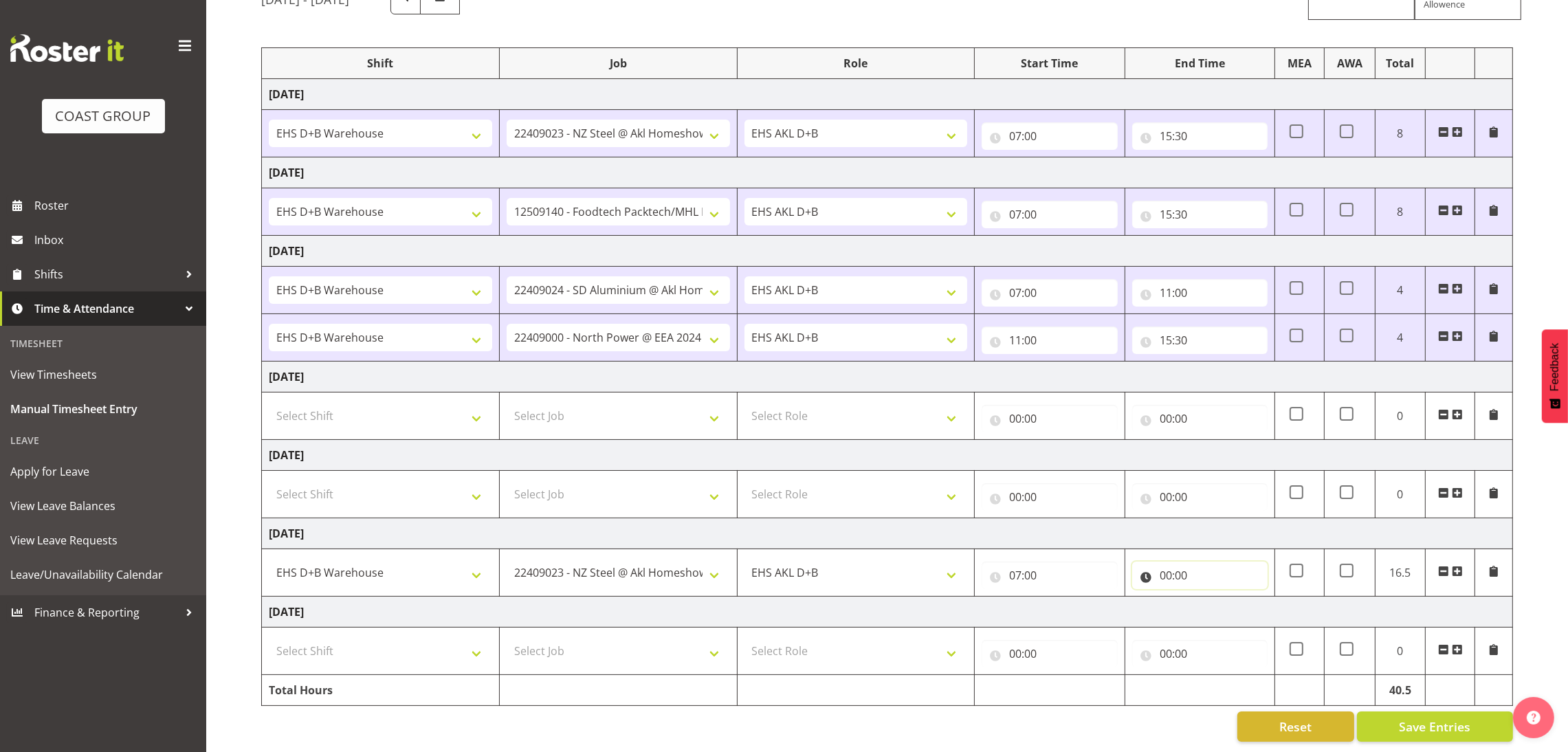
click at [1161, 562] on input "00:00" at bounding box center [1200, 575] width 136 height 27
click at [1218, 598] on select "00 01 02 03 04 05 06 07 08 09 10 11 12 13 14 15 16 17 18 19 20 21 22 23" at bounding box center [1226, 611] width 31 height 27
select select "15"
click at [1211, 598] on select "00 01 02 03 04 05 06 07 08 09 10 11 12 13 14 15 16 17 18 19 20 21 22 23" at bounding box center [1226, 611] width 31 height 27
type input "15:00"
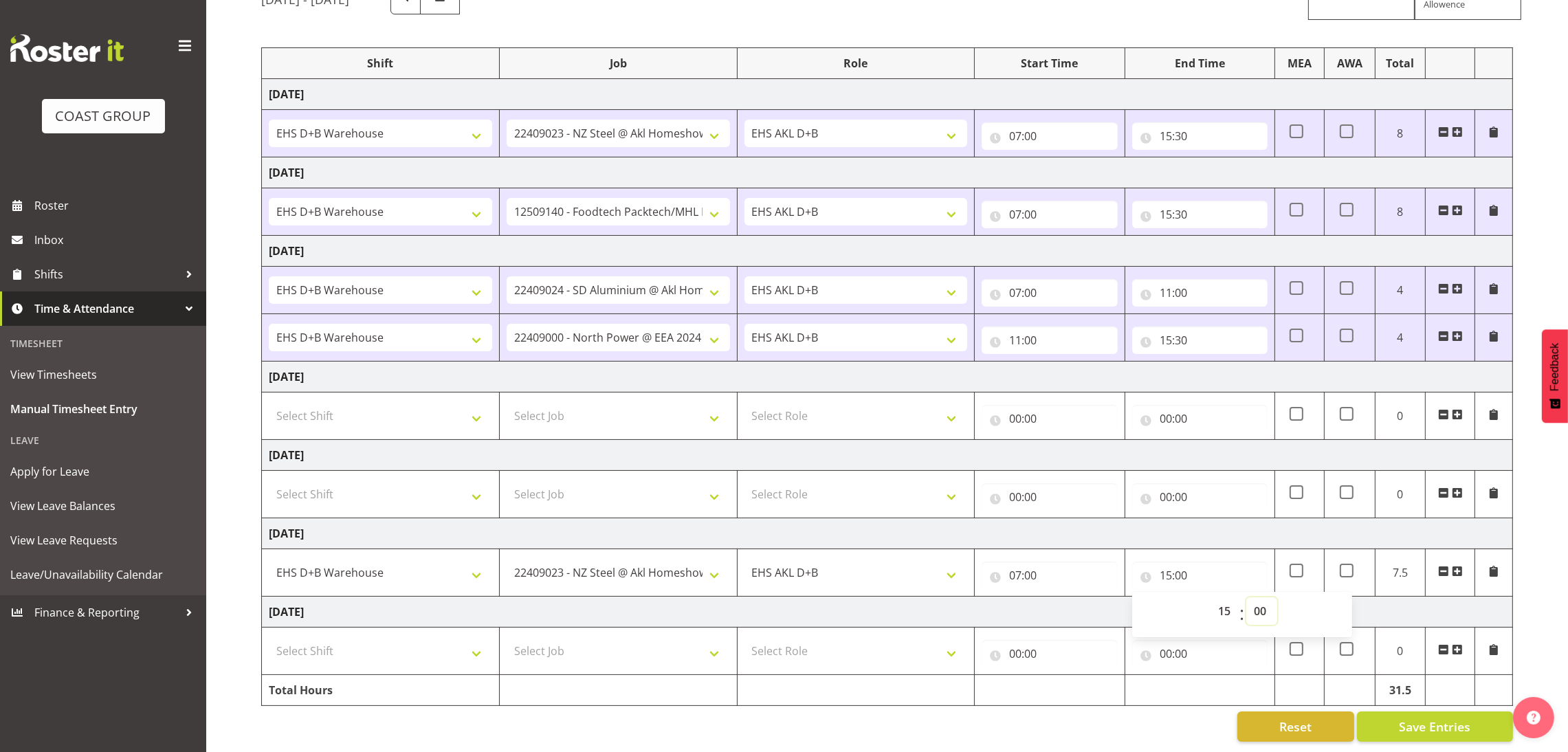
click at [1268, 598] on select "00 01 02 03 04 05 06 07 08 09 10 11 12 13 14 15 16 17 18 19 20 21 22 23 24 25 2…" at bounding box center [1261, 611] width 31 height 27
select select "30"
click at [1246, 598] on select "00 01 02 03 04 05 06 07 08 09 10 11 12 13 14 15 16 17 18 19 20 21 22 23 24 25 2…" at bounding box center [1261, 611] width 31 height 27
type input "15:30"
click at [1439, 718] on span "Save Entries" at bounding box center [1435, 726] width 72 height 18
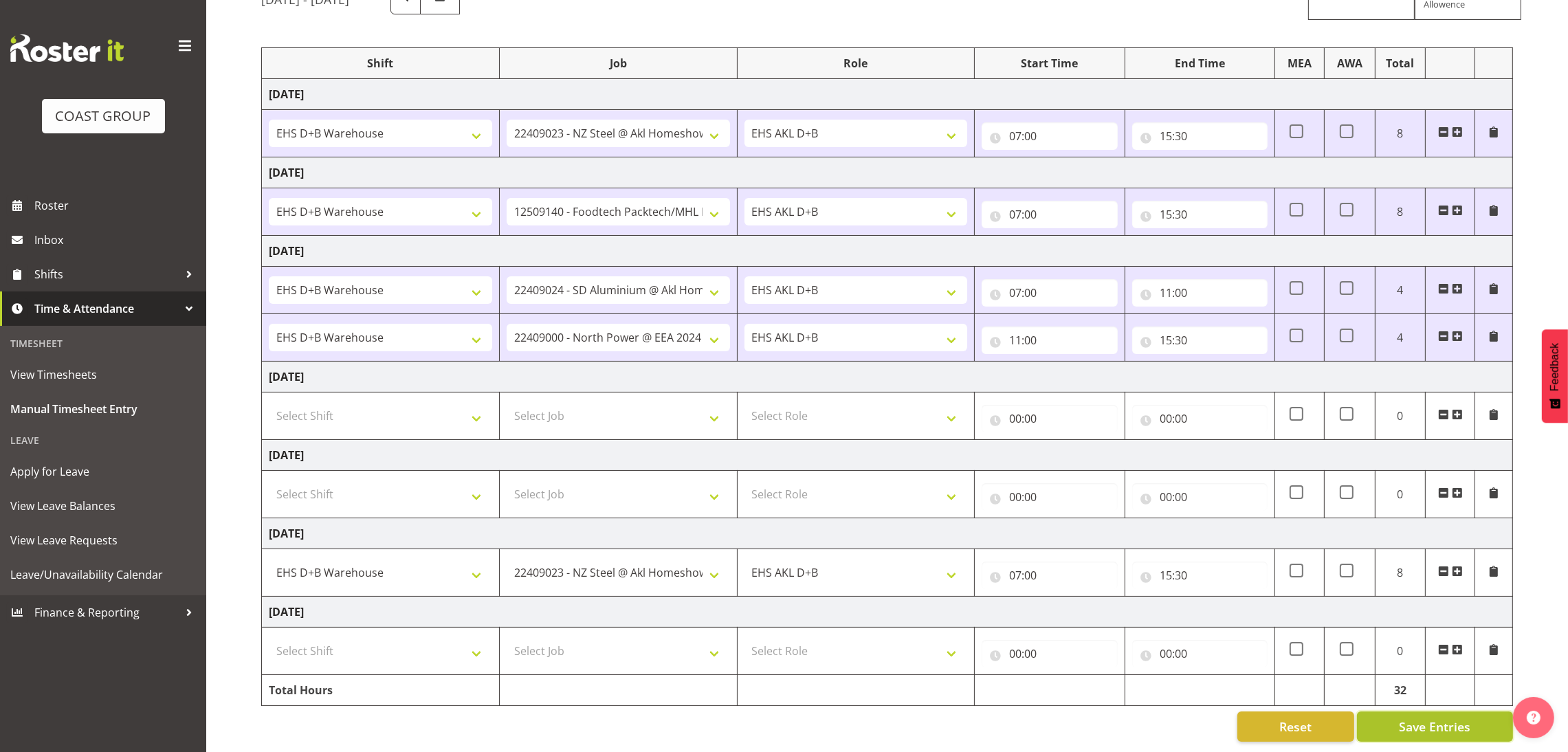
click at [1439, 718] on span "Save Entries" at bounding box center [1435, 726] width 72 height 18
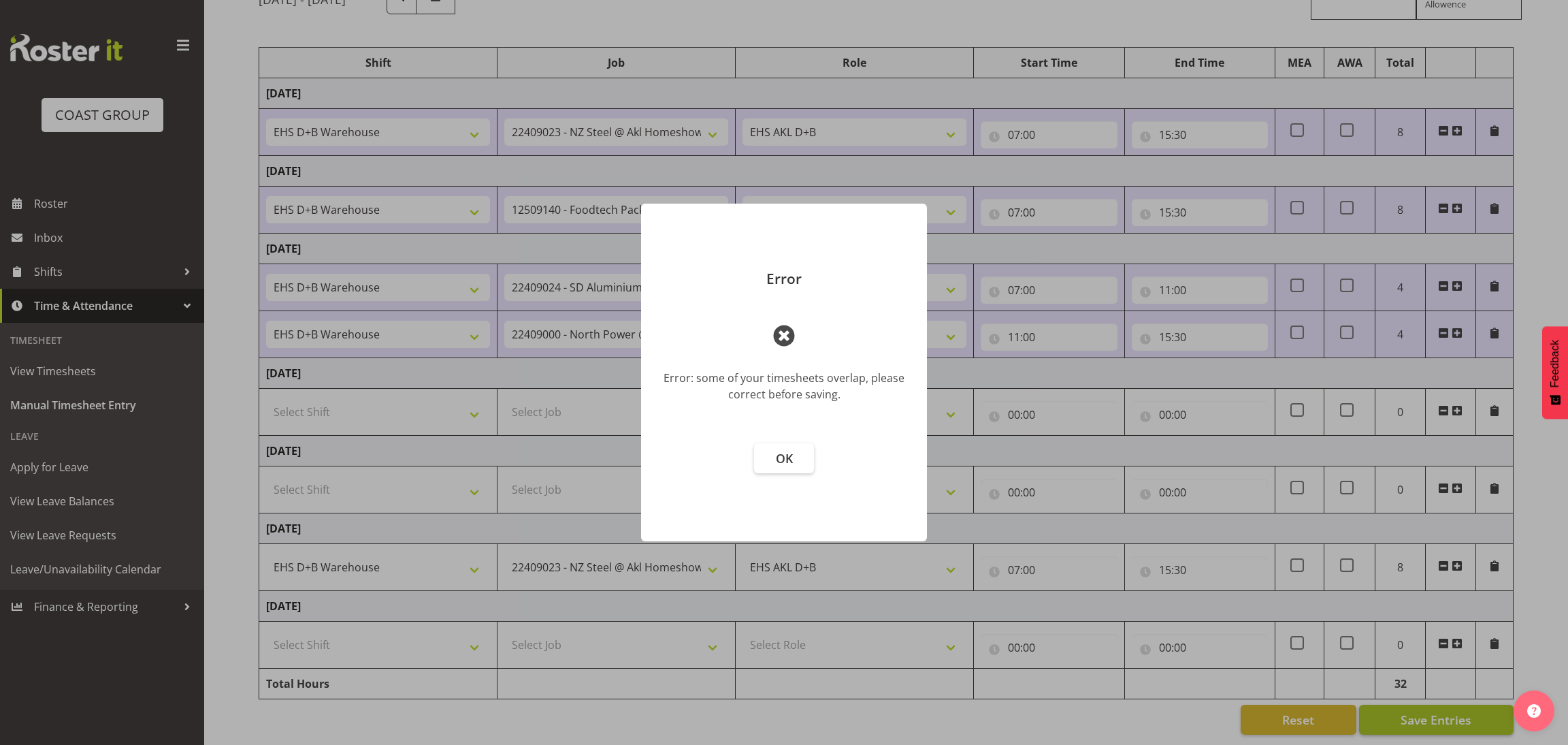
click at [1424, 604] on body "COAST GROUP Roster Inbox Shifts Time & Attendance Timesheet View Timesheets Man…" at bounding box center [784, 232] width 1568 height 745
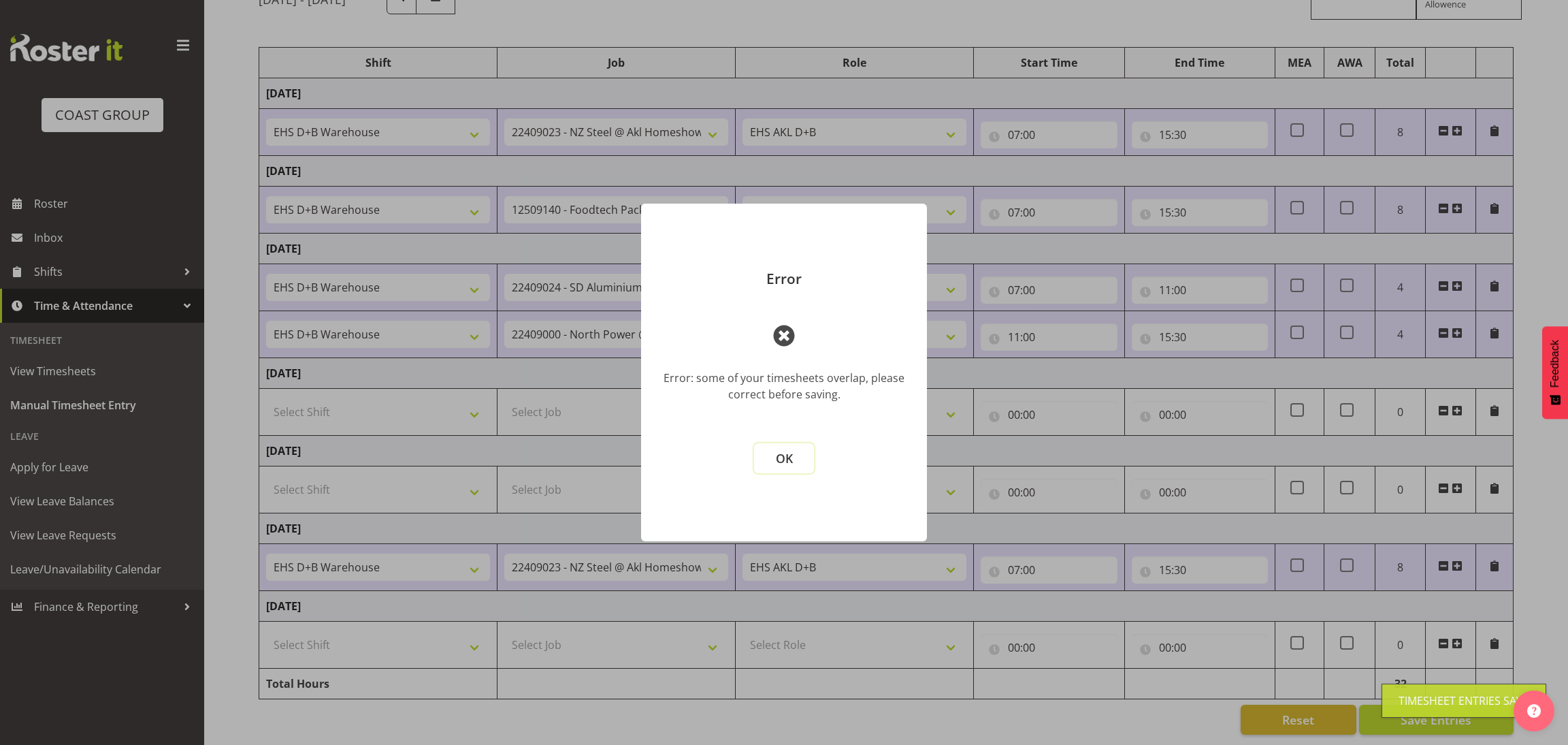
click at [778, 458] on span "OK" at bounding box center [784, 458] width 17 height 16
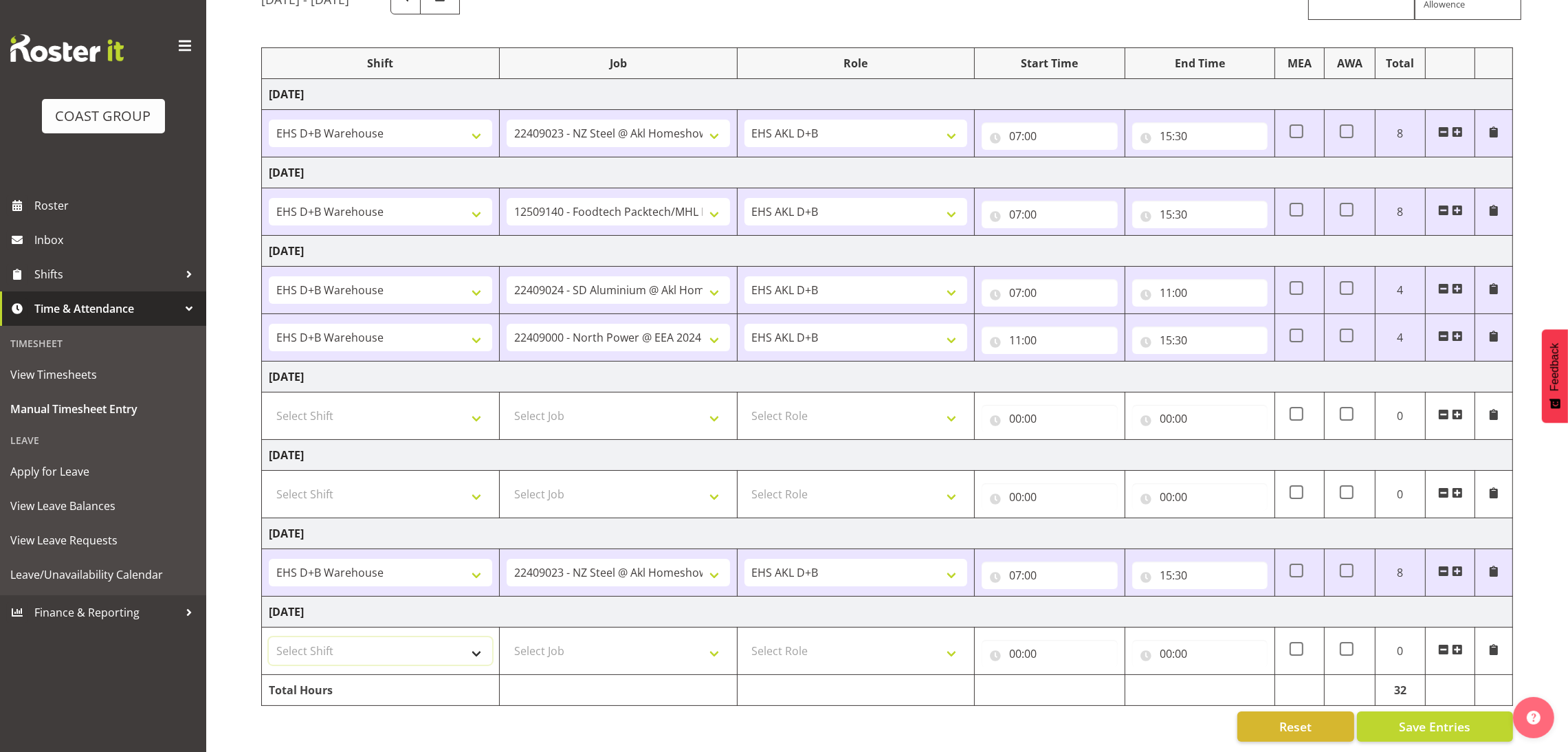
click at [396, 637] on select "Select Shift D+B @ [PERSON_NAME] D+B Build D+B Build NZACA D+B Build Tech Day […" at bounding box center [381, 651] width 223 height 27
select select "1352"
click at [269, 637] on select "Select Shift D+B @ [PERSON_NAME] D+B Build D+B Build NZACA D+B Build Tech Day […" at bounding box center [381, 651] width 223 height 27
click at [644, 637] on select "Select Job 1 Carlton Events 1 [PERSON_NAME][GEOGRAPHIC_DATA] 1 [PERSON_NAME][GE…" at bounding box center [618, 651] width 223 height 27
click at [506, 637] on select "Select Job 1 Carlton Events 1 [PERSON_NAME][GEOGRAPHIC_DATA] 1 [PERSON_NAME][GE…" at bounding box center [618, 651] width 223 height 27
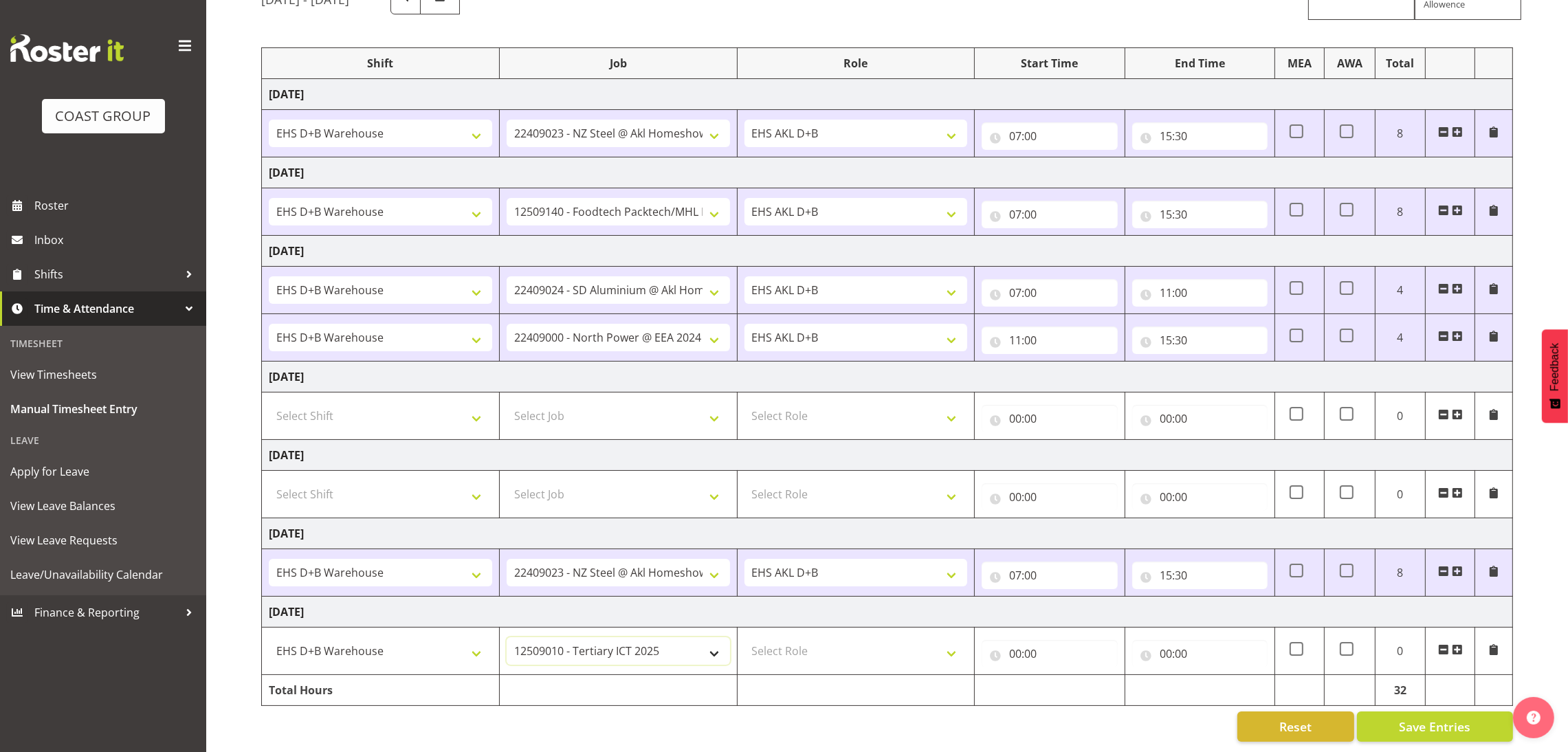
click at [649, 641] on select "1 Carlton Events 1 [PERSON_NAME] 1 [PERSON_NAME][GEOGRAPHIC_DATA] 1 EHS WAREHOU…" at bounding box center [618, 651] width 223 height 27
select select "10468"
click at [506, 637] on select "1 Carlton Events 1 [PERSON_NAME] 1 [PERSON_NAME][GEOGRAPHIC_DATA] 1 EHS WAREHOU…" at bounding box center [618, 651] width 223 height 27
click at [855, 637] on select "Select Role EHS AKL D+B" at bounding box center [856, 651] width 223 height 27
select select "194"
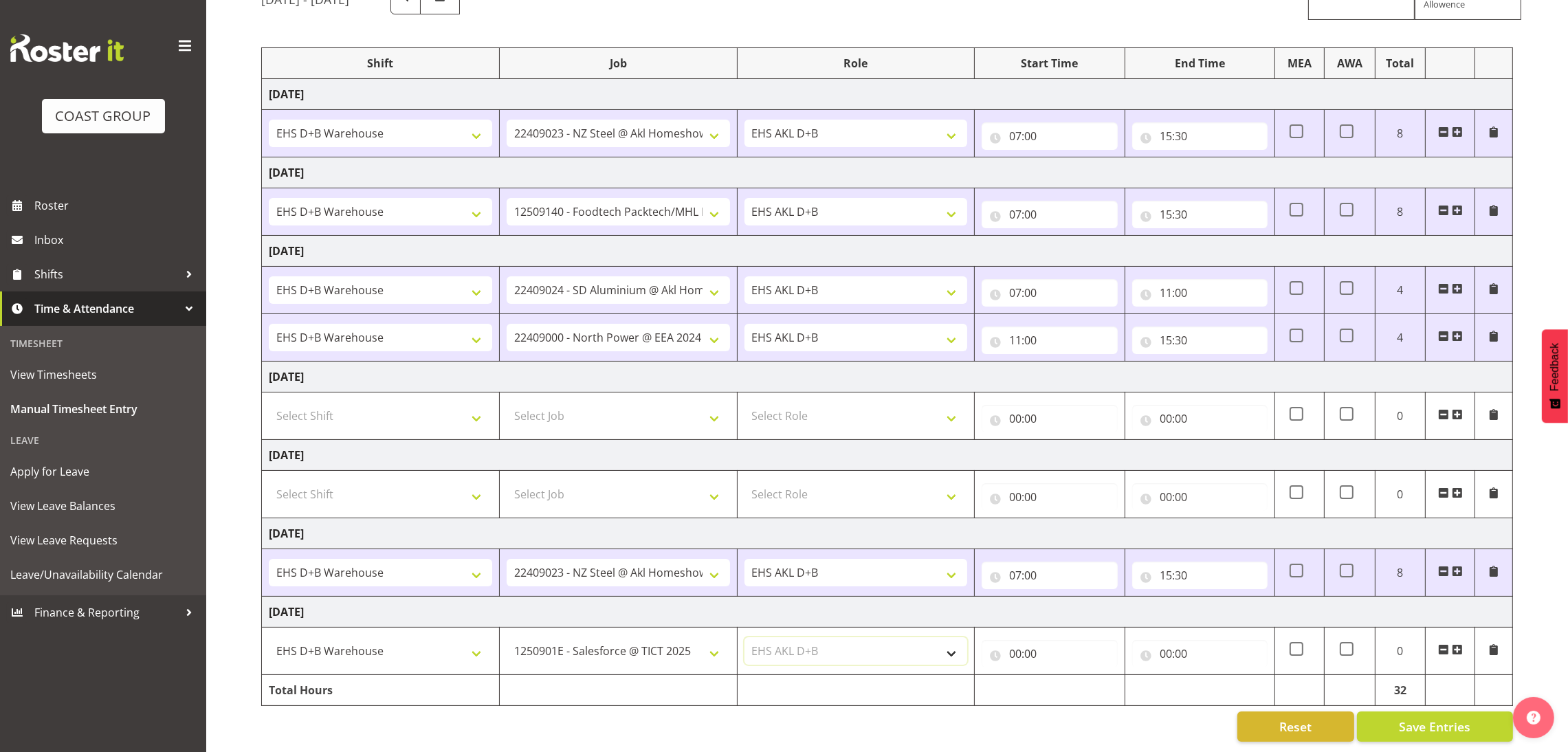
click at [744, 637] on select "Select Role EHS AKL D+B" at bounding box center [856, 651] width 223 height 27
click at [1020, 640] on input "00:00" at bounding box center [1049, 653] width 136 height 27
click at [1073, 676] on select "00 01 02 03 04 05 06 07 08 09 10 11 12 13 14 15 16 17 18 19 20 21 22 23" at bounding box center [1076, 689] width 31 height 27
select select "7"
click at [1060, 676] on select "00 01 02 03 04 05 06 07 08 09 10 11 12 13 14 15 16 17 18 19 20 21 22 23" at bounding box center [1076, 689] width 31 height 27
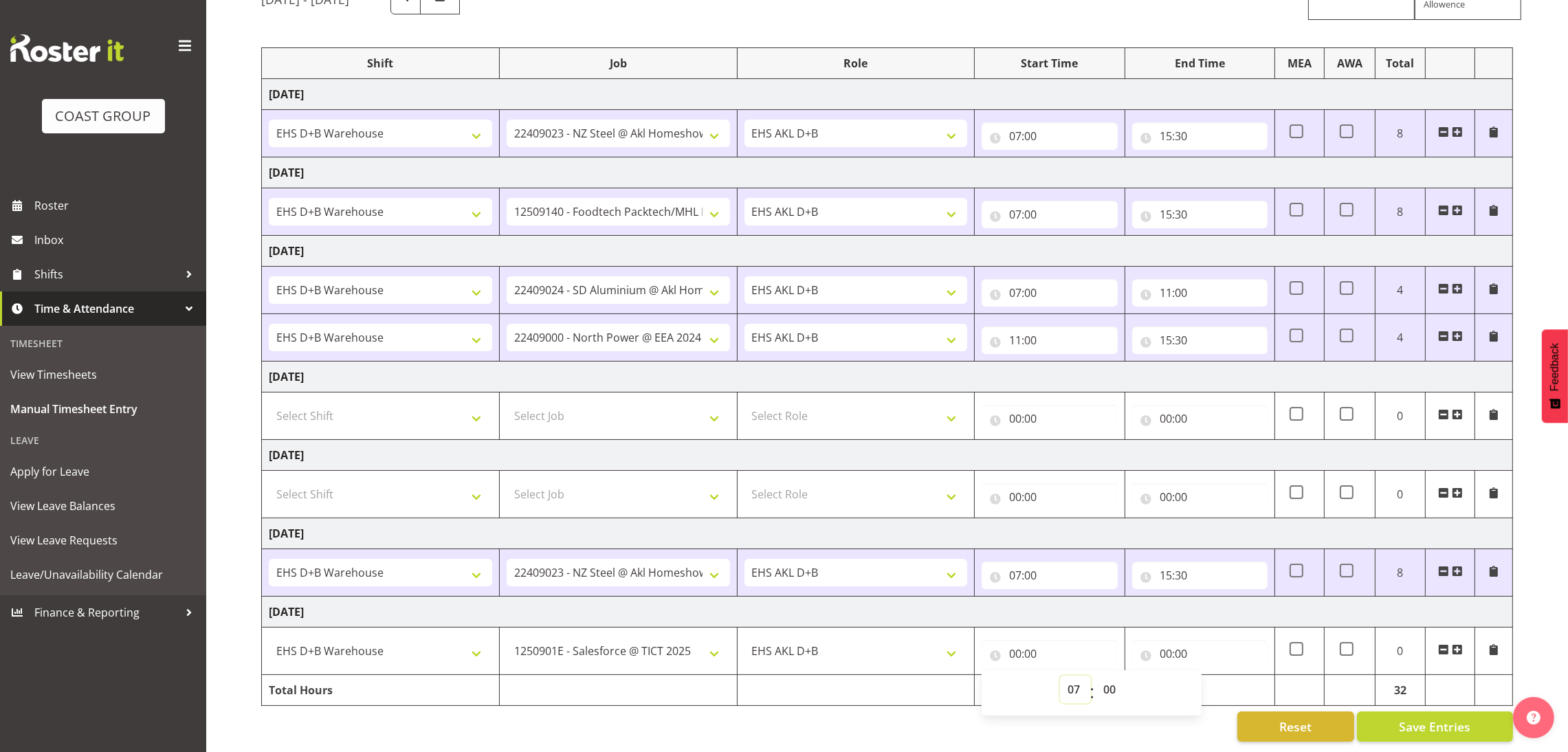
type input "07:00"
click at [1164, 640] on input "00:00" at bounding box center [1200, 653] width 136 height 27
click at [1227, 679] on select "00 01 02 03 04 05 06 07 08 09 10 11 12 13 14 15 16 17 18 19 20 21 22 23" at bounding box center [1226, 689] width 31 height 27
select select "12"
click at [1211, 676] on select "00 01 02 03 04 05 06 07 08 09 10 11 12 13 14 15 16 17 18 19 20 21 22 23" at bounding box center [1226, 689] width 31 height 27
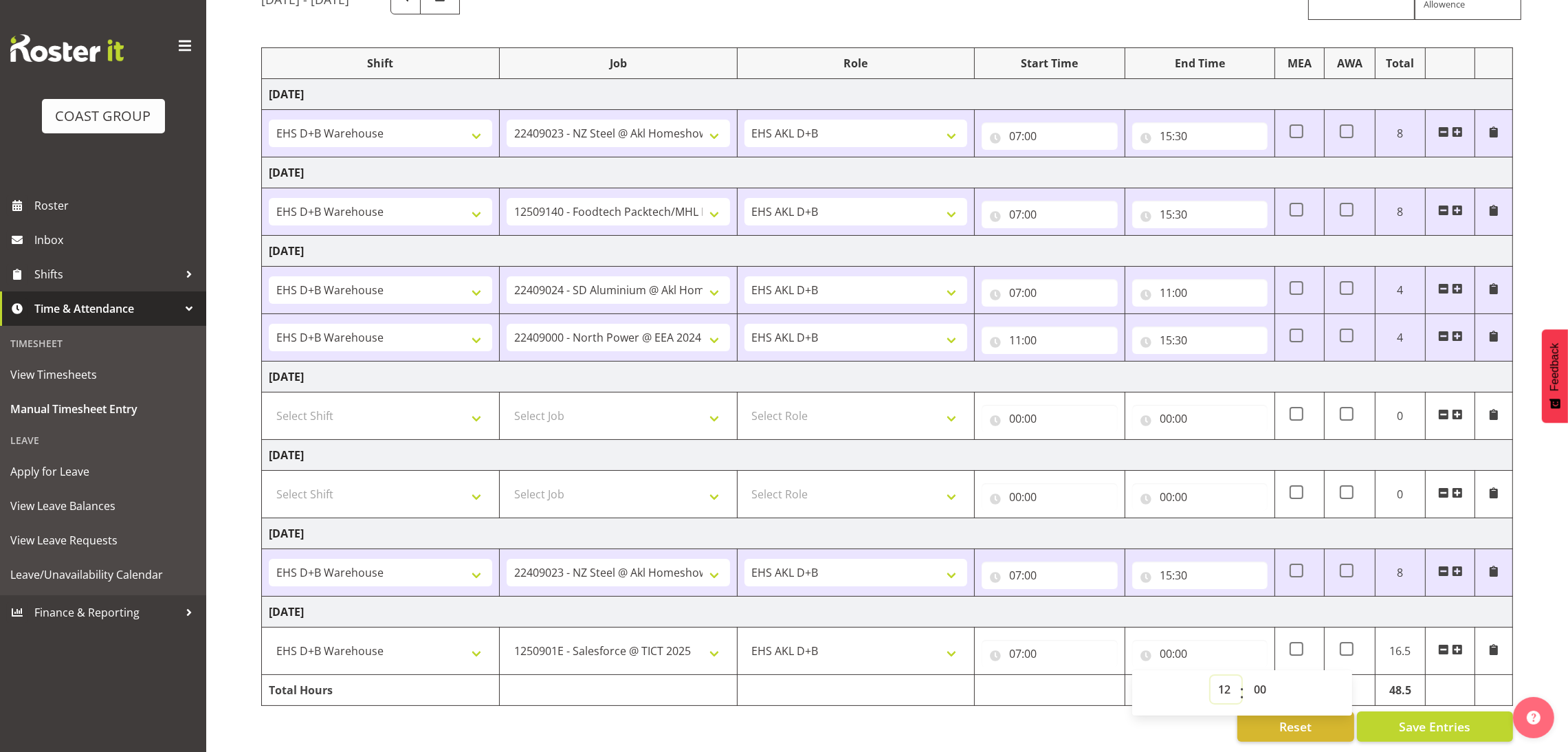
type input "12:00"
click at [1462, 644] on span at bounding box center [1457, 650] width 11 height 11
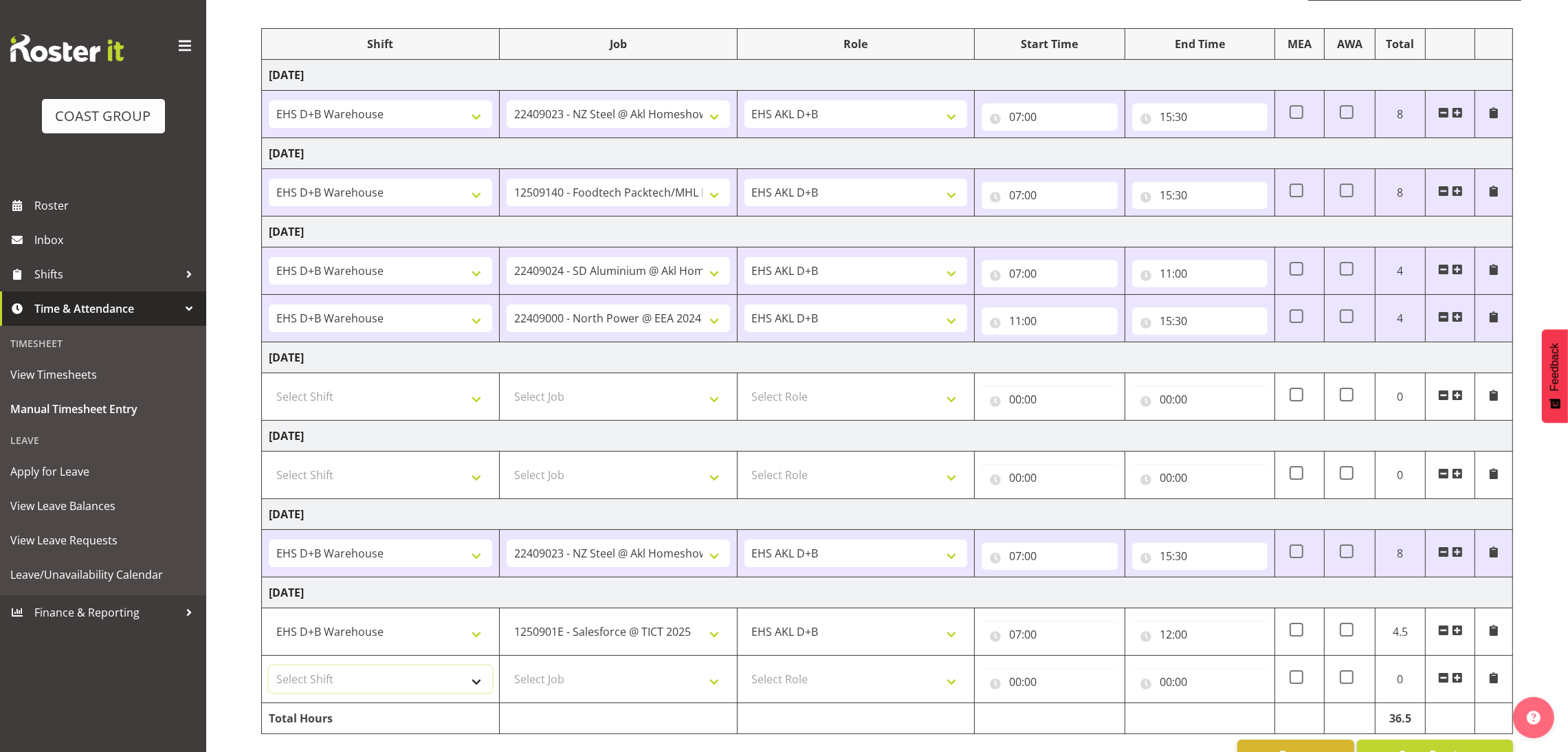
click at [423, 684] on select "Select Shift D+B @ [PERSON_NAME] D+B Build D+B Build NZACA D+B Build Tech Day […" at bounding box center [381, 679] width 223 height 27
select select "1352"
click at [269, 669] on select "Select Shift D+B @ [PERSON_NAME] D+B Build D+B Build NZACA D+B Build Tech Day […" at bounding box center [381, 679] width 223 height 27
click at [605, 677] on select "Select Job 1 Carlton Events 1 [PERSON_NAME][GEOGRAPHIC_DATA] 1 [PERSON_NAME][GE…" at bounding box center [618, 679] width 223 height 27
select select "69"
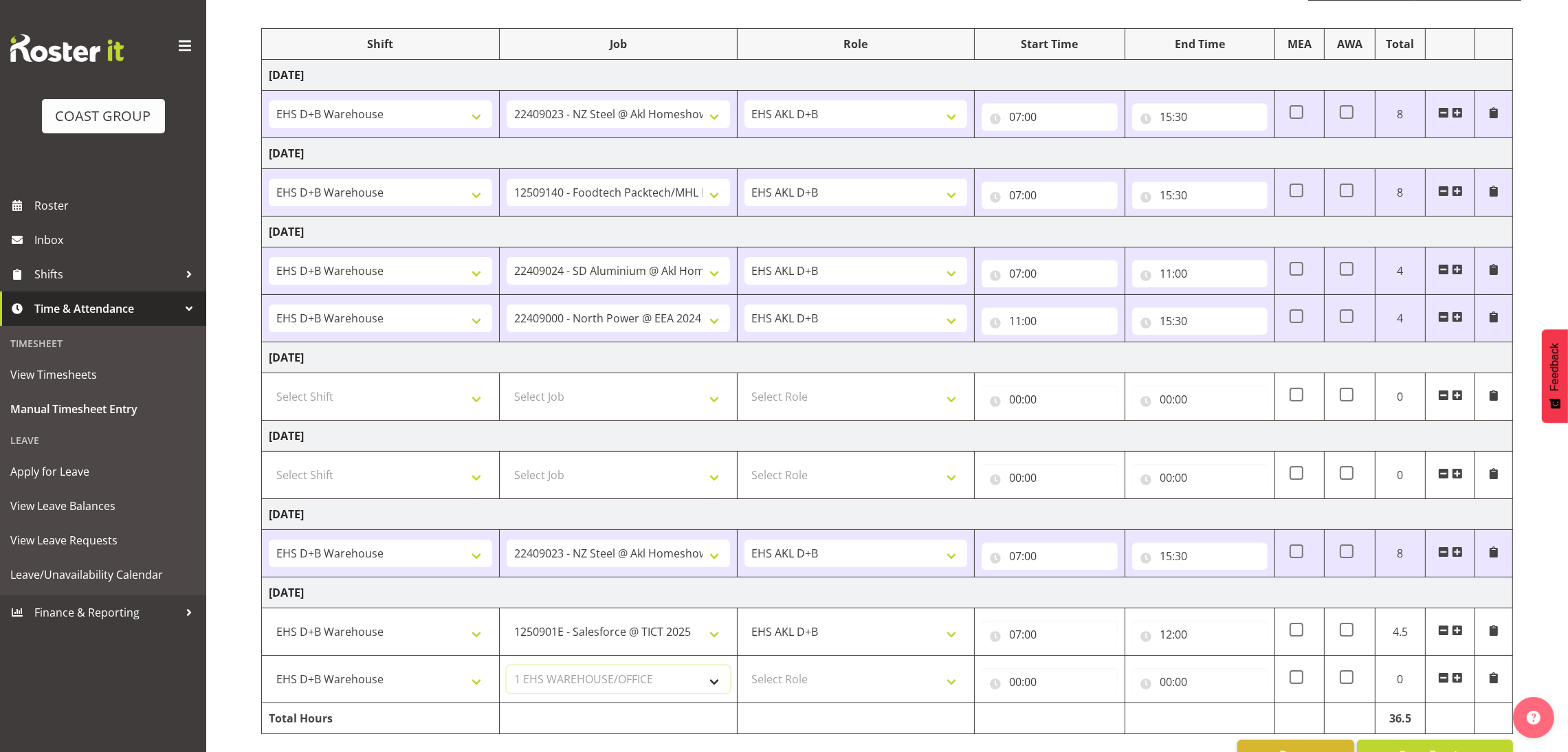
click at [506, 669] on select "Select Job 1 Carlton Events 1 [PERSON_NAME][GEOGRAPHIC_DATA] 1 [PERSON_NAME][GE…" at bounding box center [618, 679] width 223 height 27
click at [843, 670] on select "Select Role EHS AKL D+B" at bounding box center [856, 679] width 223 height 27
select select "194"
click at [744, 669] on select "Select Role EHS AKL D+B" at bounding box center [856, 679] width 223 height 27
click at [1015, 686] on input "00:00" at bounding box center [1049, 681] width 136 height 27
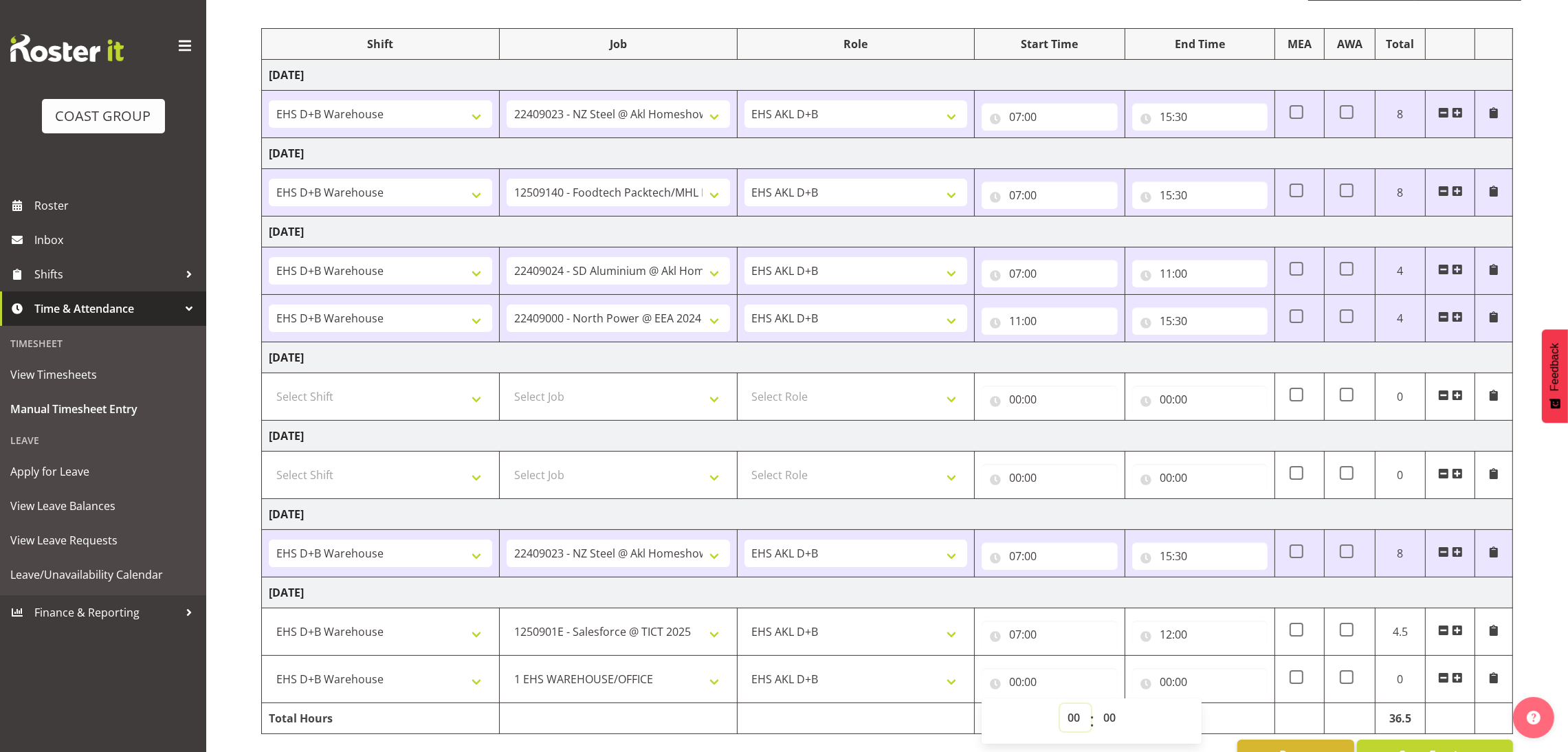
drag, startPoint x: 1075, startPoint y: 714, endPoint x: 1075, endPoint y: 528, distance: 186.0
click at [1075, 528] on tbody "[DATE] D+B @ [PERSON_NAME] D+B Build D+B Build NZACA D+B Build Tech Day [DATE] …" at bounding box center [888, 397] width 1251 height 674
click at [1075, 528] on td "[DATE]" at bounding box center [888, 515] width 1251 height 31
click at [1172, 684] on input "00:00" at bounding box center [1200, 681] width 136 height 27
drag, startPoint x: 1227, startPoint y: 718, endPoint x: 1234, endPoint y: 600, distance: 118.2
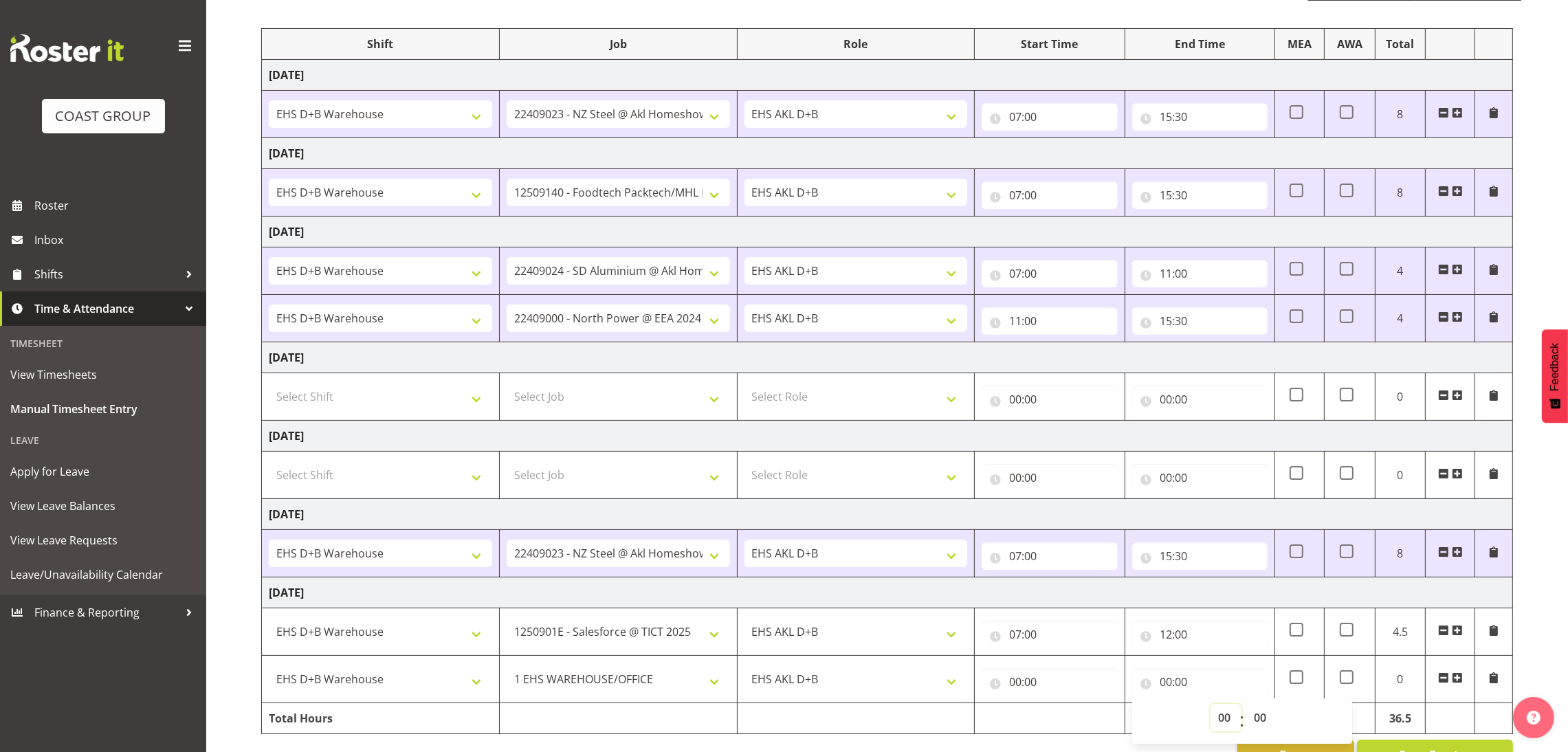
click at [1234, 600] on tbody "[DATE] D+B @ [PERSON_NAME] D+B Build D+B Build NZACA D+B Build Tech Day [DATE] …" at bounding box center [888, 397] width 1251 height 674
click at [1234, 600] on td "[DATE]" at bounding box center [888, 593] width 1251 height 31
click at [1165, 692] on input "00:00" at bounding box center [1200, 681] width 136 height 27
click at [1215, 715] on select "00 01 02 03 04 05 06 07 08 09 10 11 12 13 14 15 16 17 18 19 20 21 22 23" at bounding box center [1226, 717] width 31 height 27
select select "15"
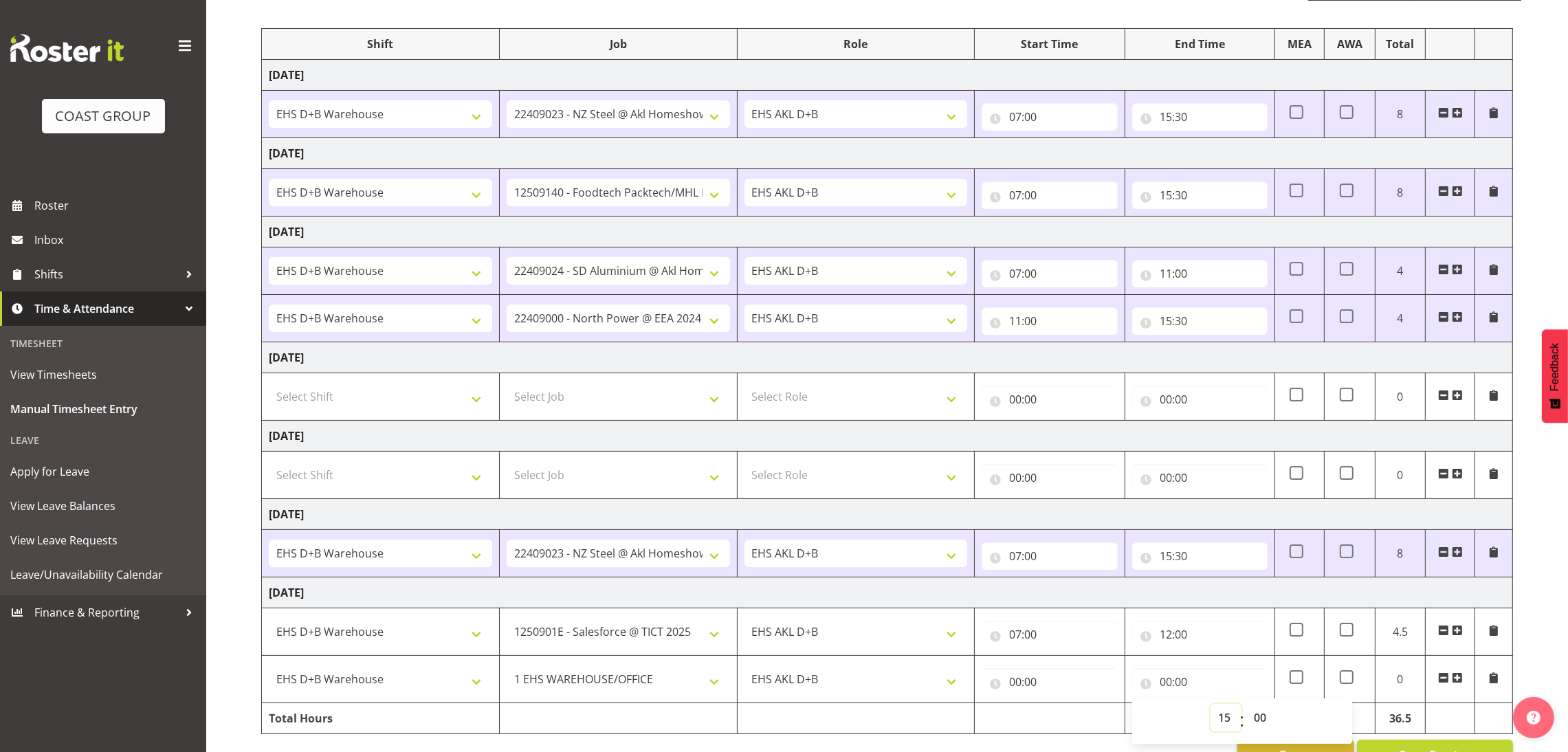
click at [1211, 708] on select "00 01 02 03 04 05 06 07 08 09 10 11 12 13 14 15 16 17 18 19 20 21 22 23" at bounding box center [1226, 717] width 31 height 27
type input "15:00"
click at [1263, 725] on select "00 01 02 03 04 05 06 07 08 09 10 11 12 13 14 15 16 17 18 19 20 21 22 23 24 25 2…" at bounding box center [1261, 717] width 31 height 27
select select "30"
click at [1246, 708] on select "00 01 02 03 04 05 06 07 08 09 10 11 12 13 14 15 16 17 18 19 20 21 22 23 24 25 2…" at bounding box center [1261, 717] width 31 height 27
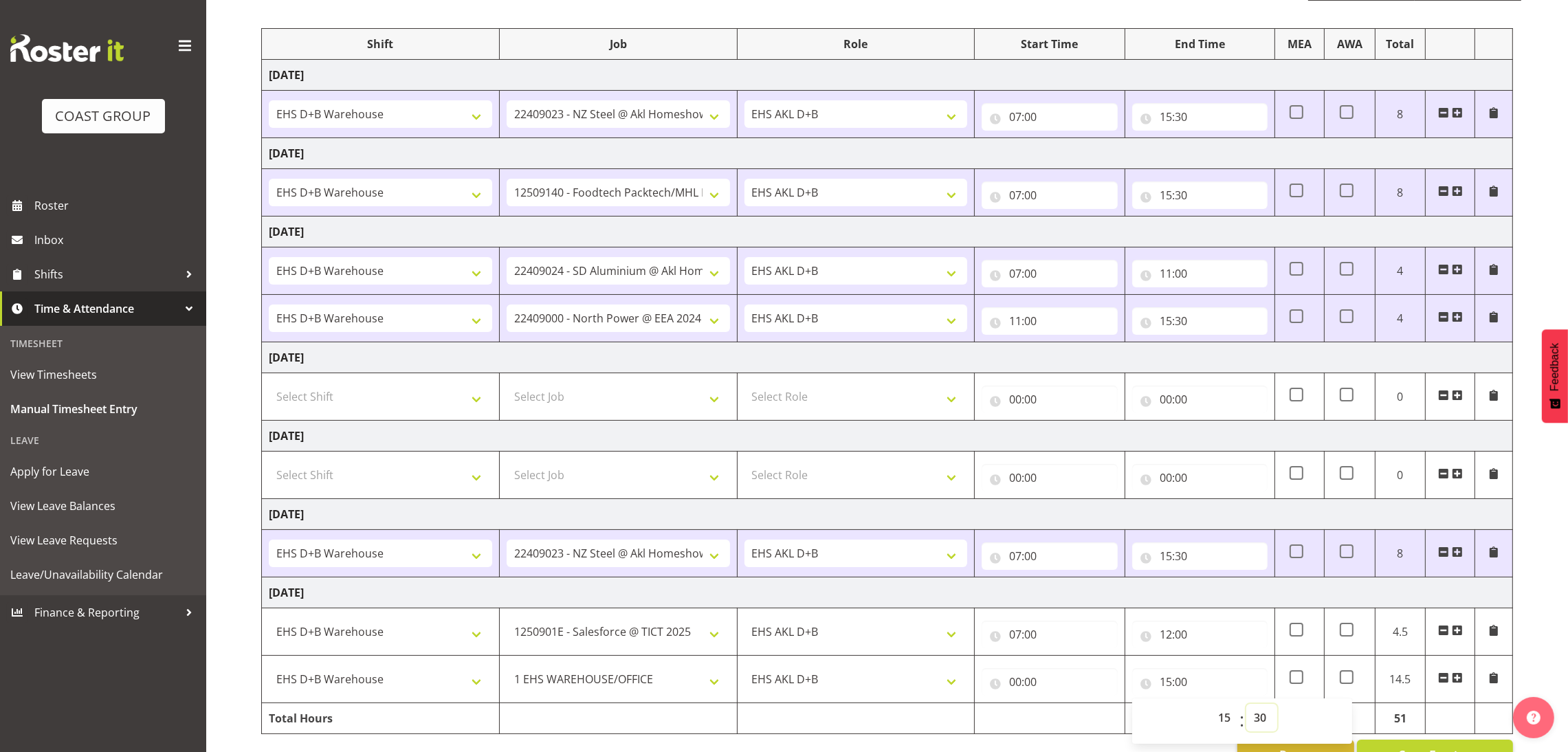
type input "15:30"
click at [1020, 685] on input "00:00" at bounding box center [1049, 681] width 136 height 27
click at [1072, 714] on select "00 01 02 03 04 05 06 07 08 09 10 11 12 13 14 15 16 17 18 19 20 21 22 23" at bounding box center [1076, 717] width 31 height 27
select select "7"
click at [1060, 708] on select "00 01 02 03 04 05 06 07 08 09 10 11 12 13 14 15 16 17 18 19 20 21 22 23" at bounding box center [1076, 717] width 31 height 27
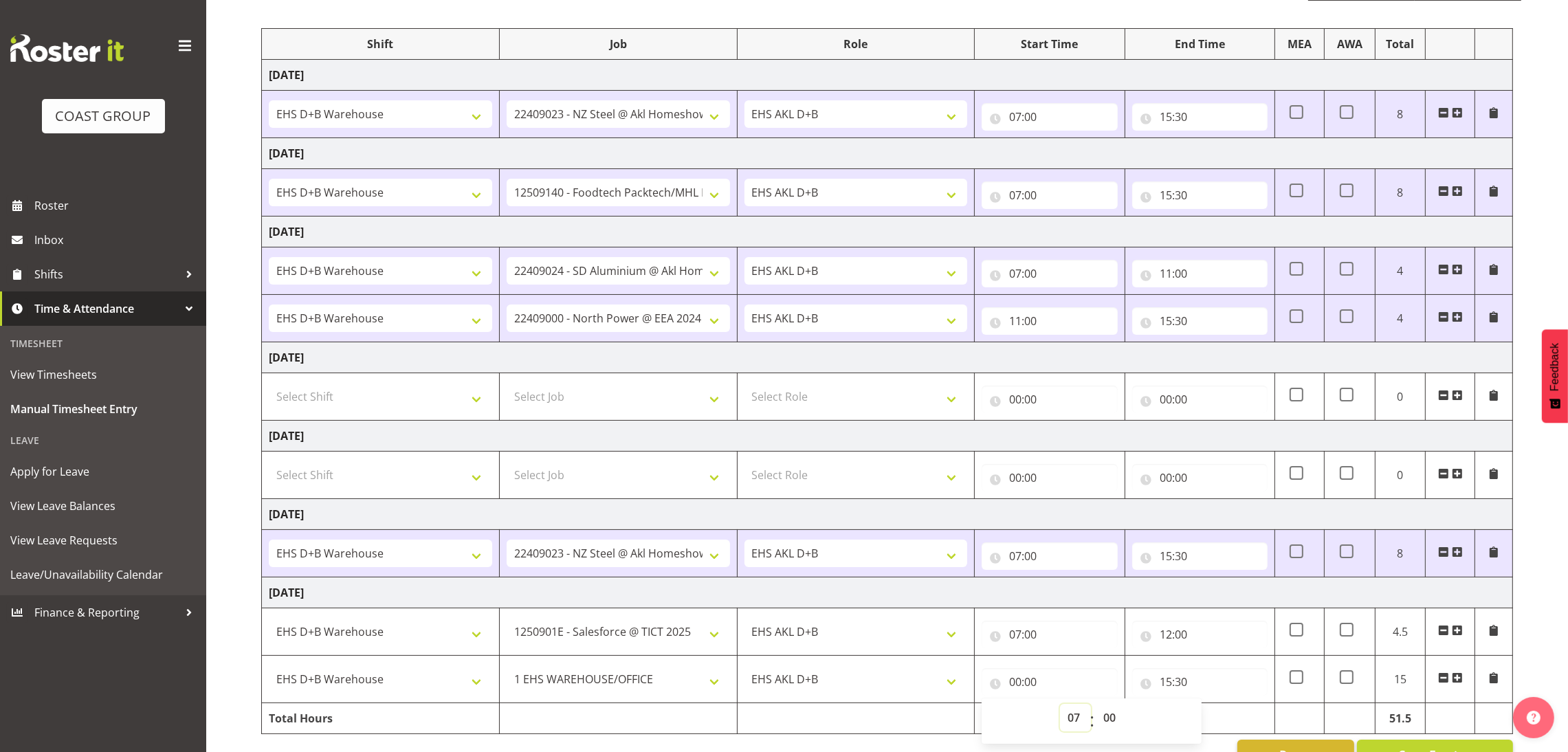
type input "07:00"
click at [1565, 479] on div "[DATE] - [DATE] MEA - Meal Allowance AWA - Away Allowence Shift Job Role Start …" at bounding box center [914, 367] width 1307 height 826
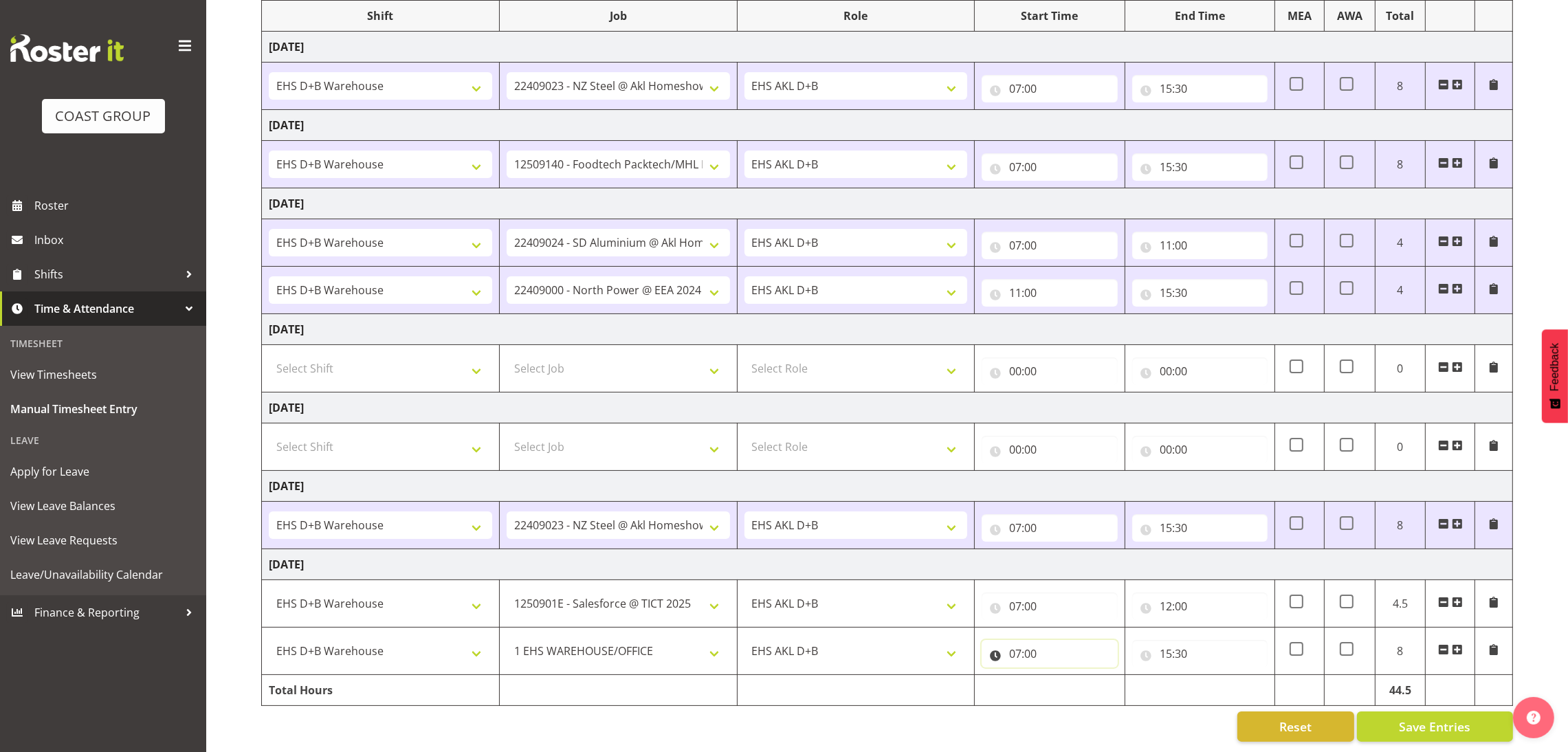
click at [1015, 644] on input "07:00" at bounding box center [1049, 653] width 136 height 27
click at [1065, 676] on select "00 01 02 03 04 05 06 07 08 09 10 11 12 13 14 15 16 17 18 19 20 21 22 23" at bounding box center [1076, 689] width 31 height 27
select select "12"
click at [1060, 676] on select "00 01 02 03 04 05 06 07 08 09 10 11 12 13 14 15 16 17 18 19 20 21 22 23" at bounding box center [1076, 689] width 31 height 27
type input "12:00"
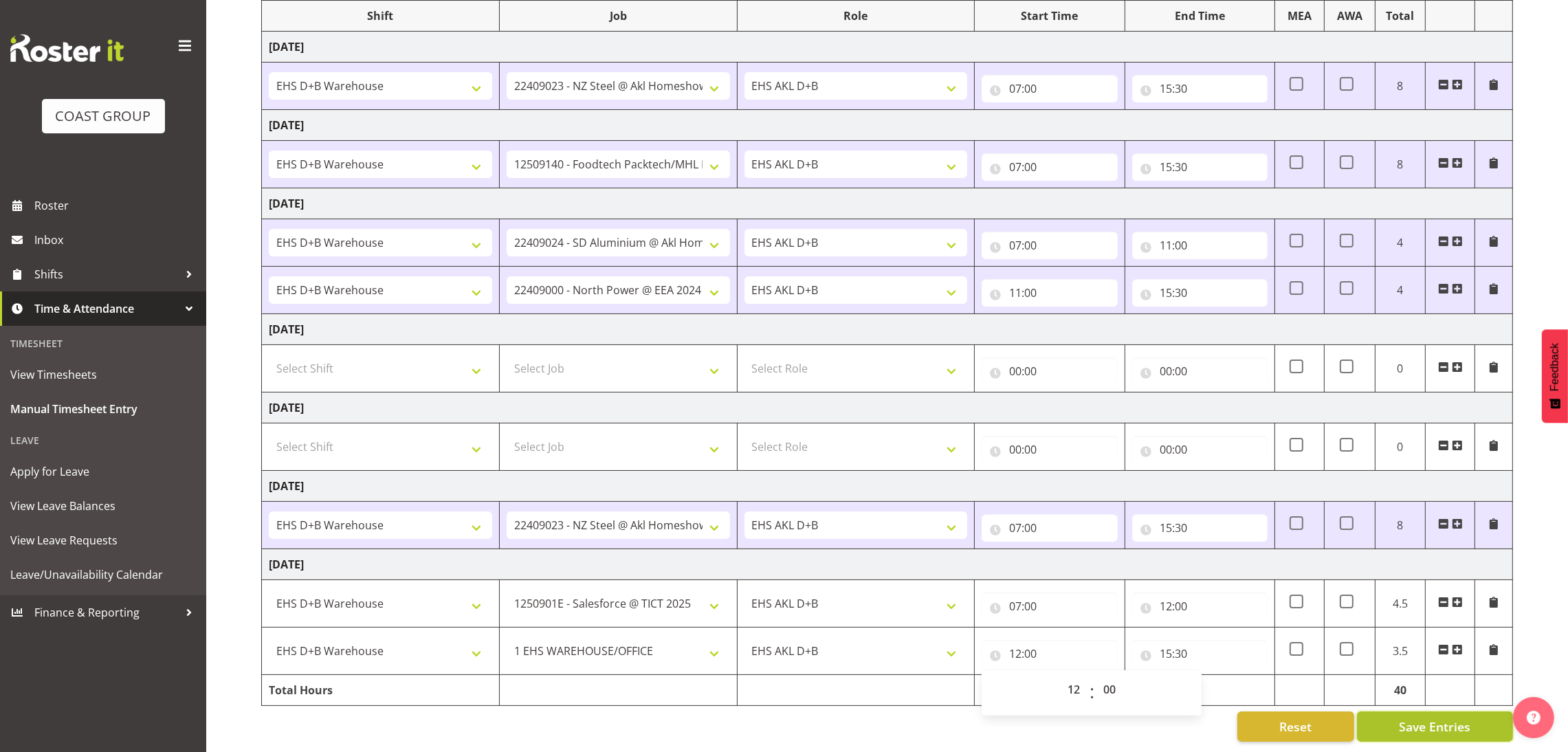
click at [1450, 718] on span "Save Entries" at bounding box center [1435, 726] width 72 height 18
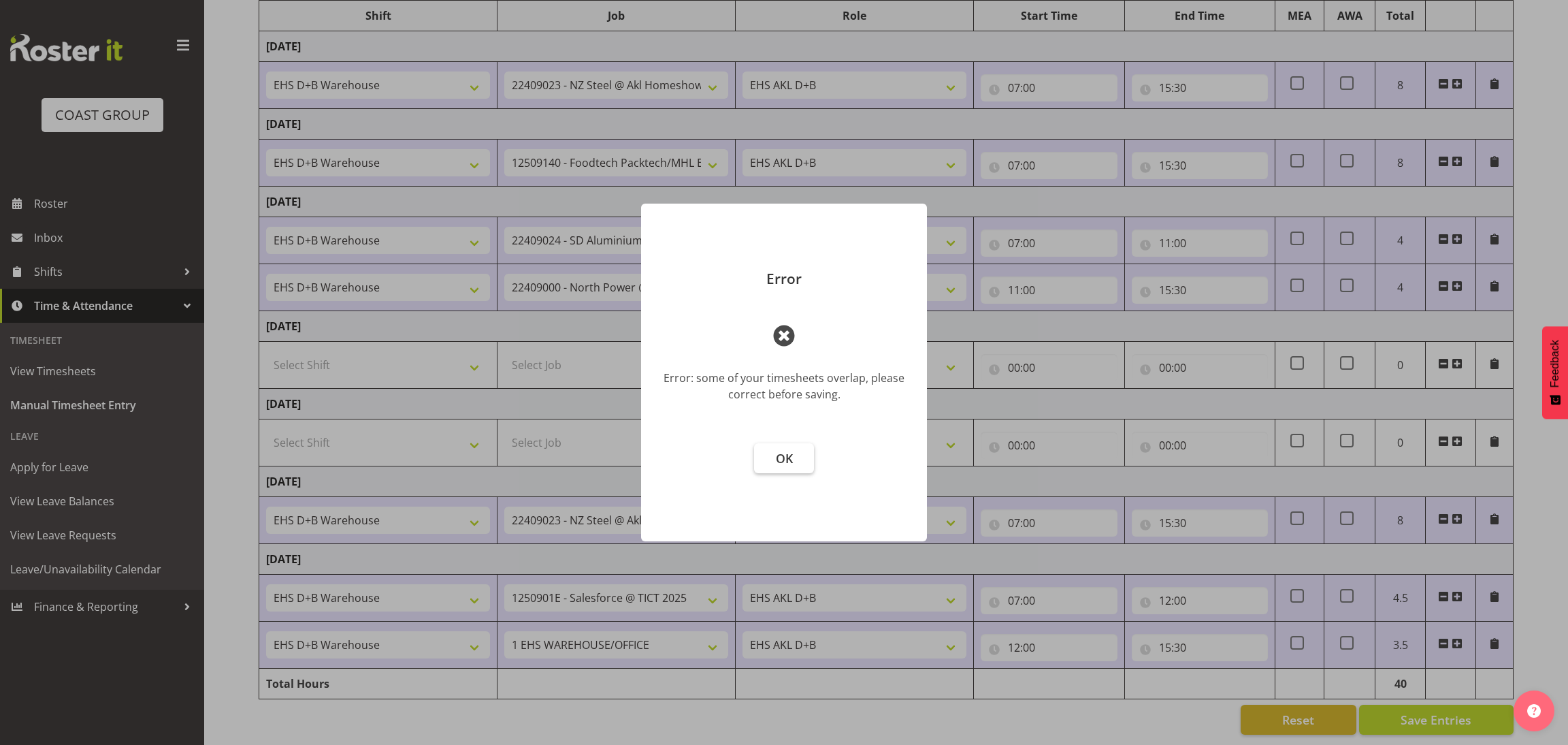
click at [785, 455] on span "OK" at bounding box center [784, 458] width 17 height 16
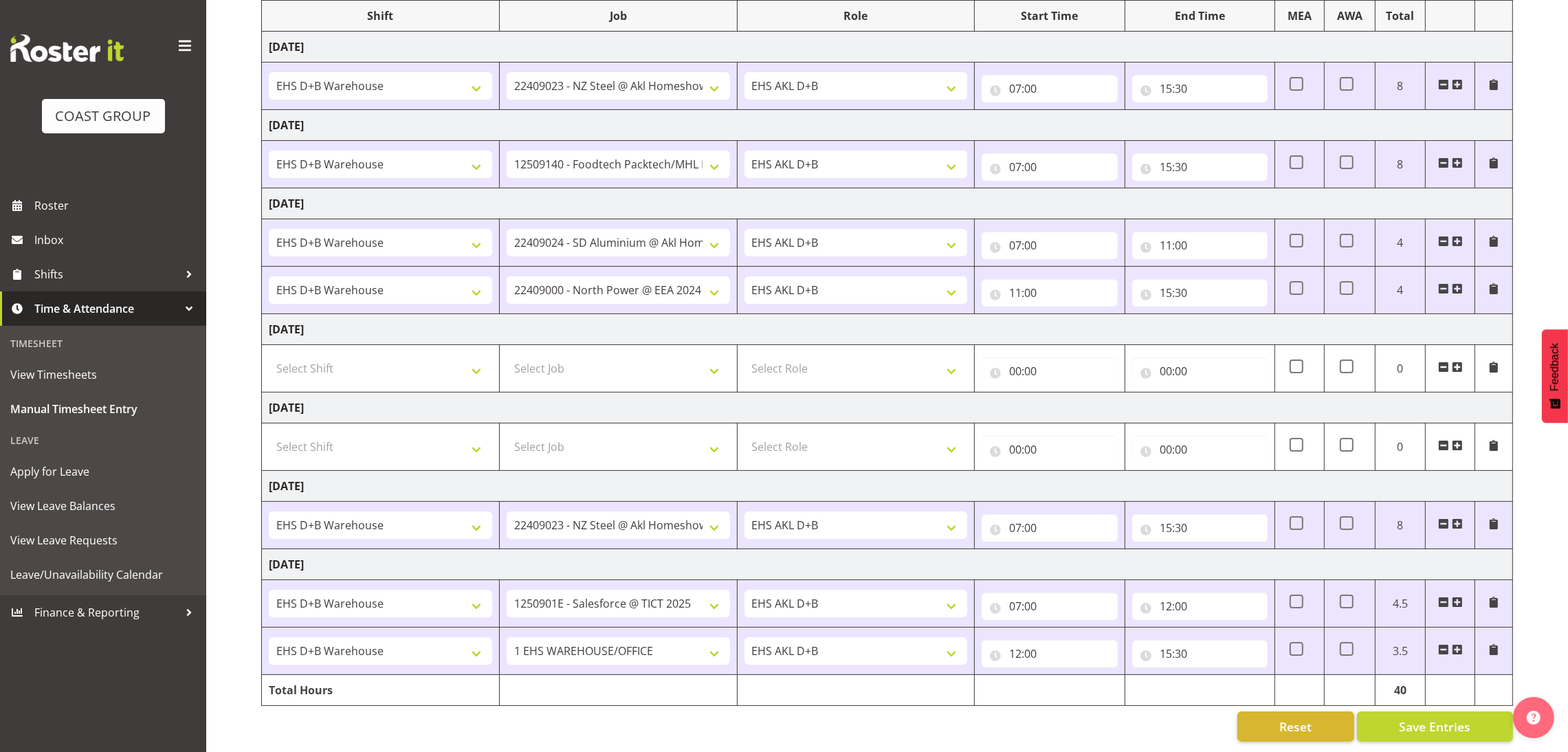
scroll to position [0, 0]
